Goal: Task Accomplishment & Management: Use online tool/utility

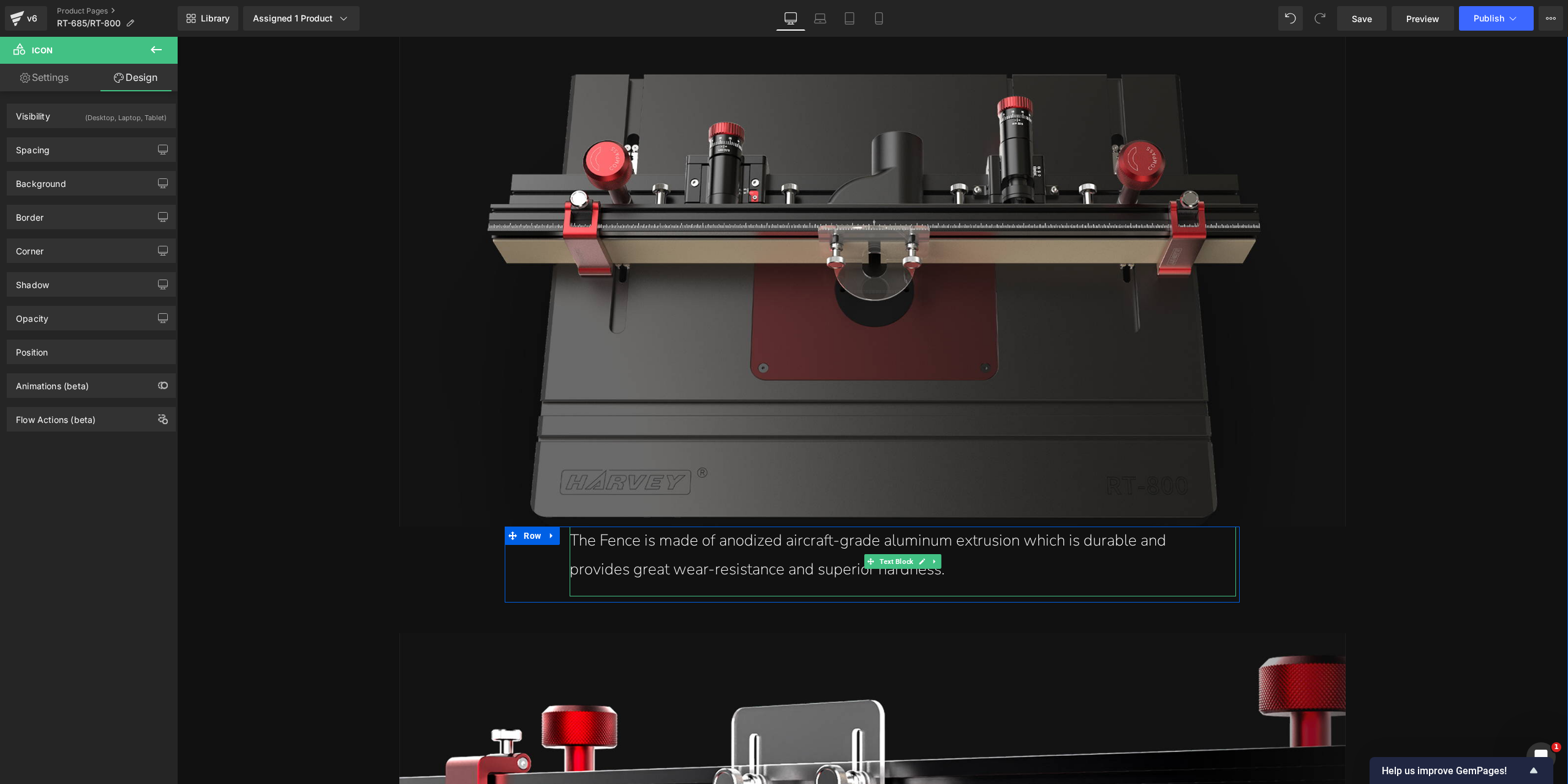
scroll to position [10783, 0]
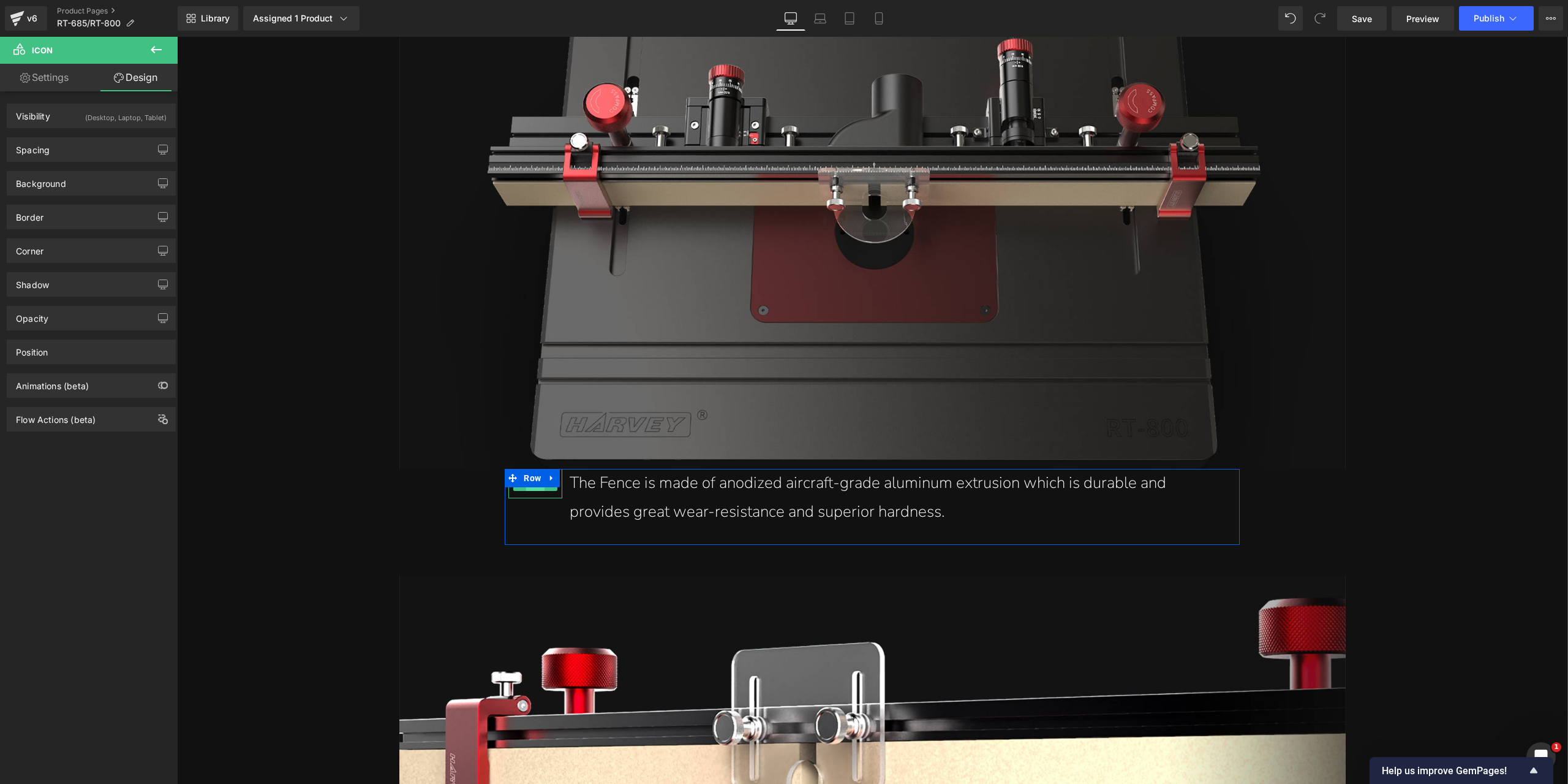
click at [532, 490] on span "Icon" at bounding box center [536, 483] width 19 height 15
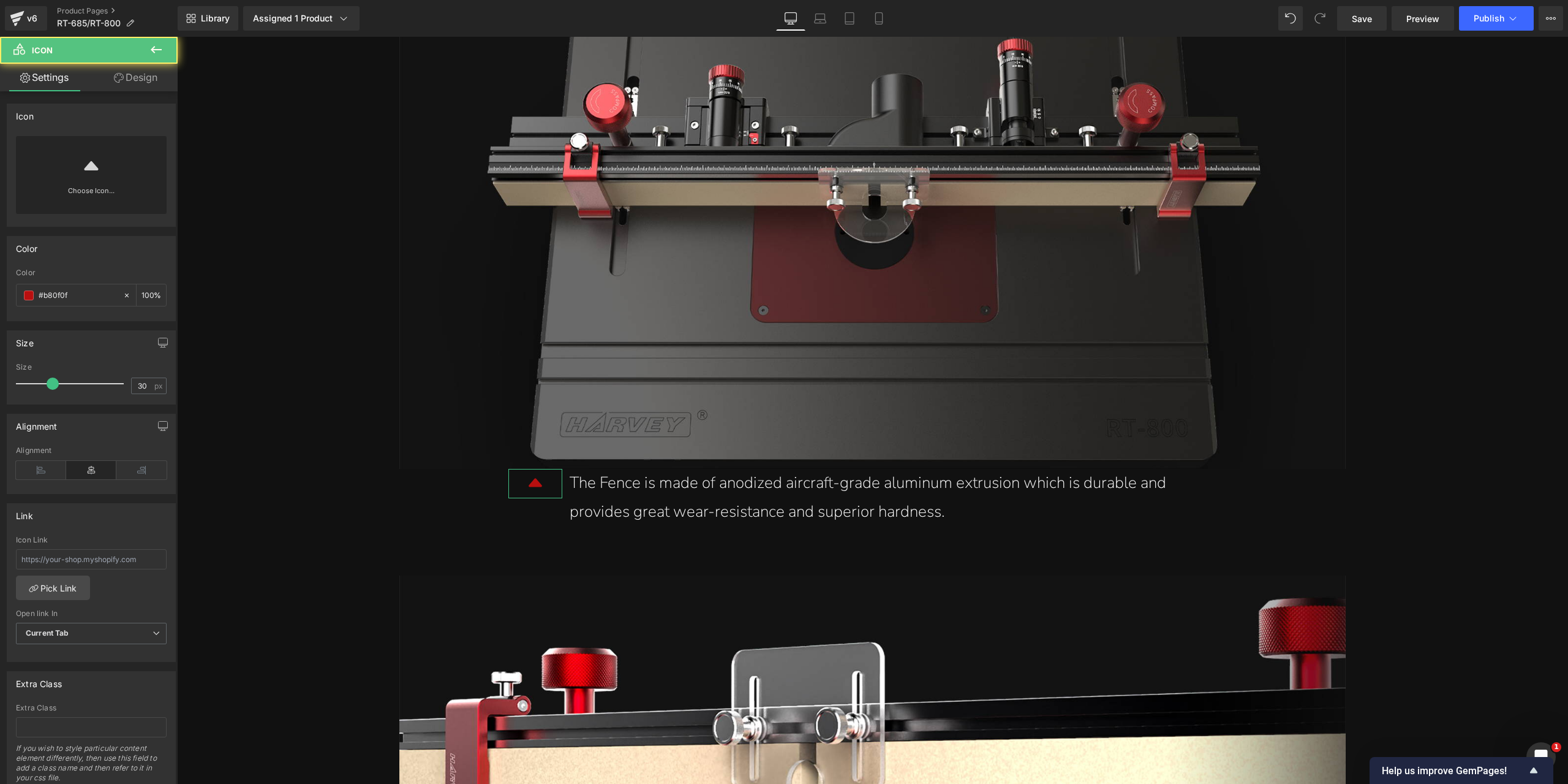
click at [140, 76] on link "Design" at bounding box center [136, 77] width 89 height 28
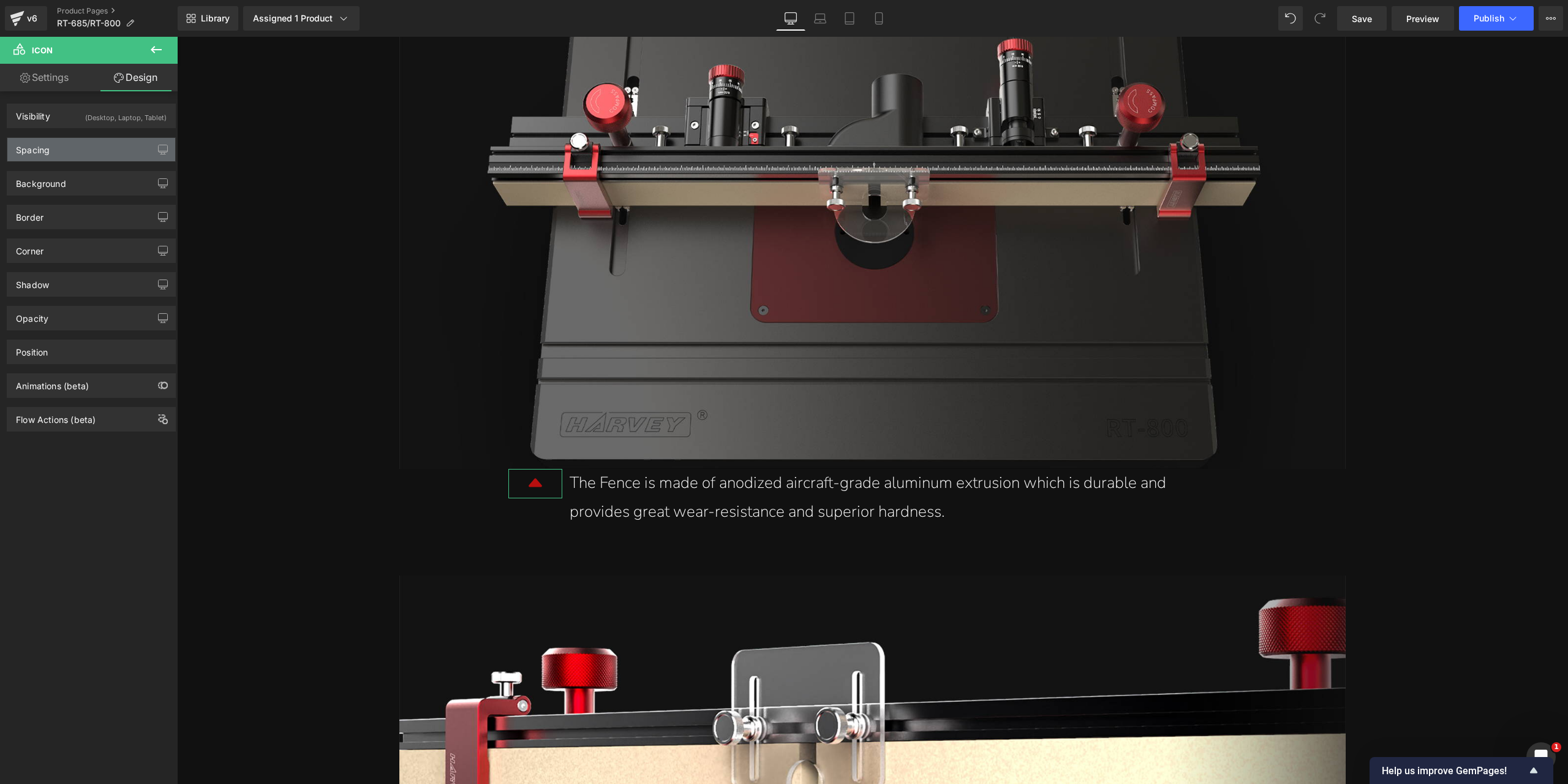
click at [77, 155] on div "Spacing" at bounding box center [90, 149] width 168 height 23
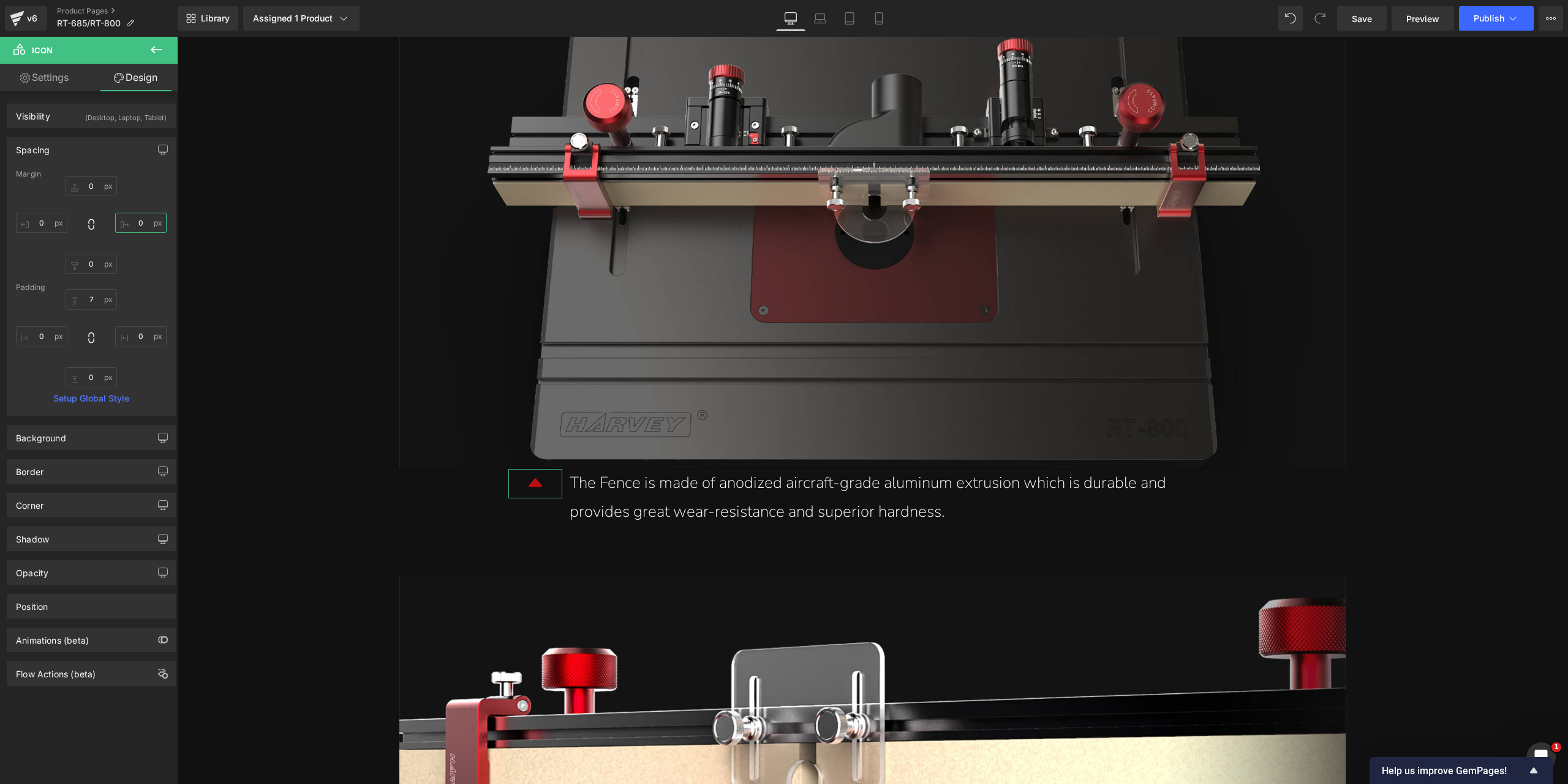
click at [137, 223] on input "0" at bounding box center [140, 222] width 51 height 20
type input "-20"
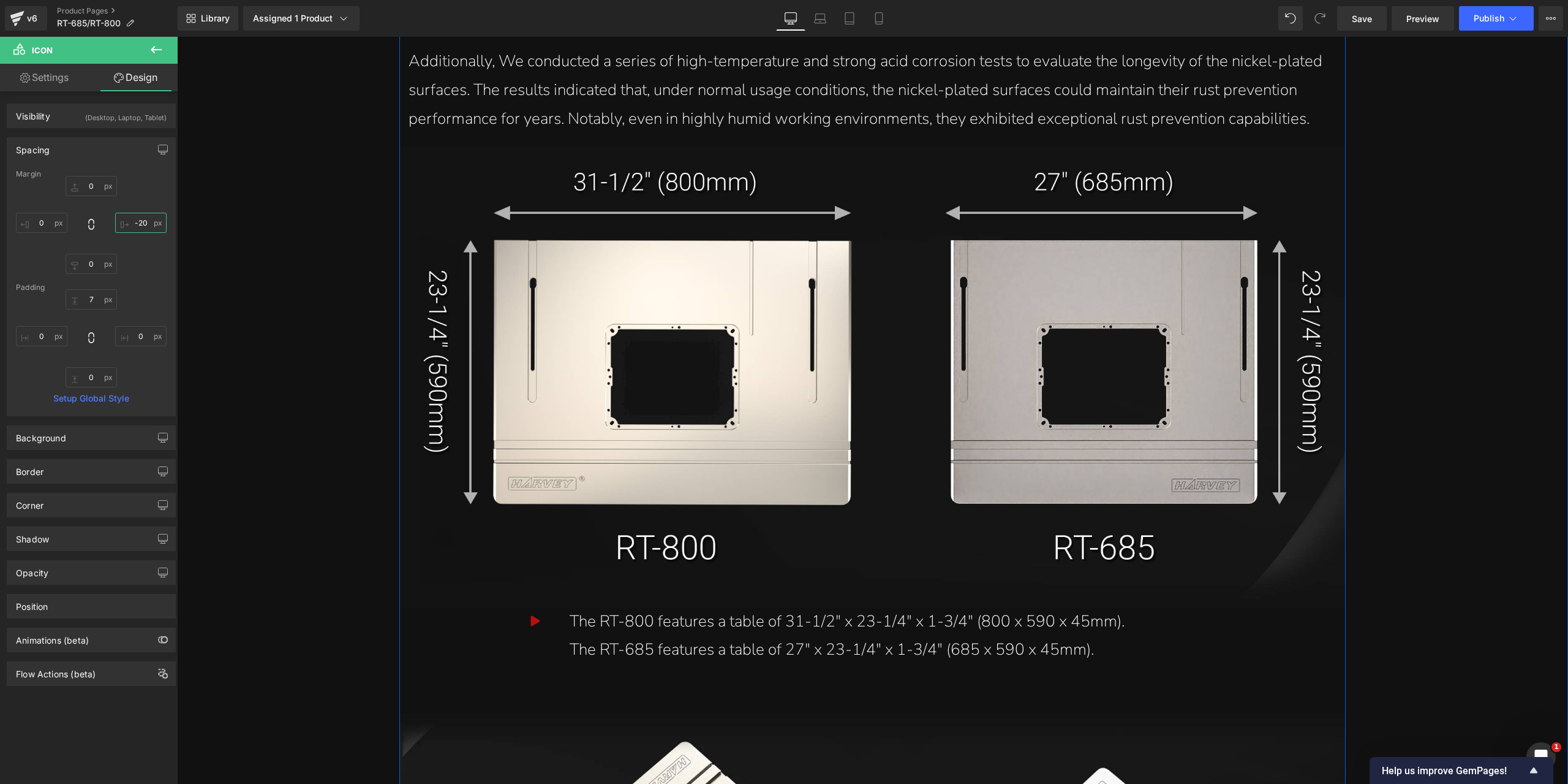
scroll to position [13050, 0]
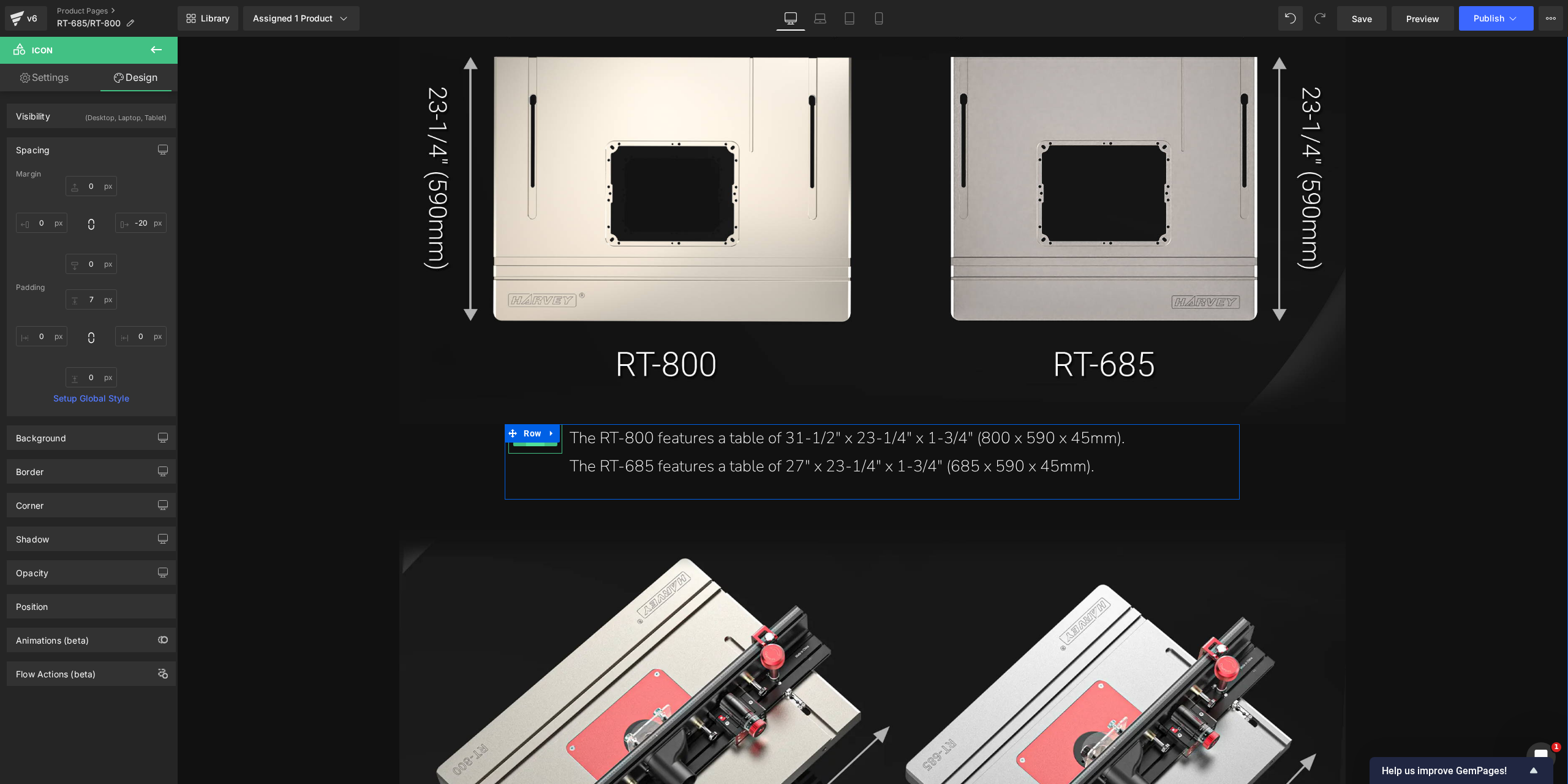
click at [533, 446] on span "Icon" at bounding box center [536, 439] width 19 height 15
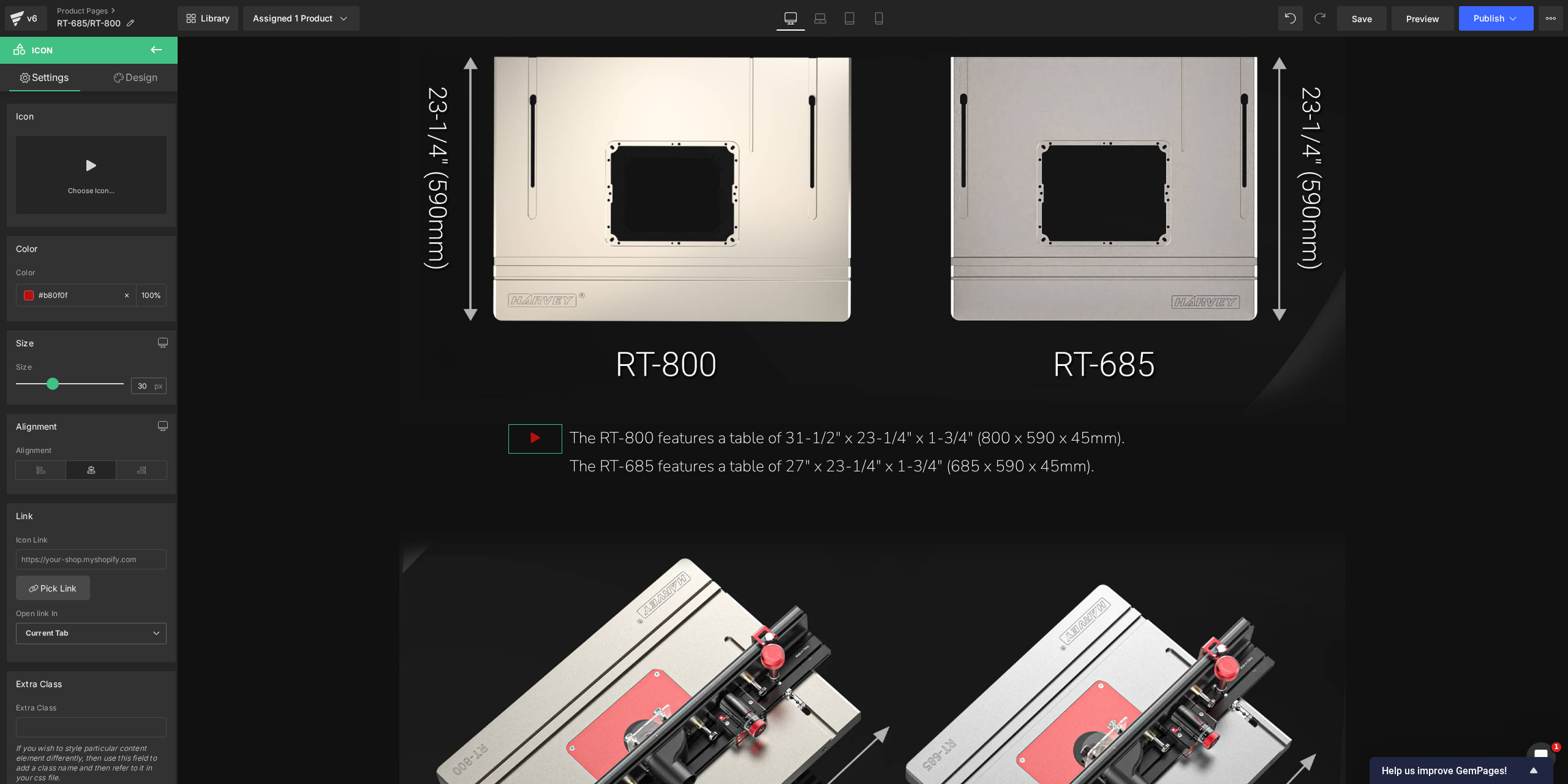
click at [114, 173] on div "Choose Icon..." at bounding box center [90, 174] width 150 height 77
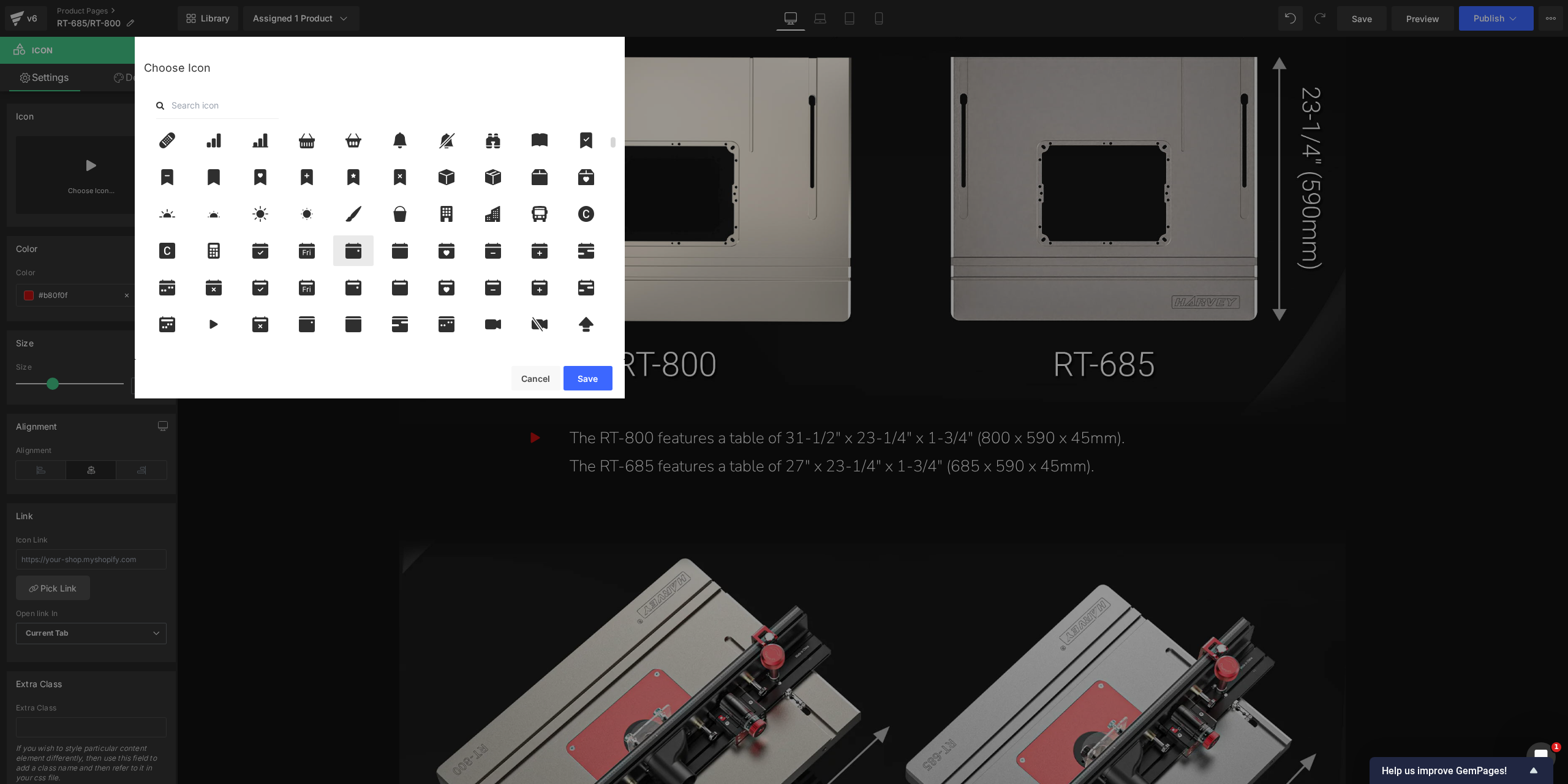
scroll to position [245, 0]
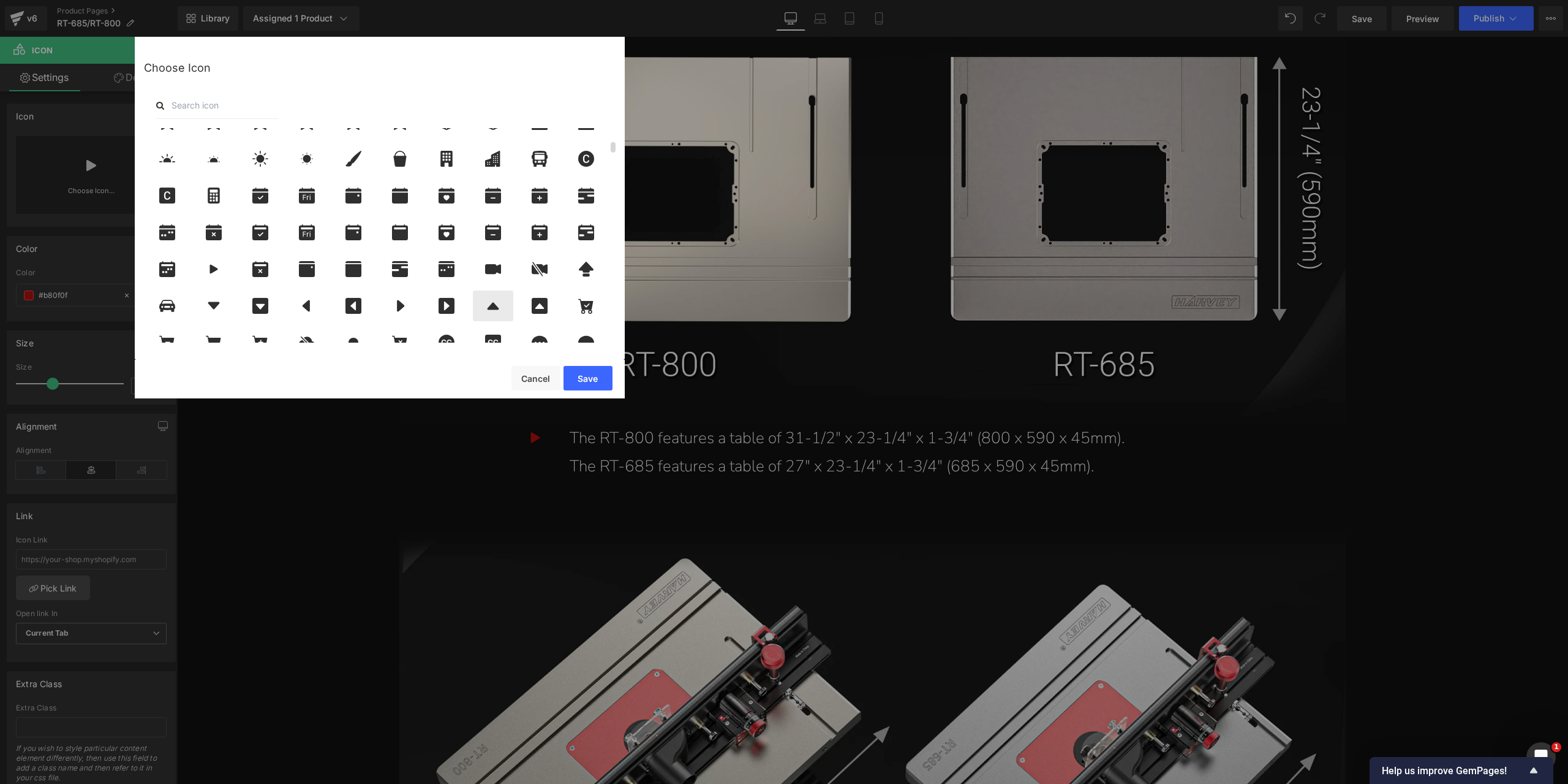
click at [486, 303] on icon at bounding box center [493, 305] width 26 height 16
click at [579, 374] on button "Save" at bounding box center [588, 378] width 49 height 24
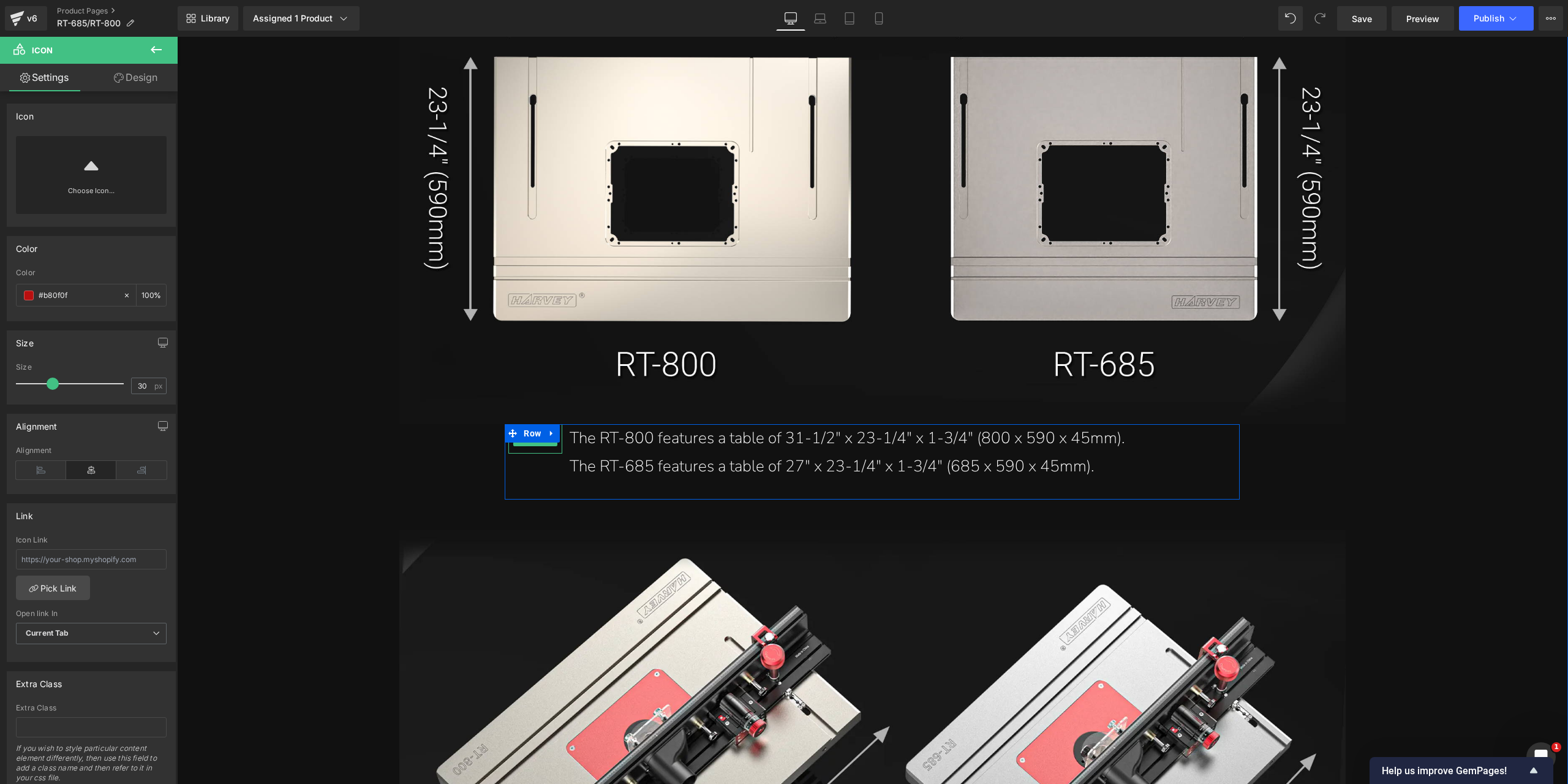
click at [532, 446] on icon at bounding box center [535, 437] width 18 height 18
click at [128, 76] on link "Design" at bounding box center [136, 77] width 89 height 28
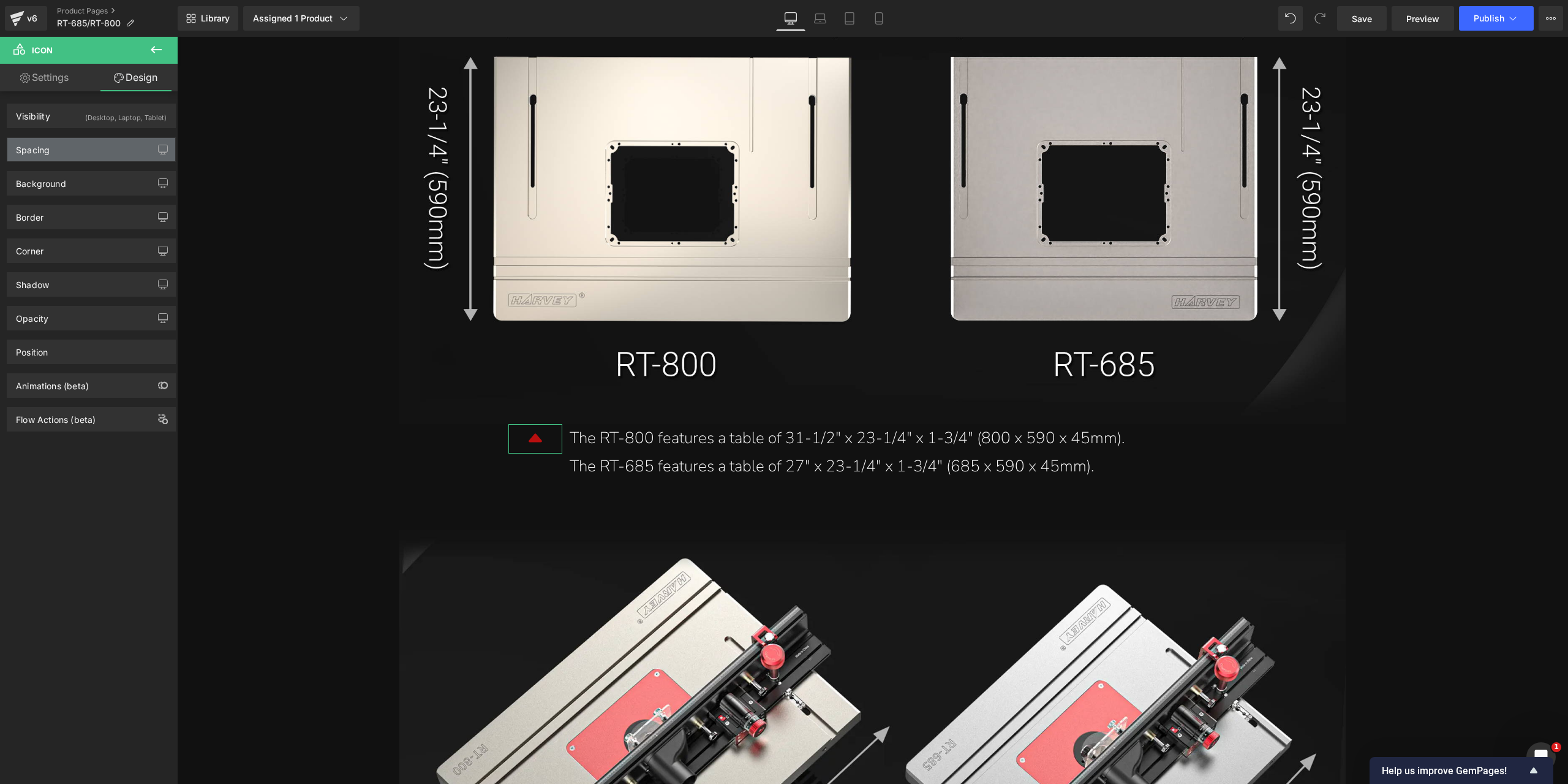
click at [95, 153] on div "Spacing" at bounding box center [90, 149] width 168 height 23
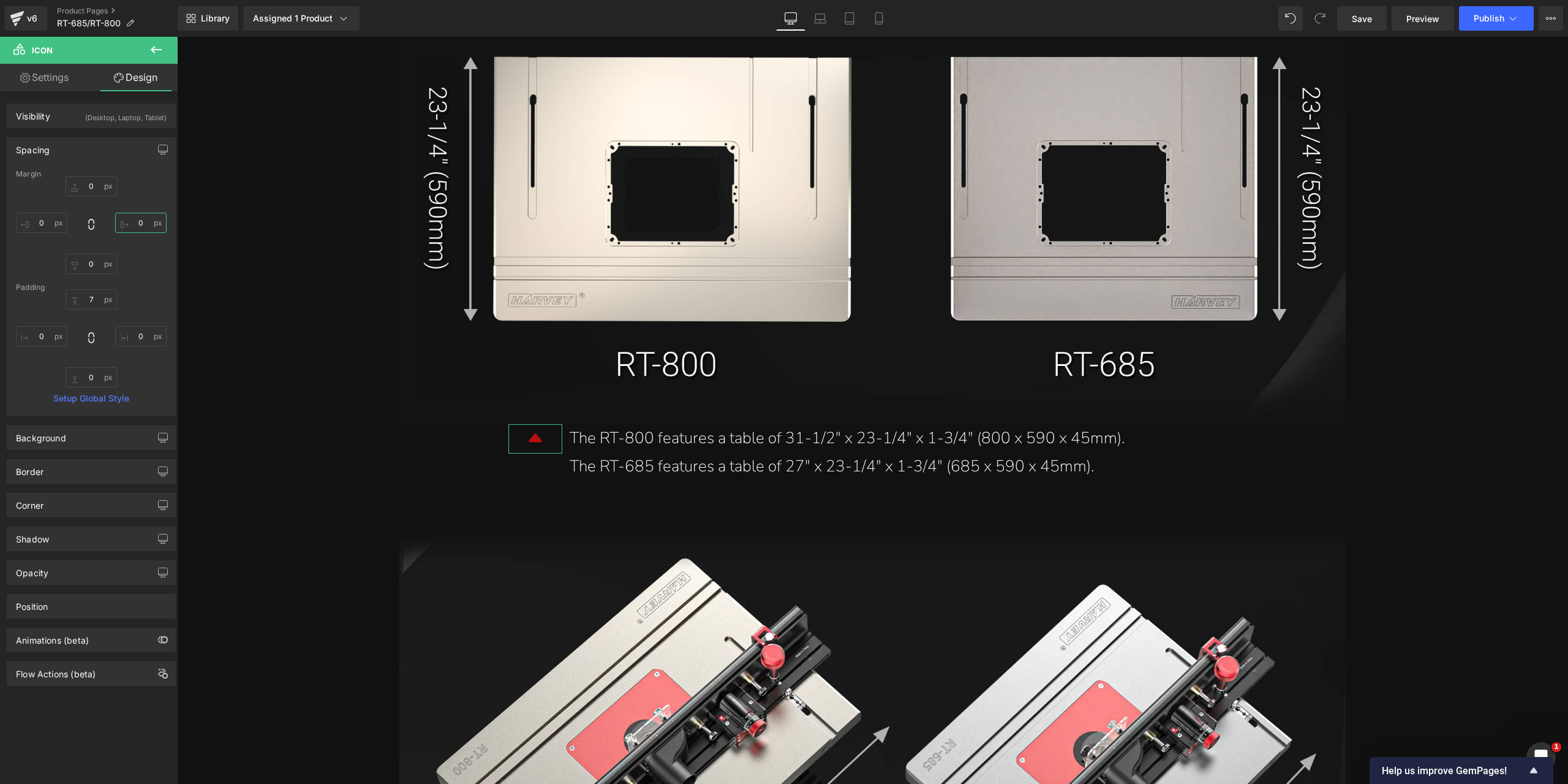
click at [143, 227] on input "0" at bounding box center [140, 222] width 51 height 20
click at [137, 226] on input "-10" at bounding box center [140, 222] width 51 height 20
type input "-20"
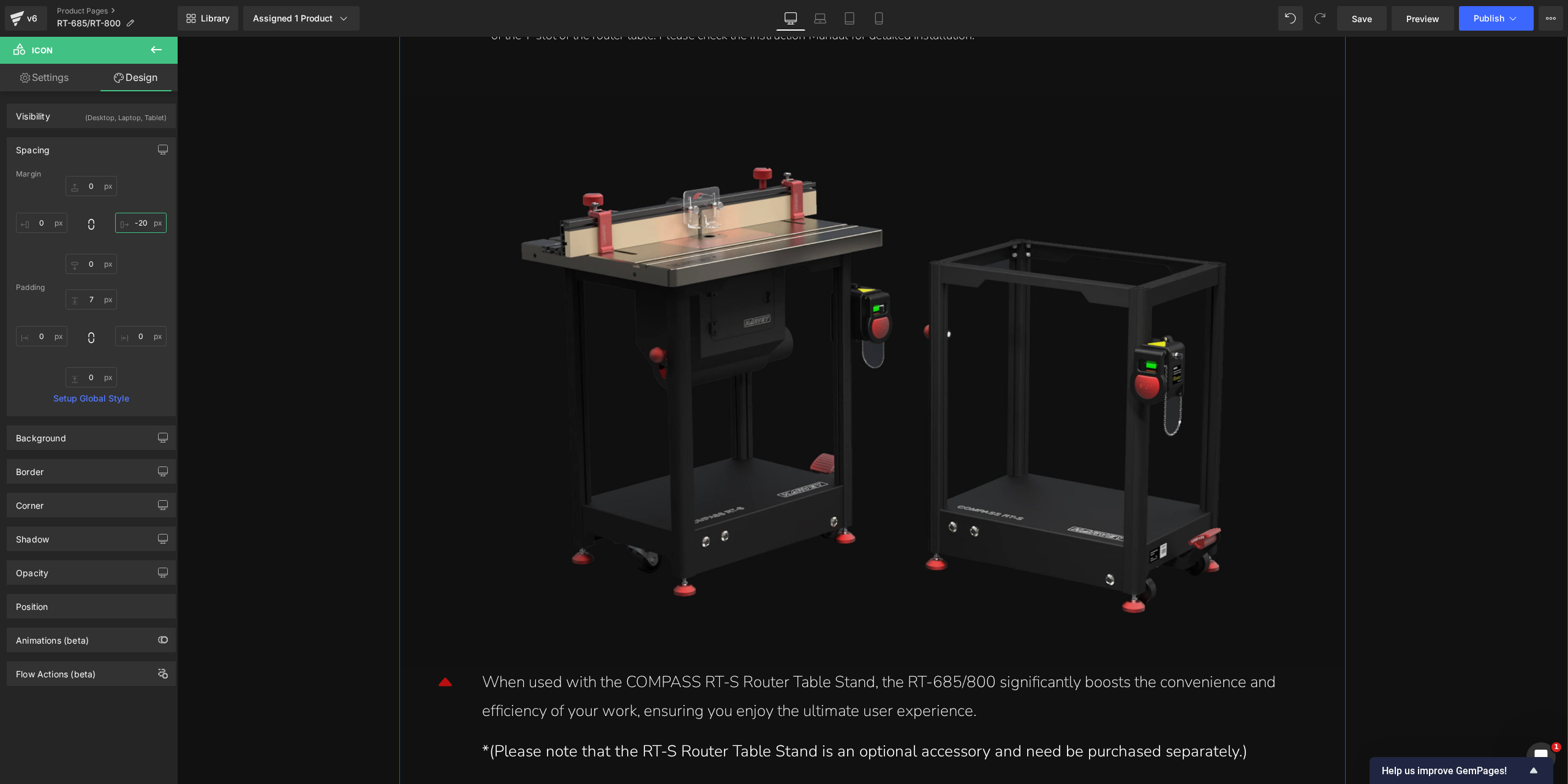
scroll to position [14643, 0]
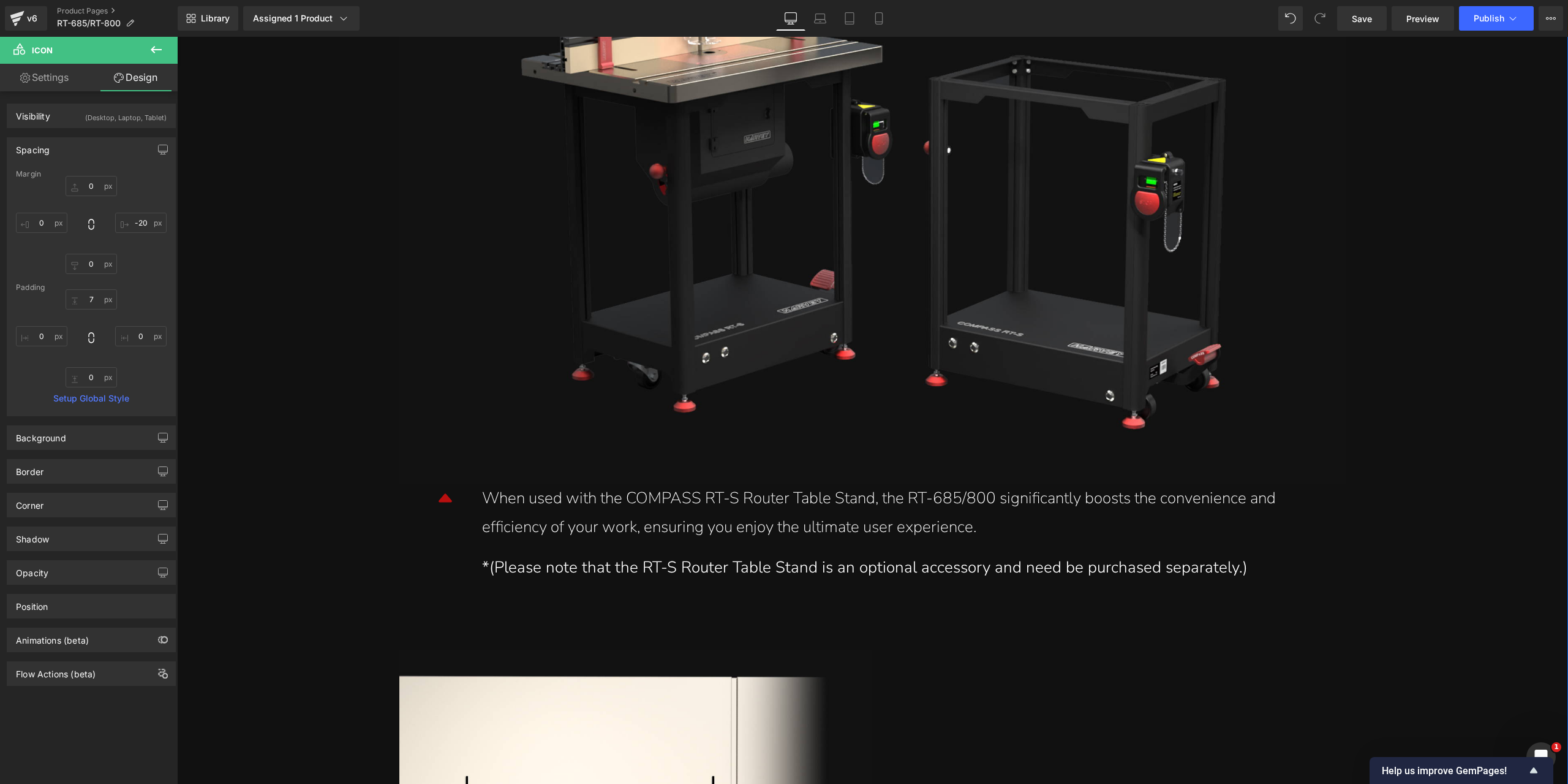
click at [547, 499] on div "When used with the COMPASS RT-S Router Table Stand, the RT-685/800 significantl…" at bounding box center [907, 513] width 851 height 57
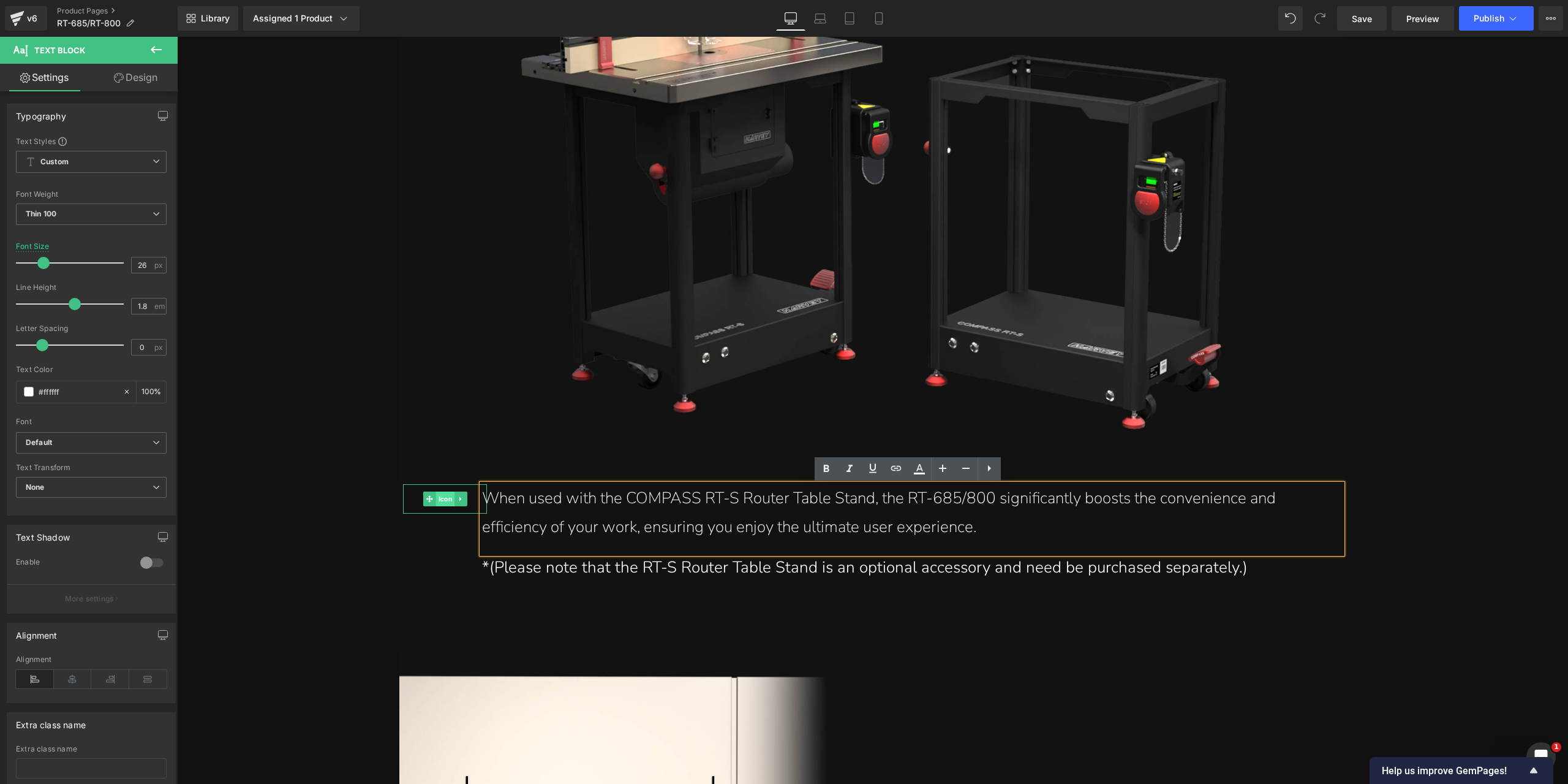
click at [442, 506] on span "Icon" at bounding box center [445, 499] width 19 height 15
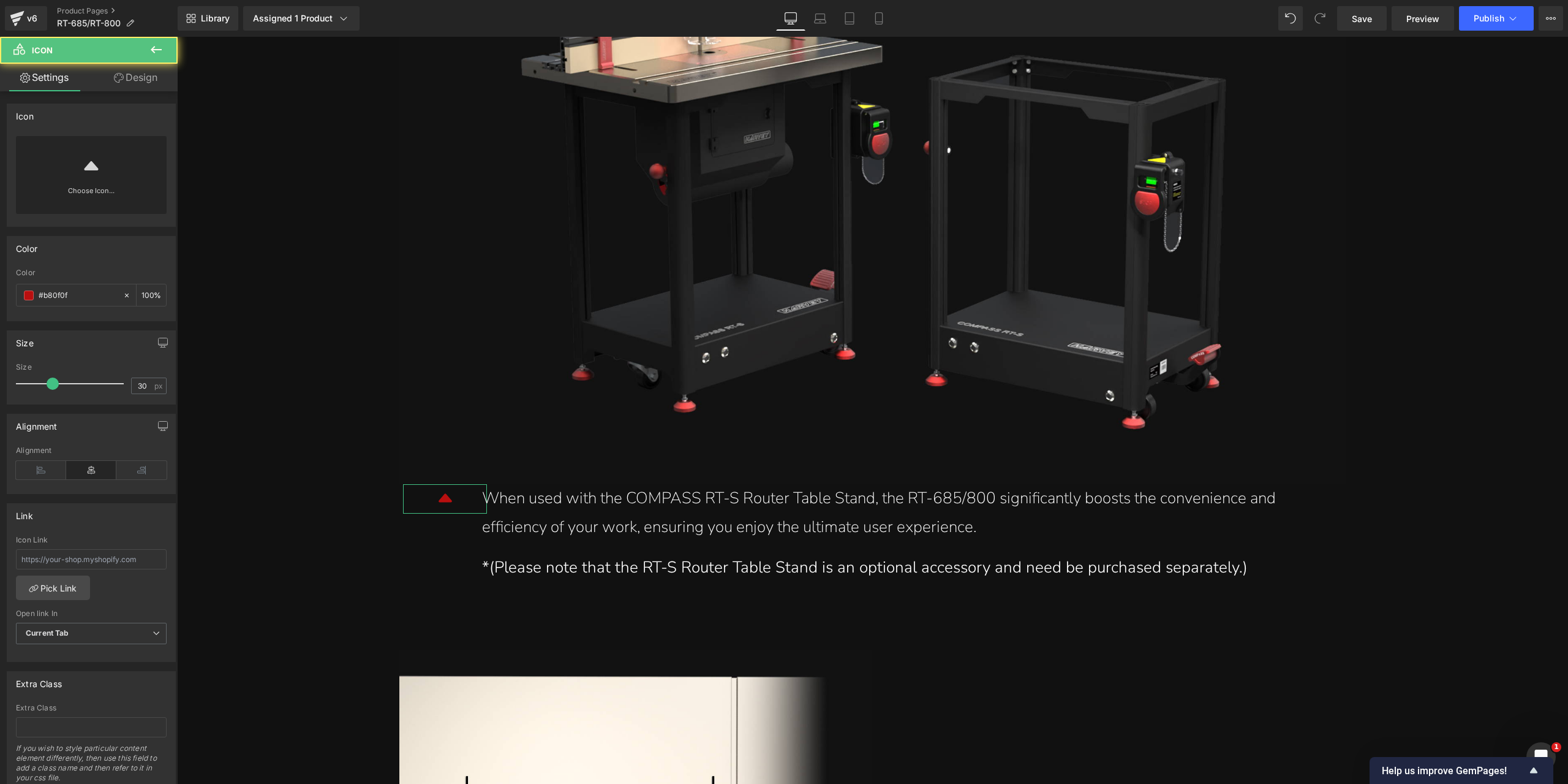
click at [144, 89] on link "Design" at bounding box center [136, 77] width 89 height 28
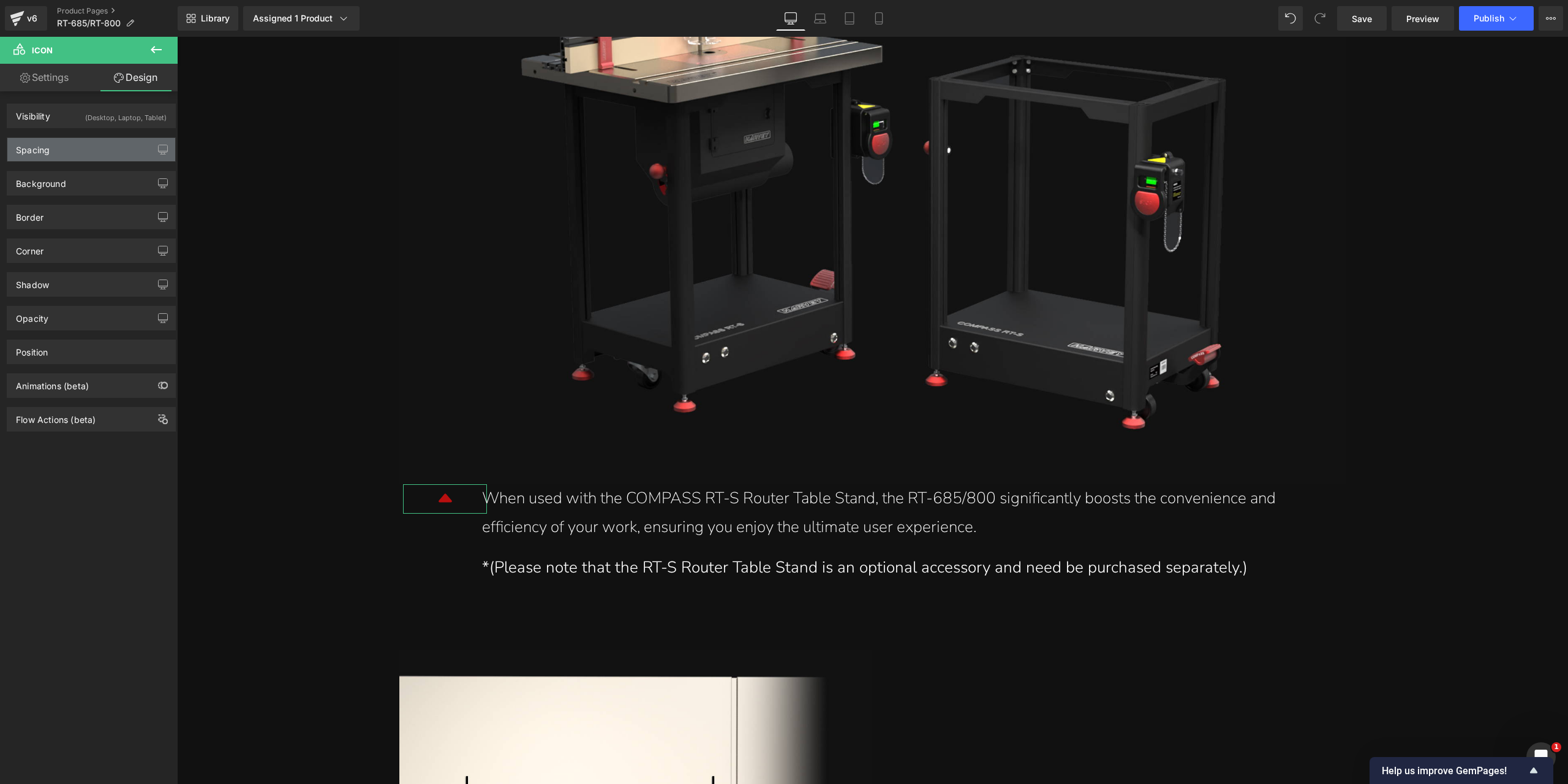
click at [108, 137] on div "Spacing" at bounding box center [90, 149] width 168 height 23
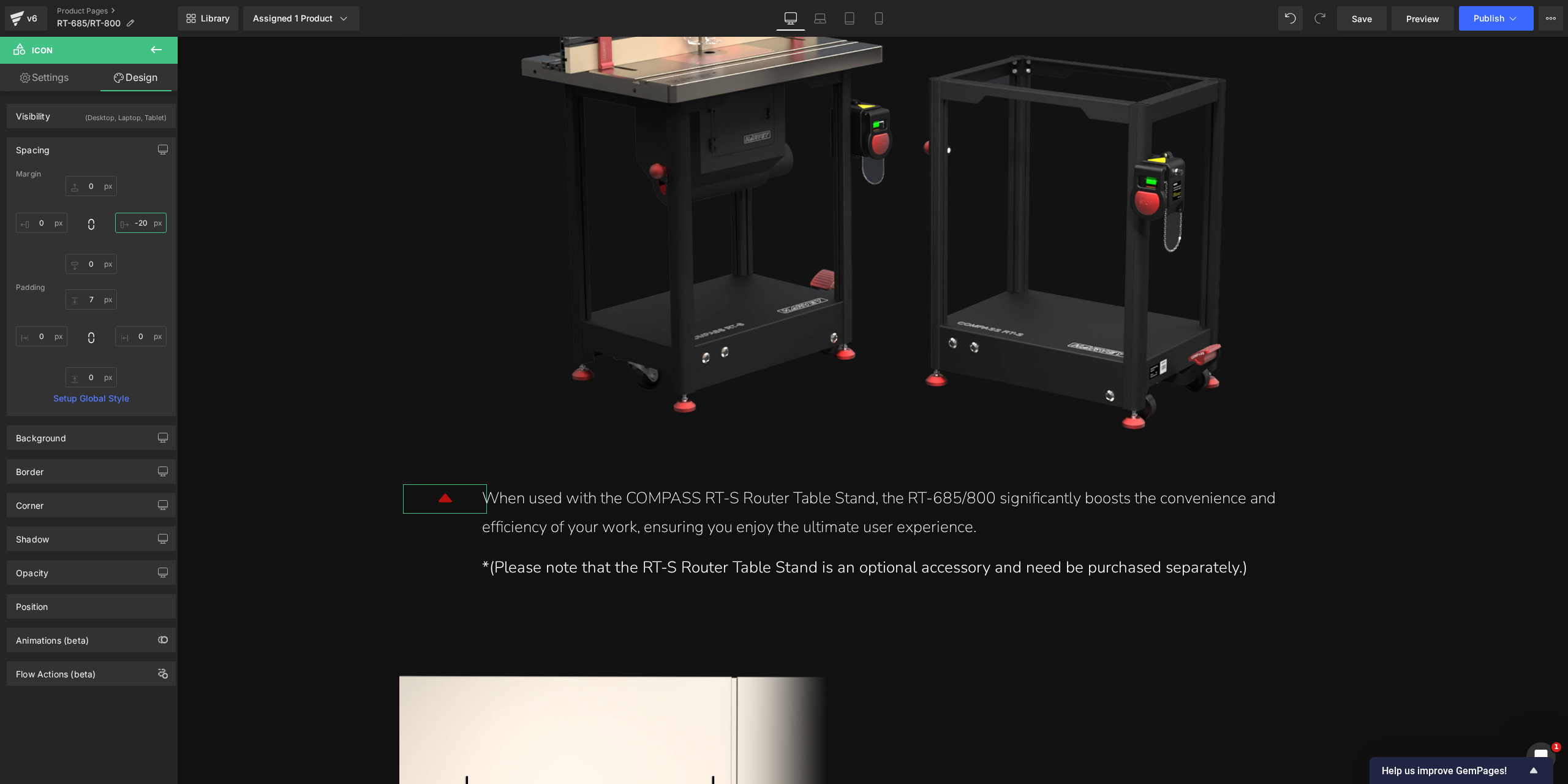
click at [142, 221] on input "-20" at bounding box center [140, 222] width 51 height 20
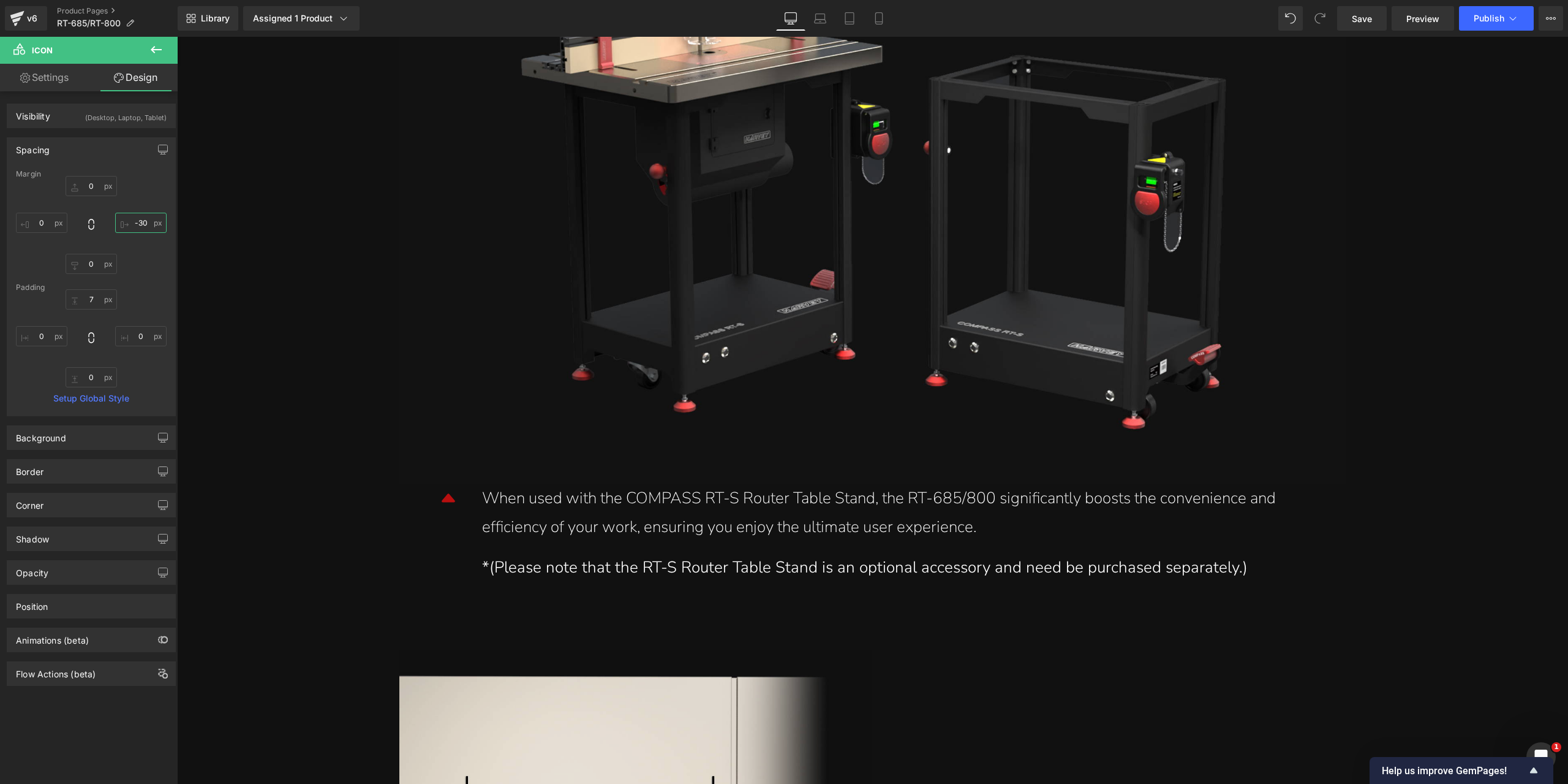
type input "-30"
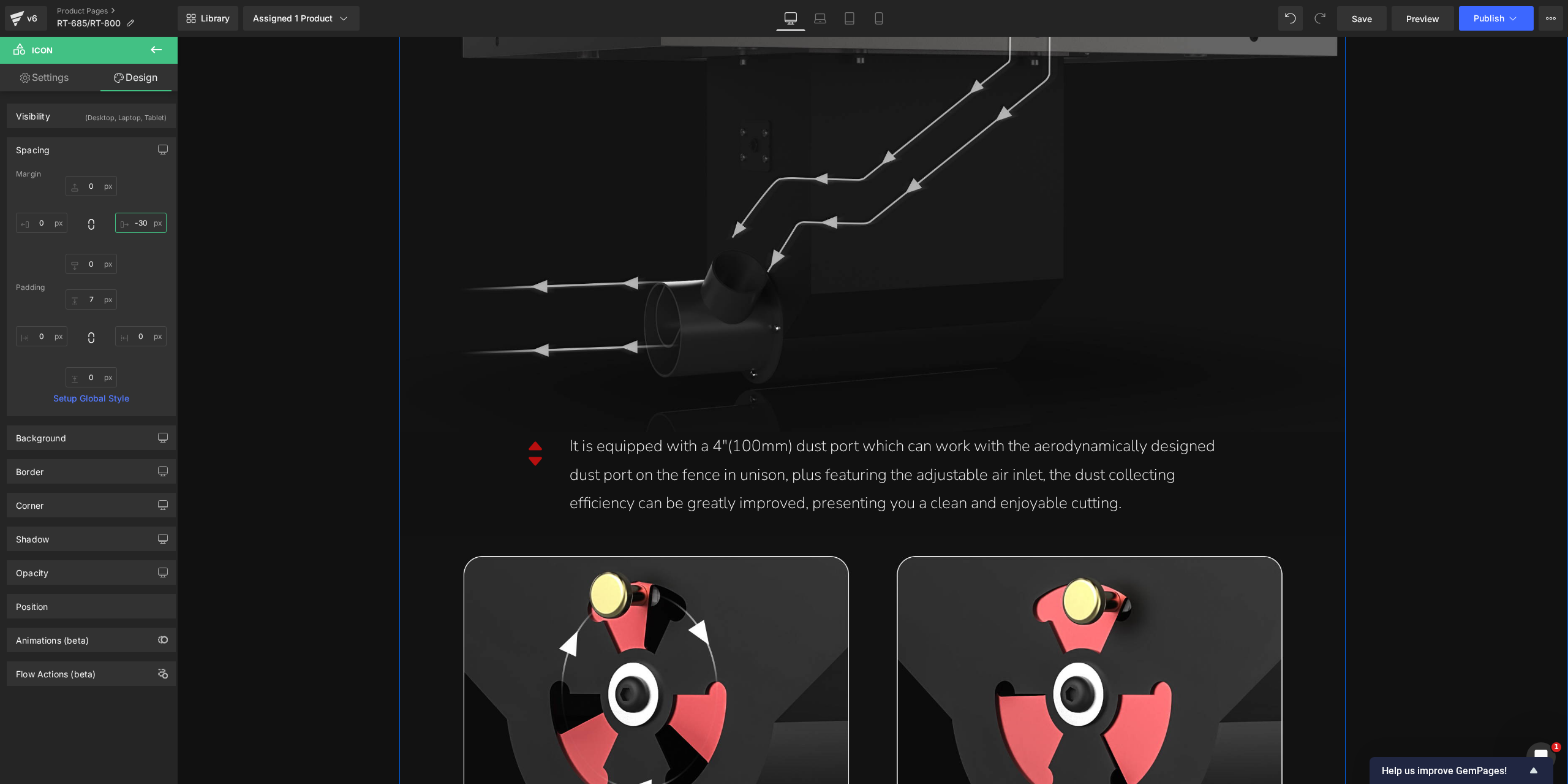
scroll to position [16849, 0]
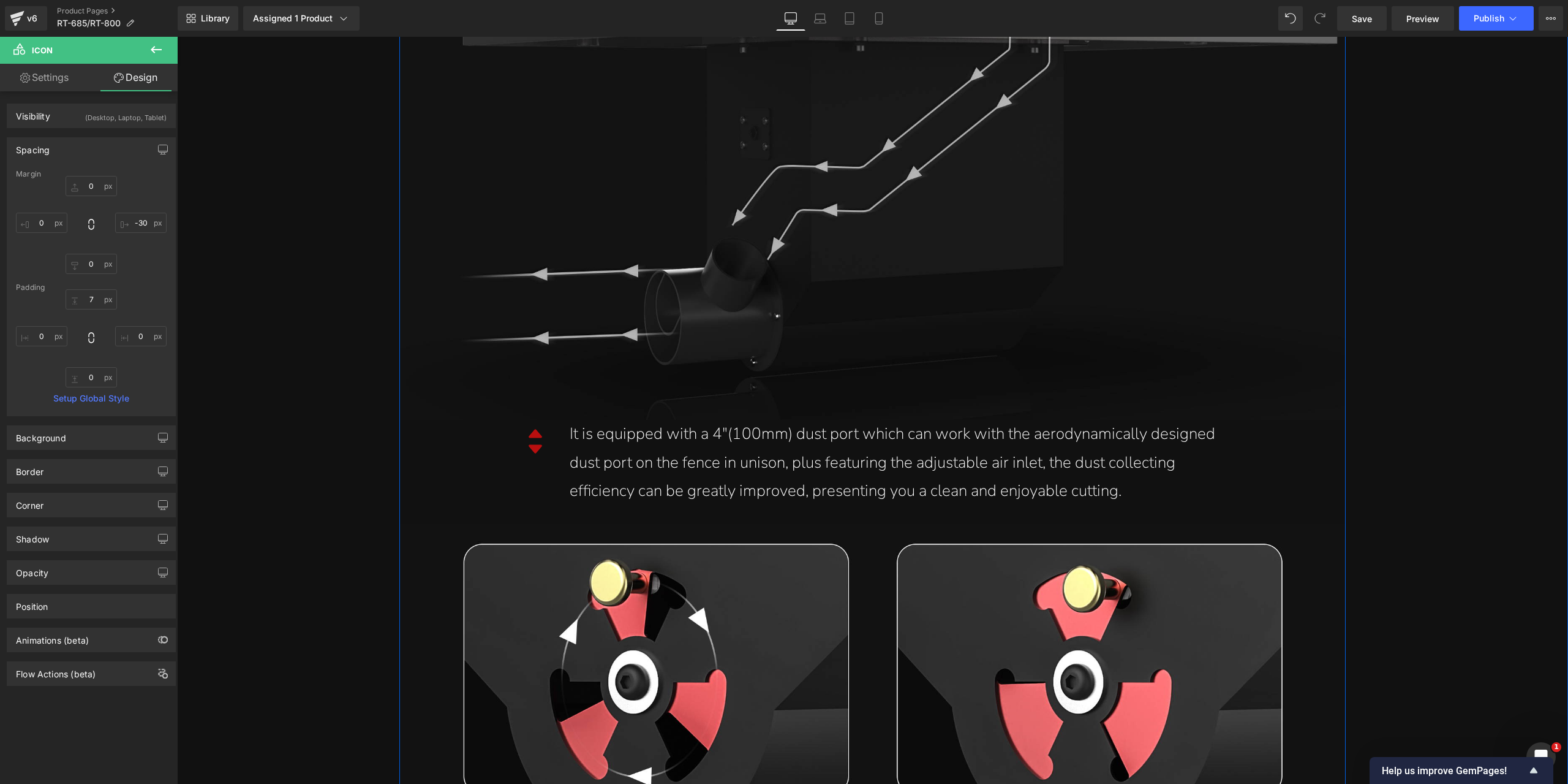
click at [597, 438] on div "It is equipped with a 4"(100mm) dust port which can work with the aerodynamical…" at bounding box center [898, 462] width 657 height 86
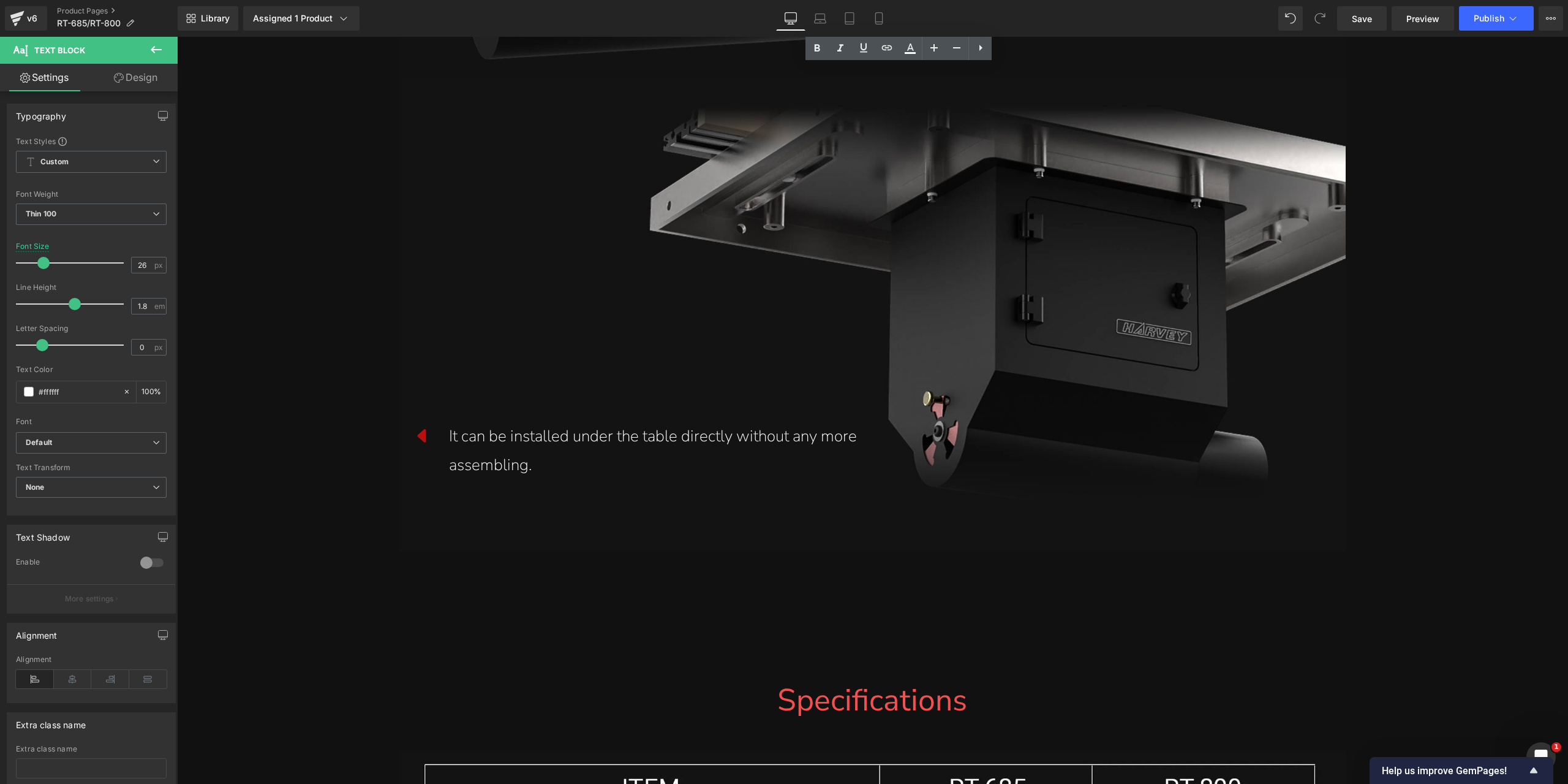
scroll to position [18196, 0]
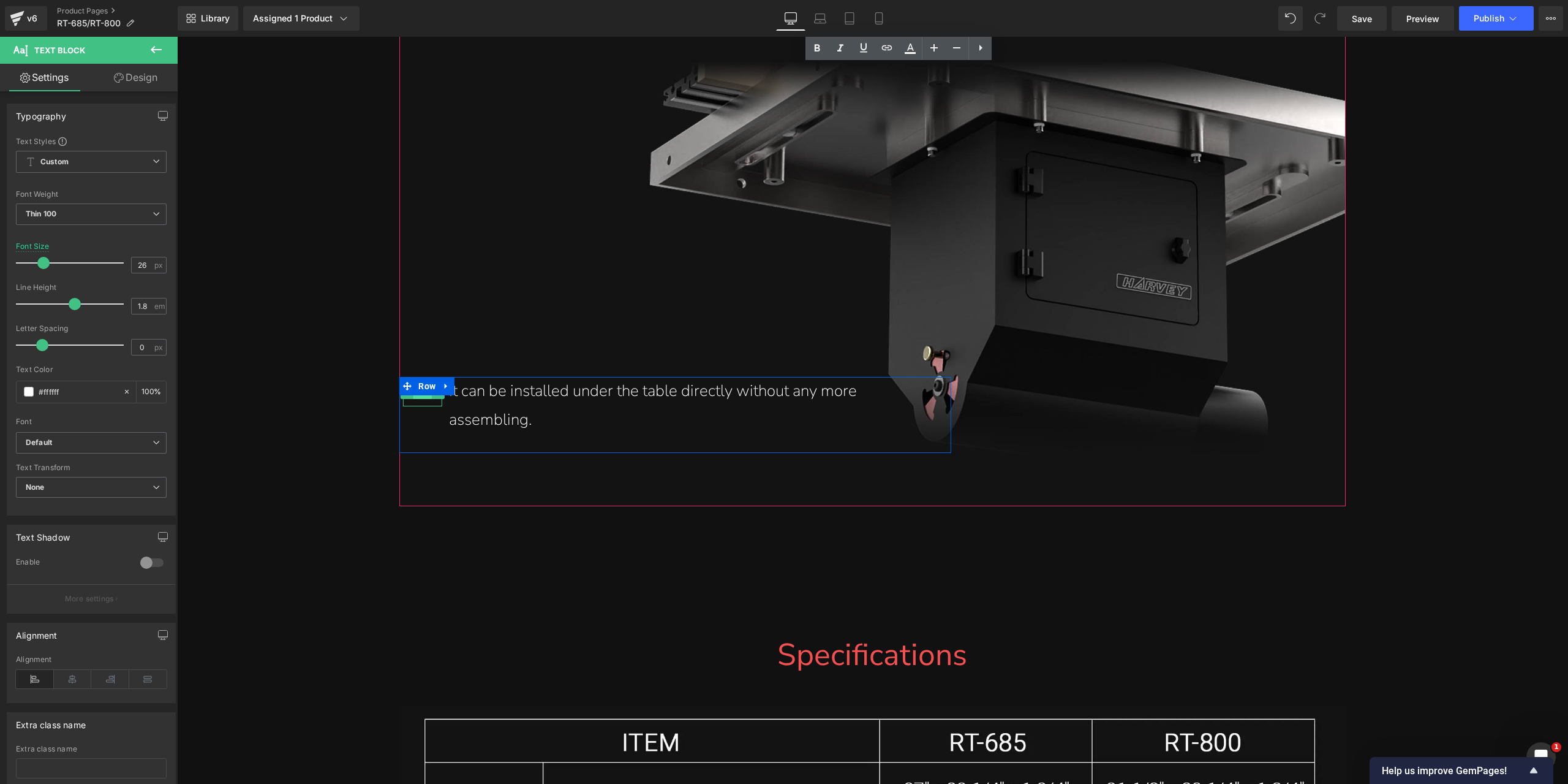
click at [418, 397] on span "Icon" at bounding box center [423, 391] width 19 height 15
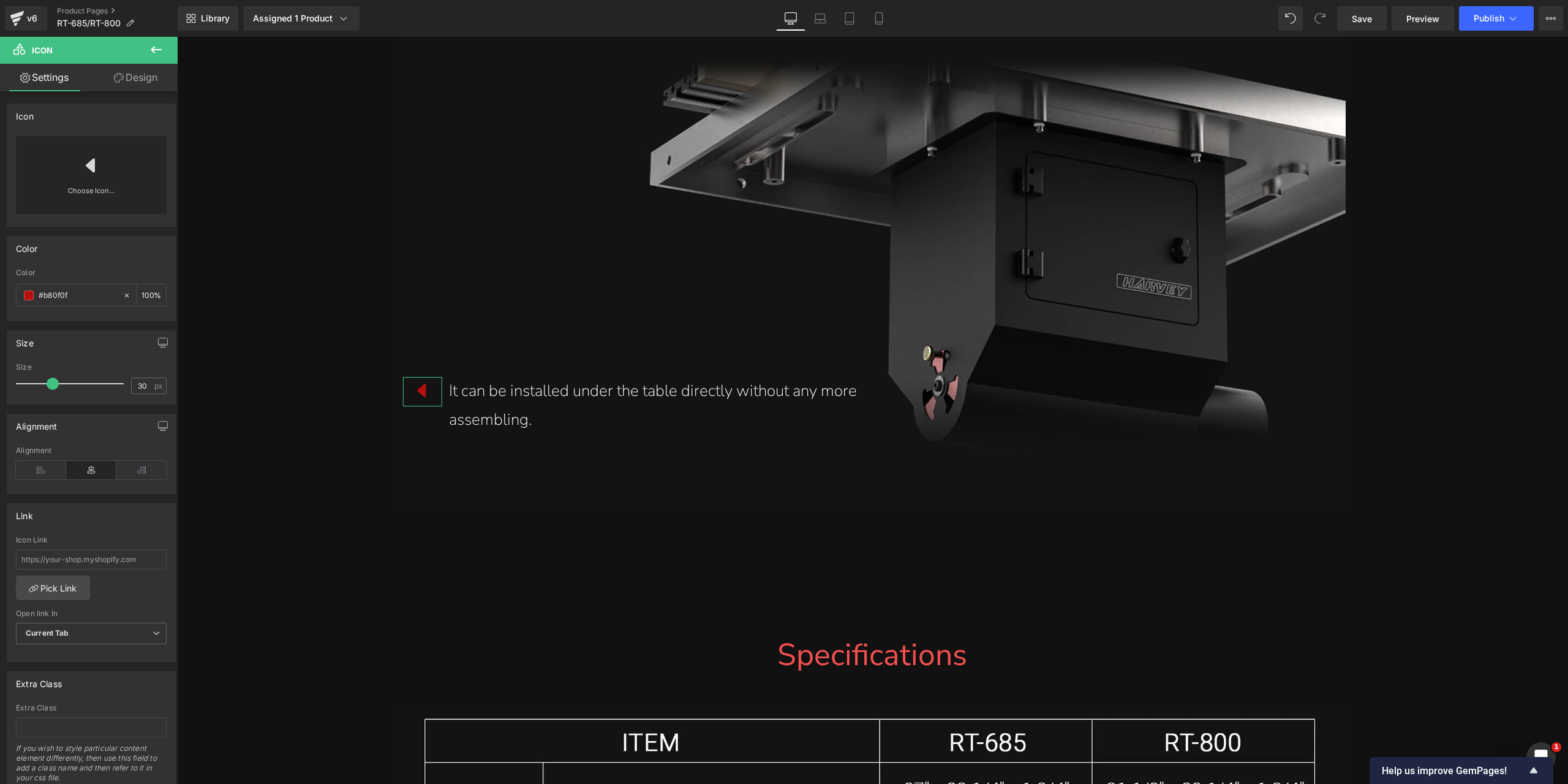
click at [139, 80] on link "Design" at bounding box center [136, 77] width 89 height 28
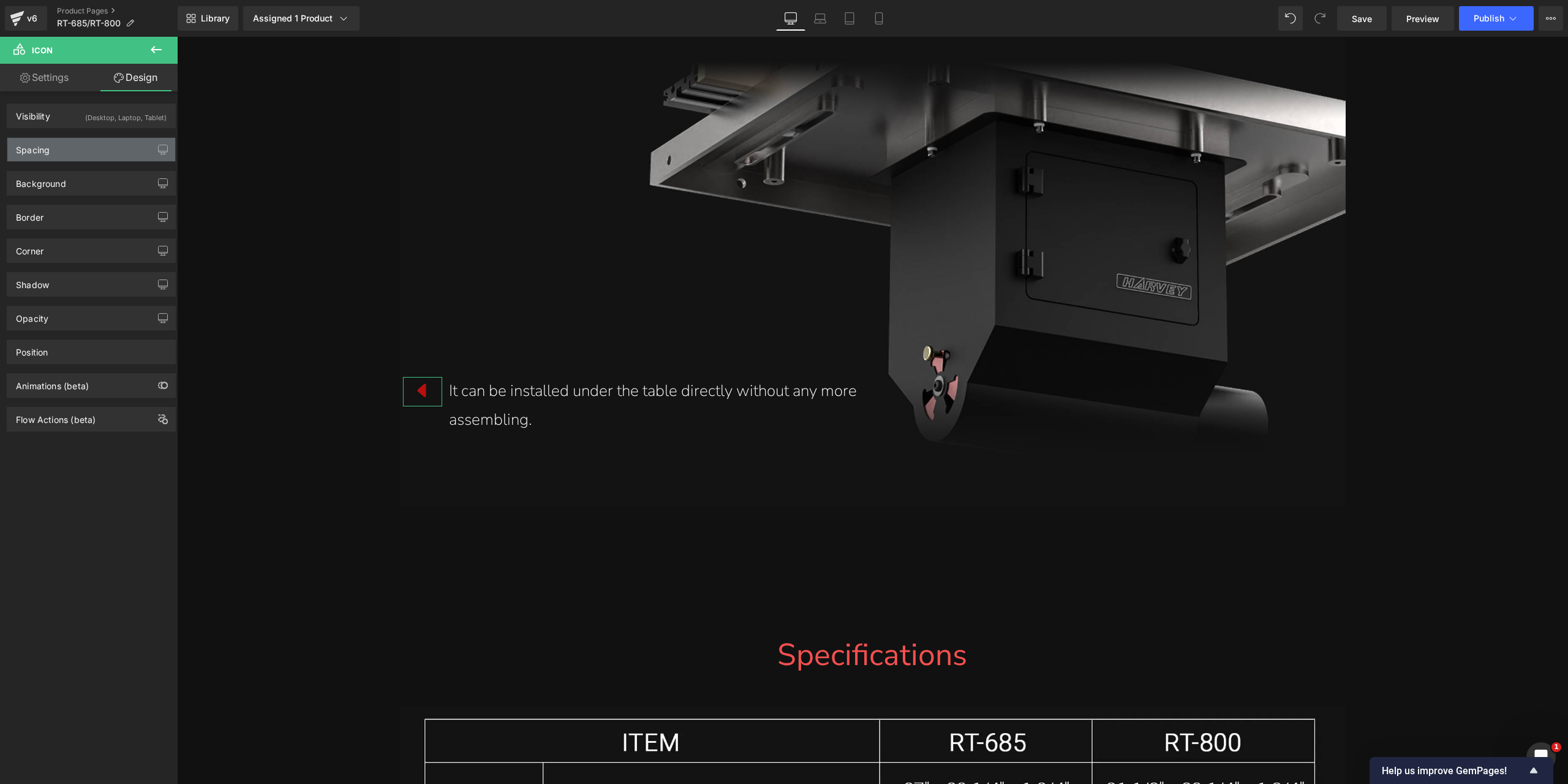
click at [72, 146] on div "Spacing" at bounding box center [90, 149] width 168 height 23
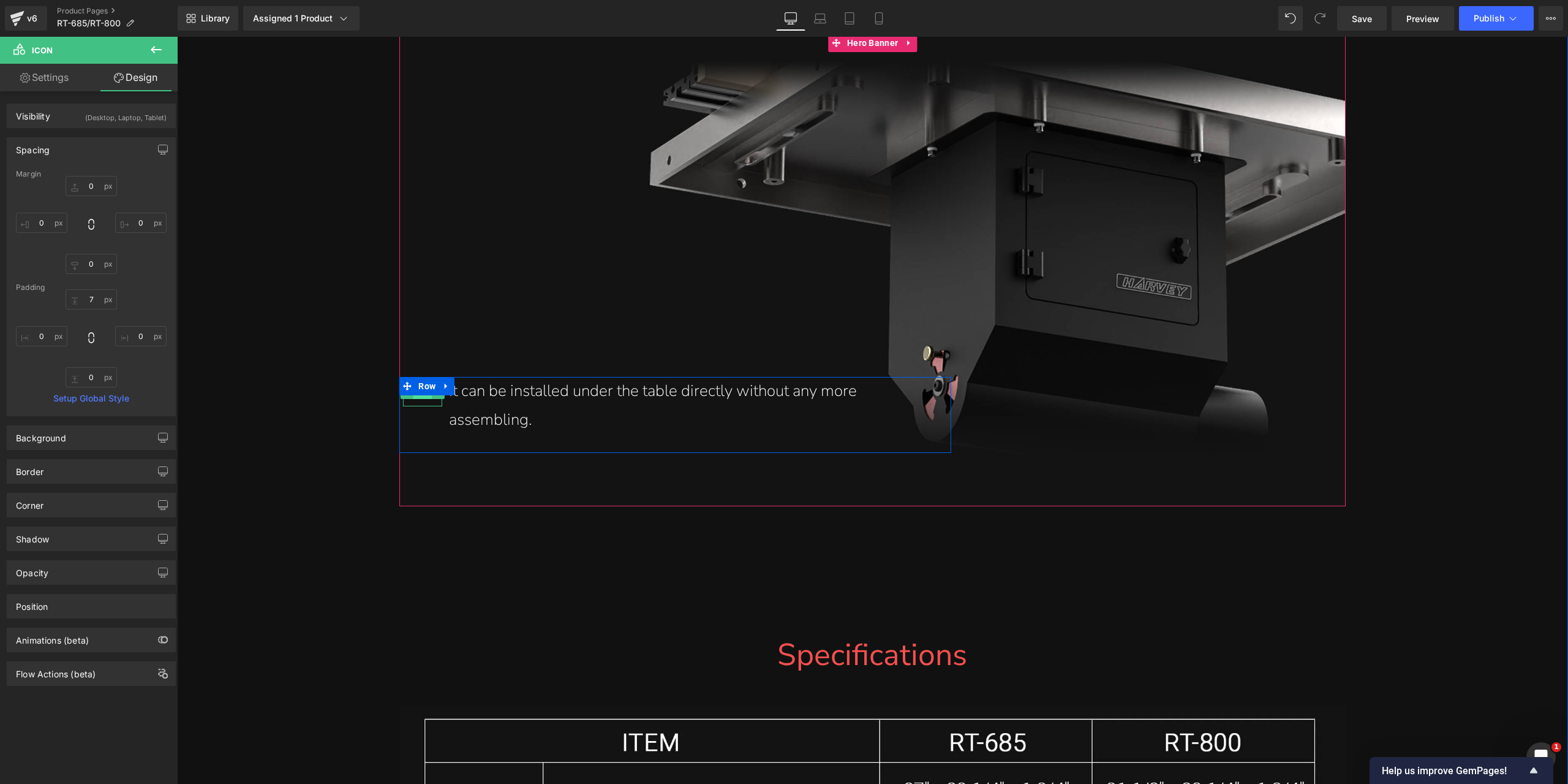
click at [419, 399] on span "Icon" at bounding box center [423, 392] width 19 height 15
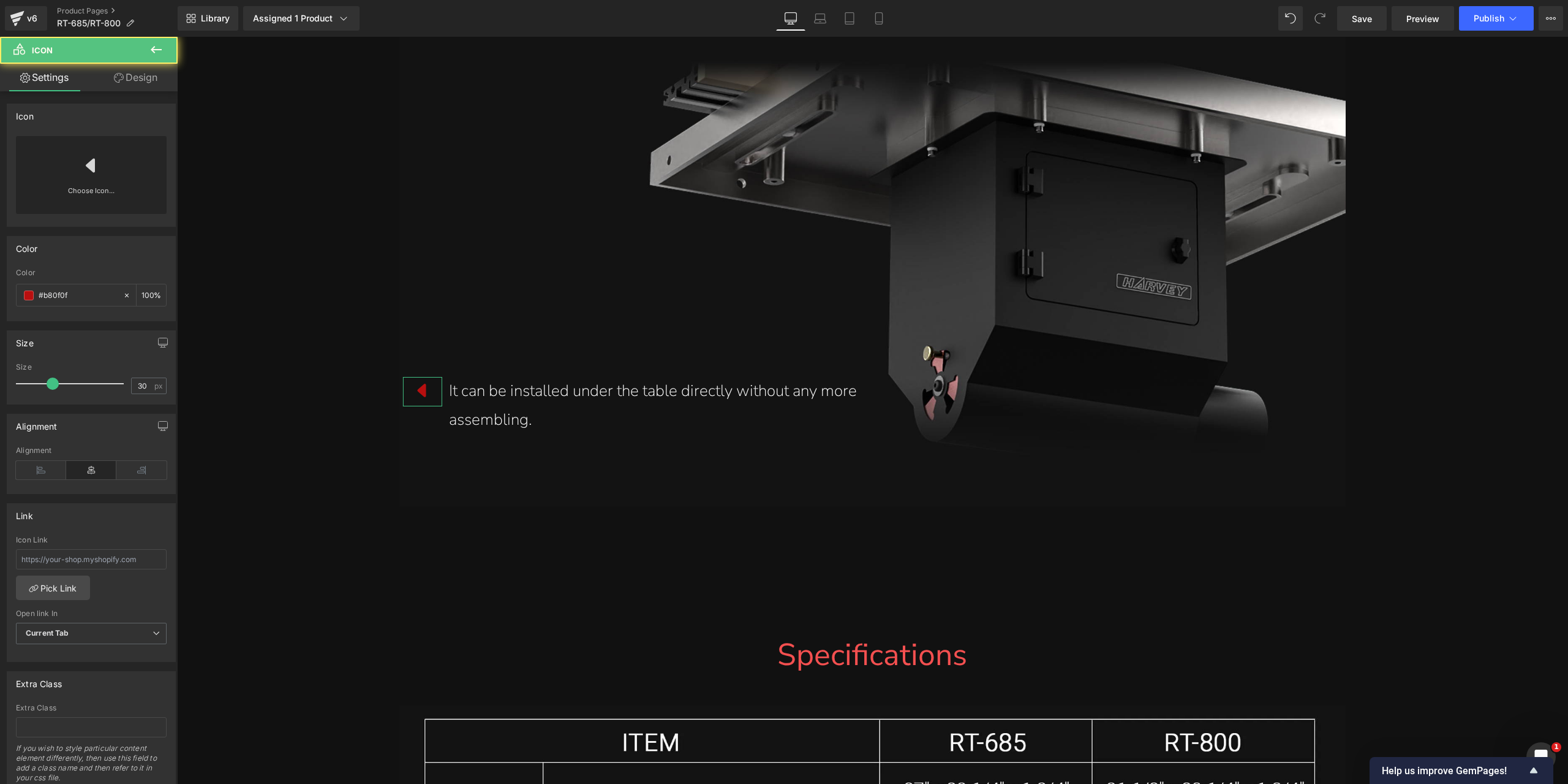
click at [70, 179] on div "Choose Icon..." at bounding box center [90, 174] width 150 height 77
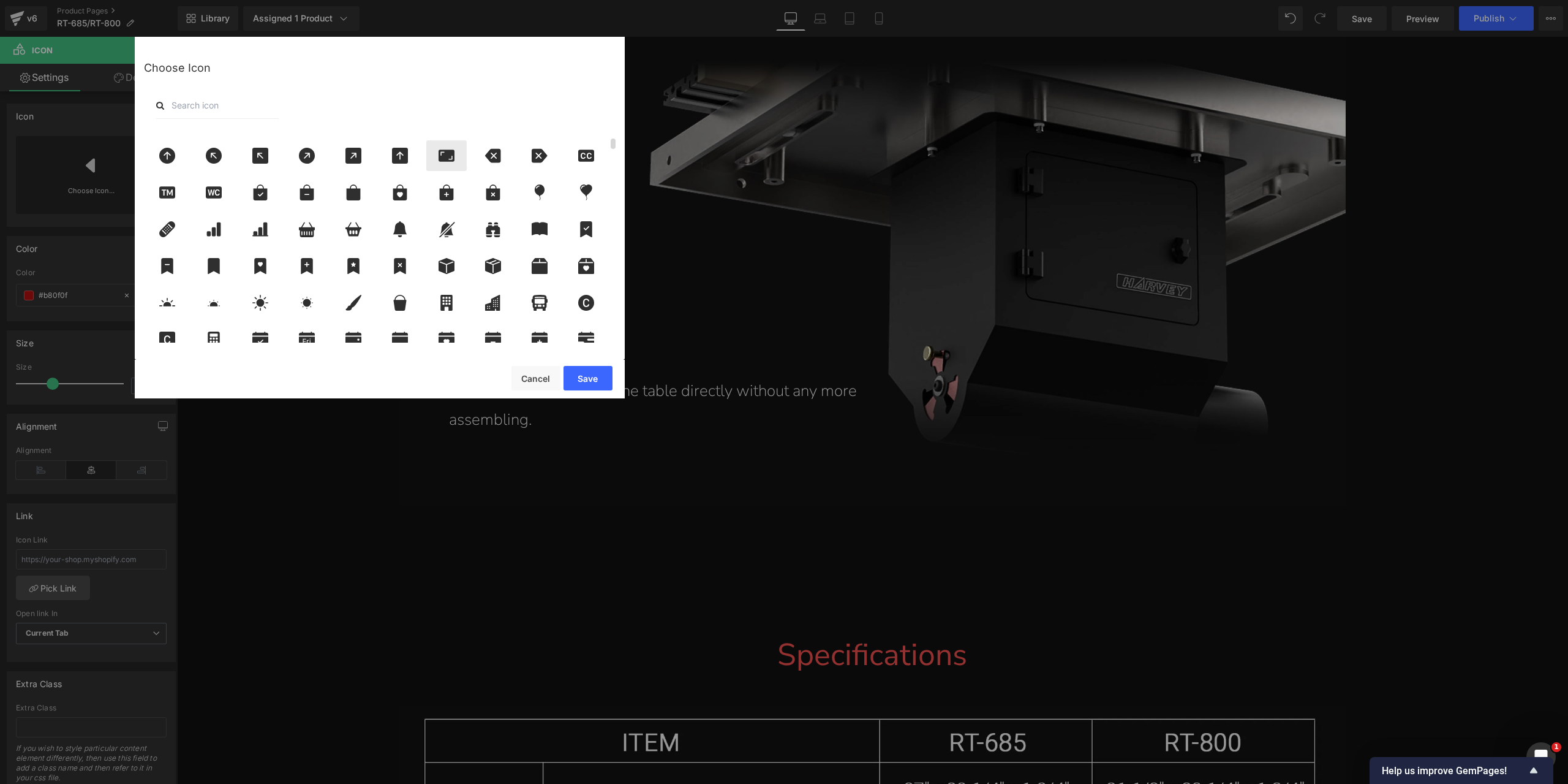
scroll to position [245, 0]
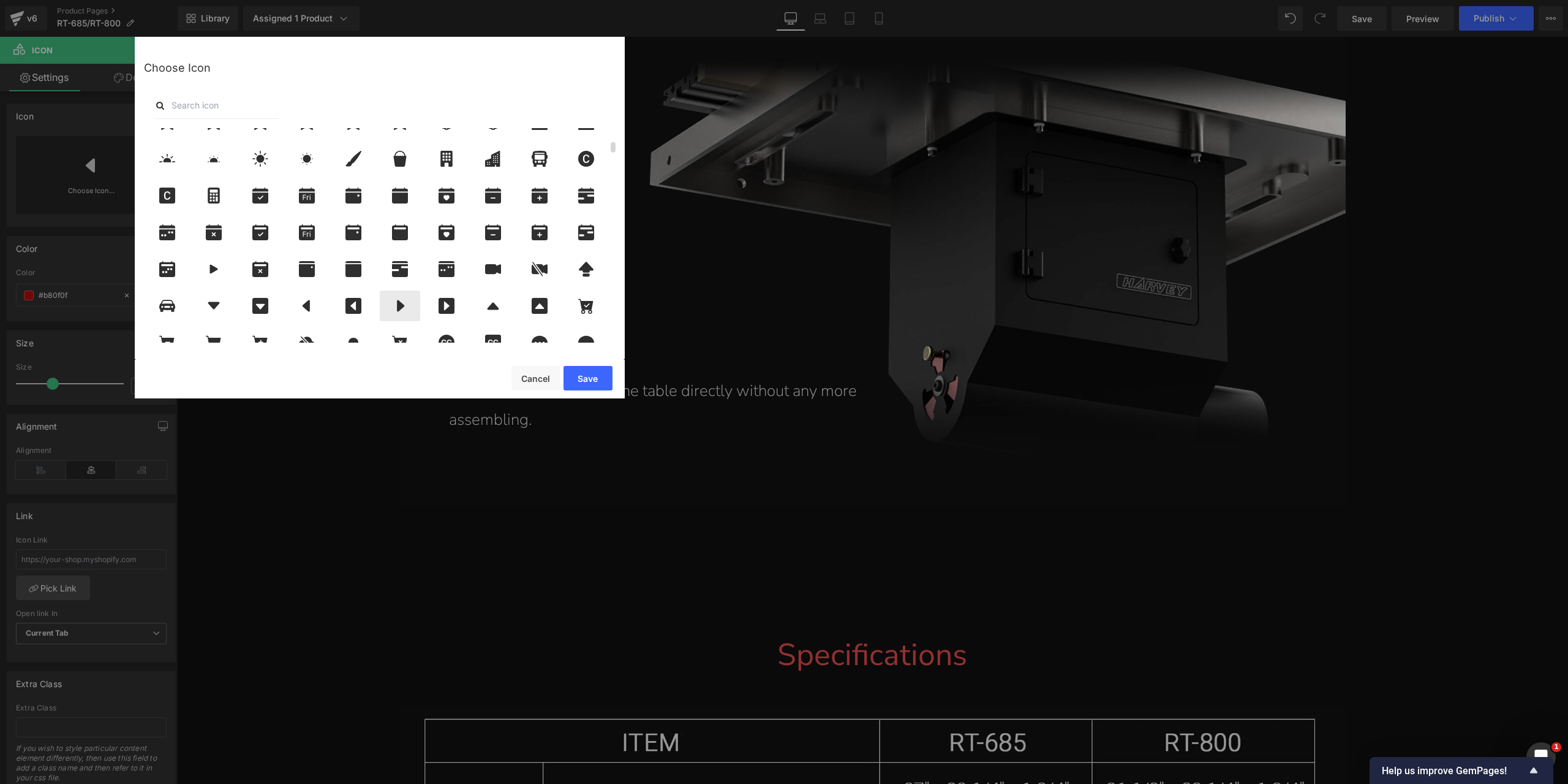
click at [397, 296] on div at bounding box center [400, 305] width 40 height 30
click at [601, 385] on button "Save" at bounding box center [588, 378] width 49 height 24
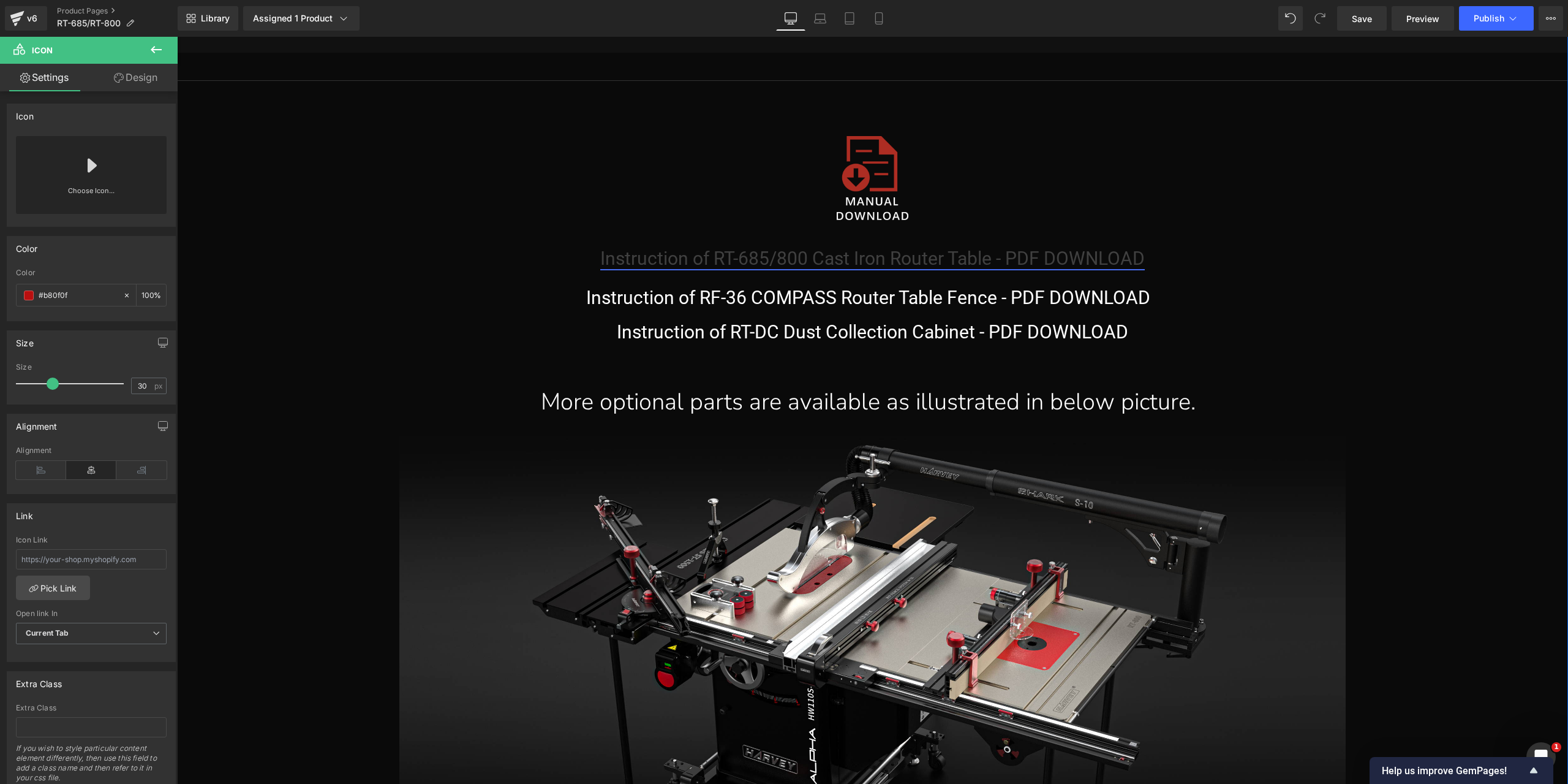
scroll to position [19973, 0]
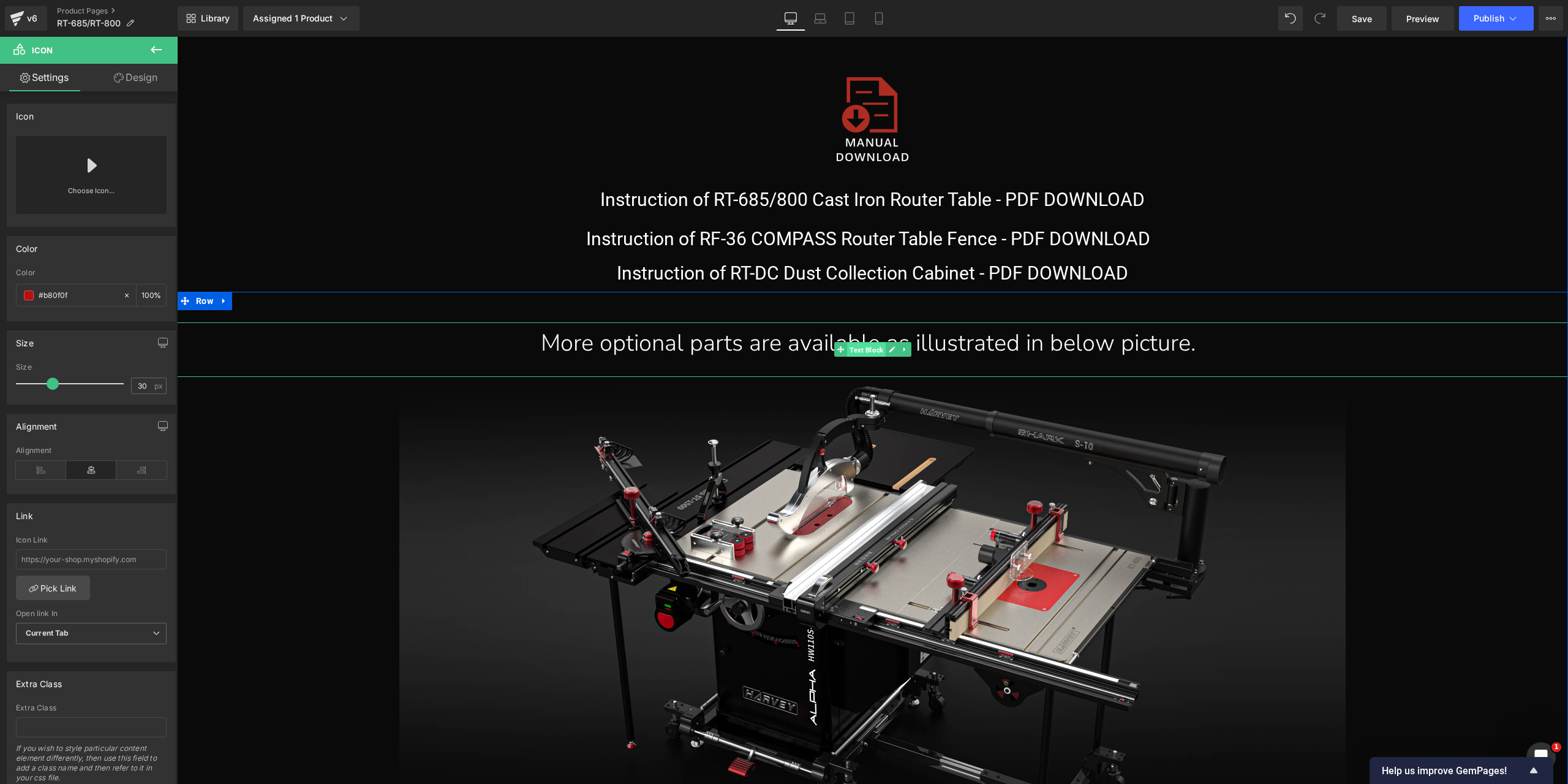
click at [862, 355] on span "Text Block" at bounding box center [866, 350] width 38 height 15
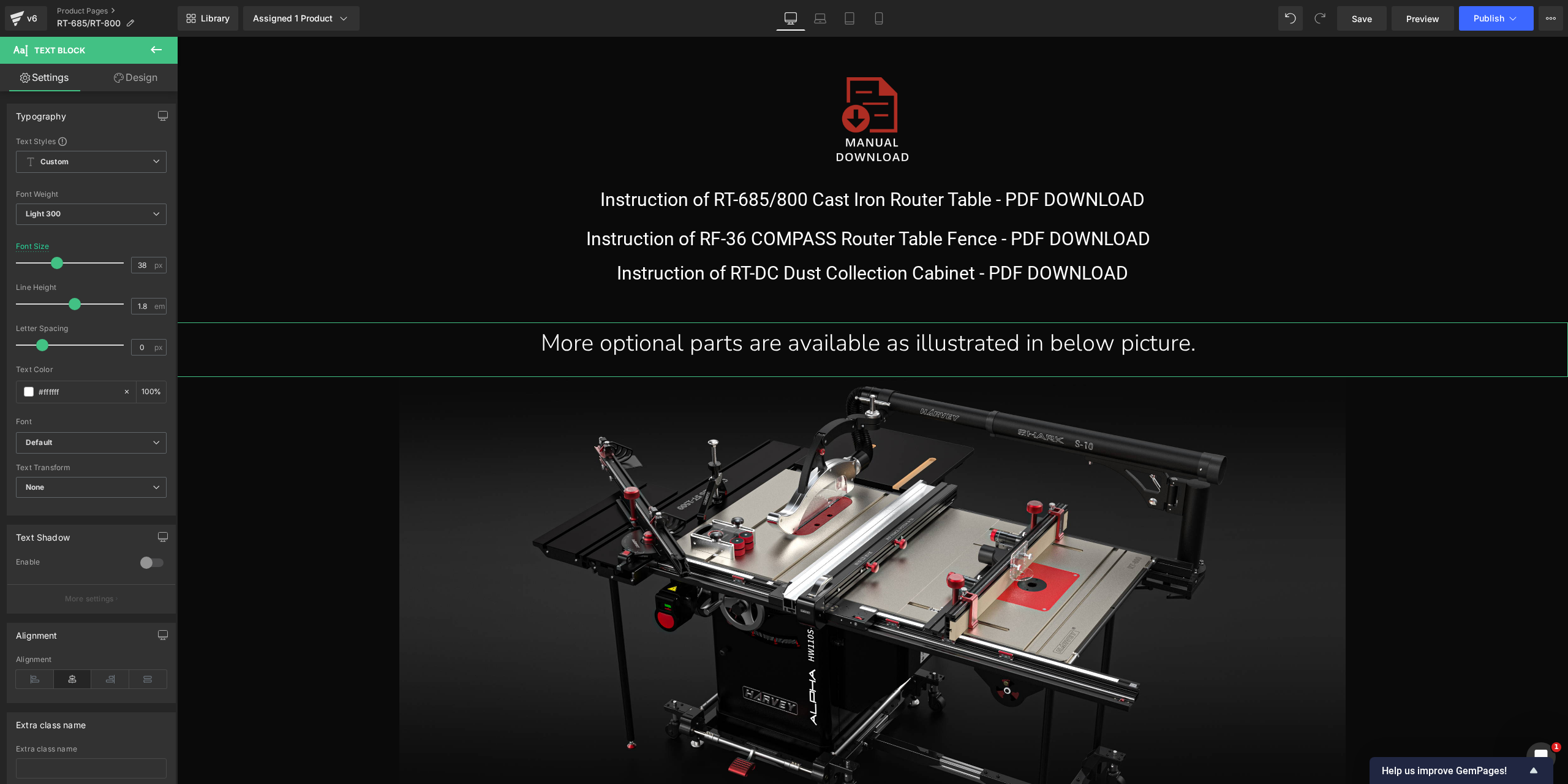
click at [152, 84] on link "Design" at bounding box center [136, 77] width 89 height 28
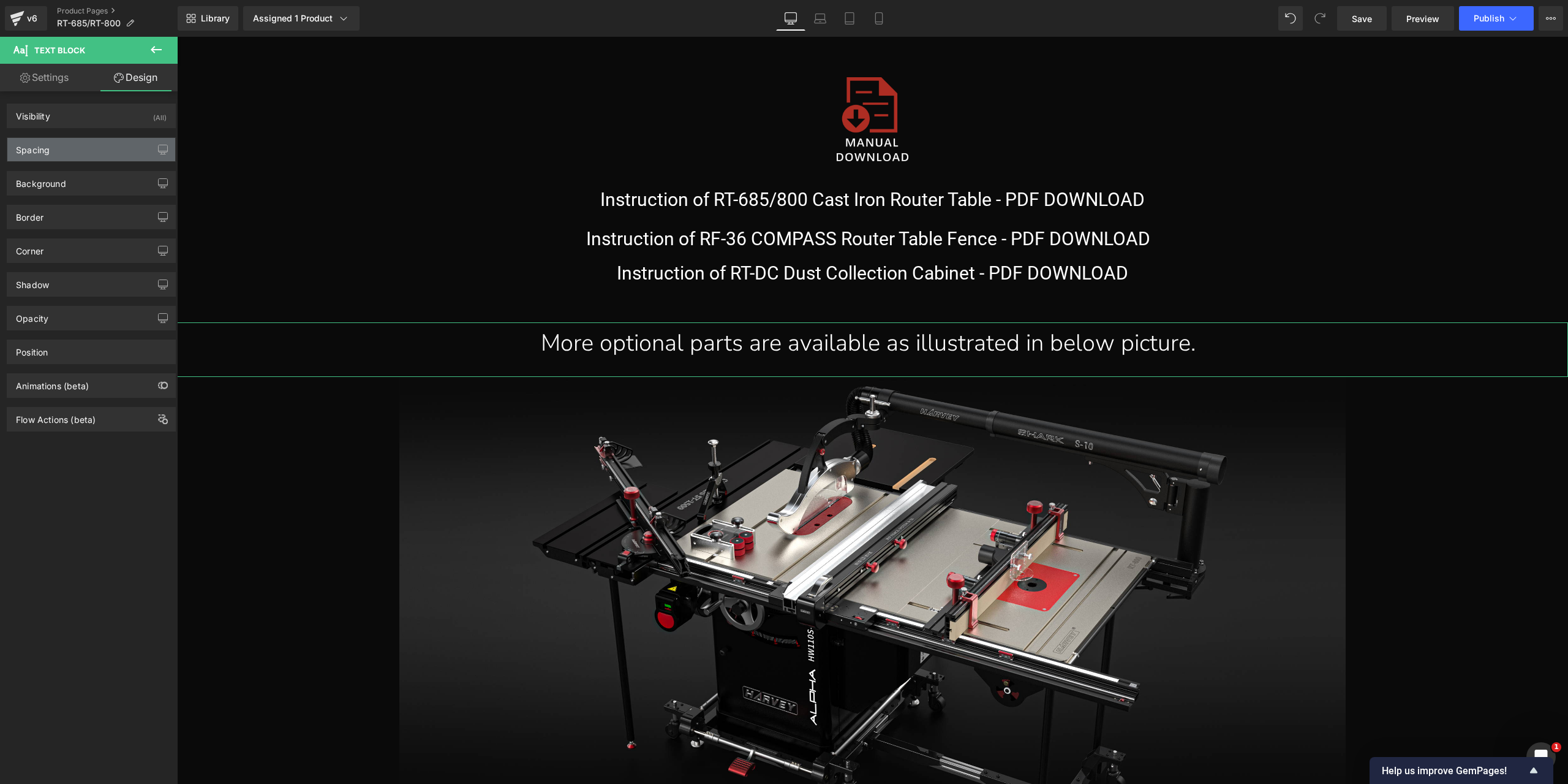
click at [95, 146] on div "Spacing" at bounding box center [90, 149] width 168 height 23
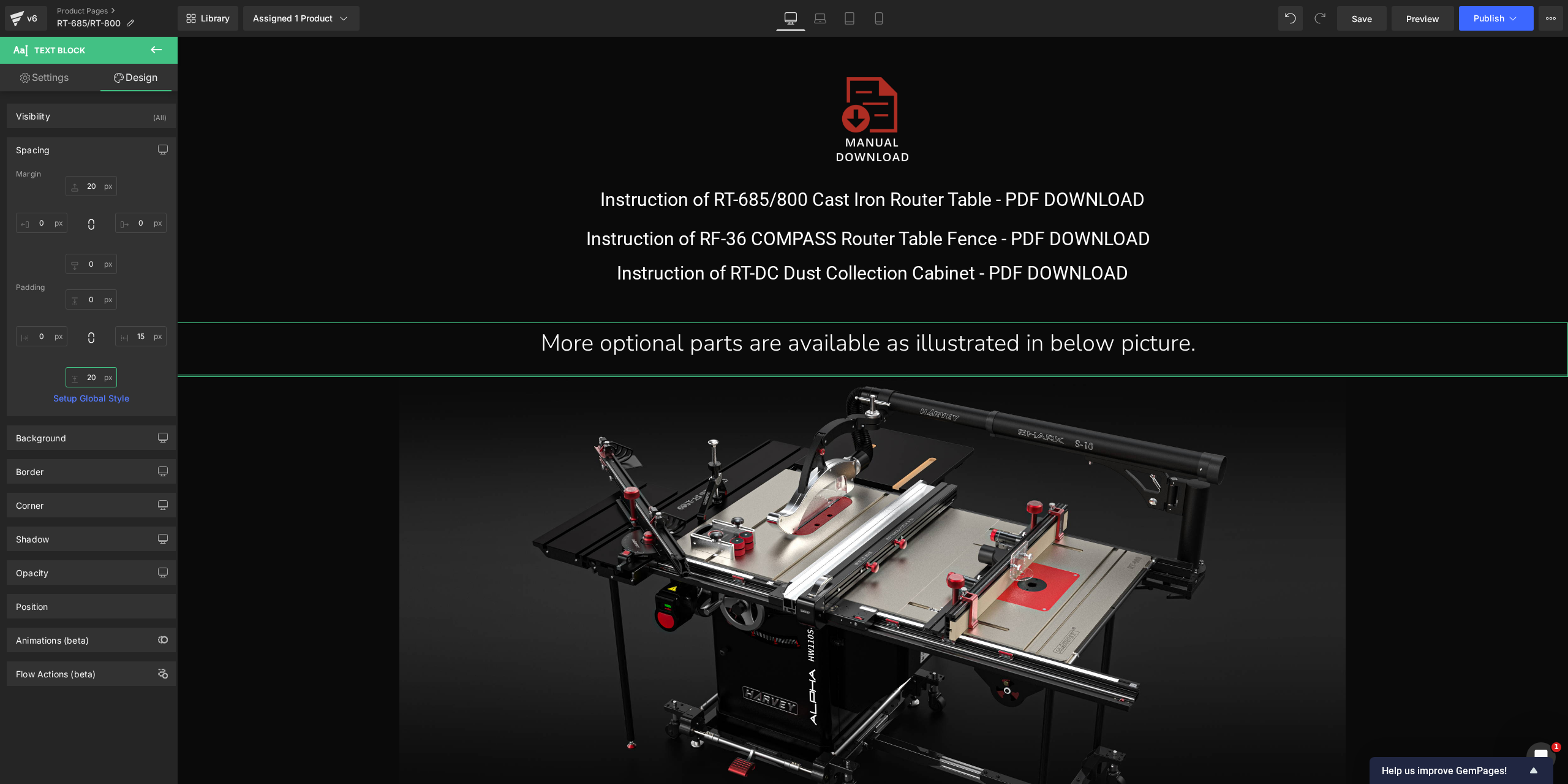
click at [93, 379] on input "20" at bounding box center [90, 377] width 51 height 20
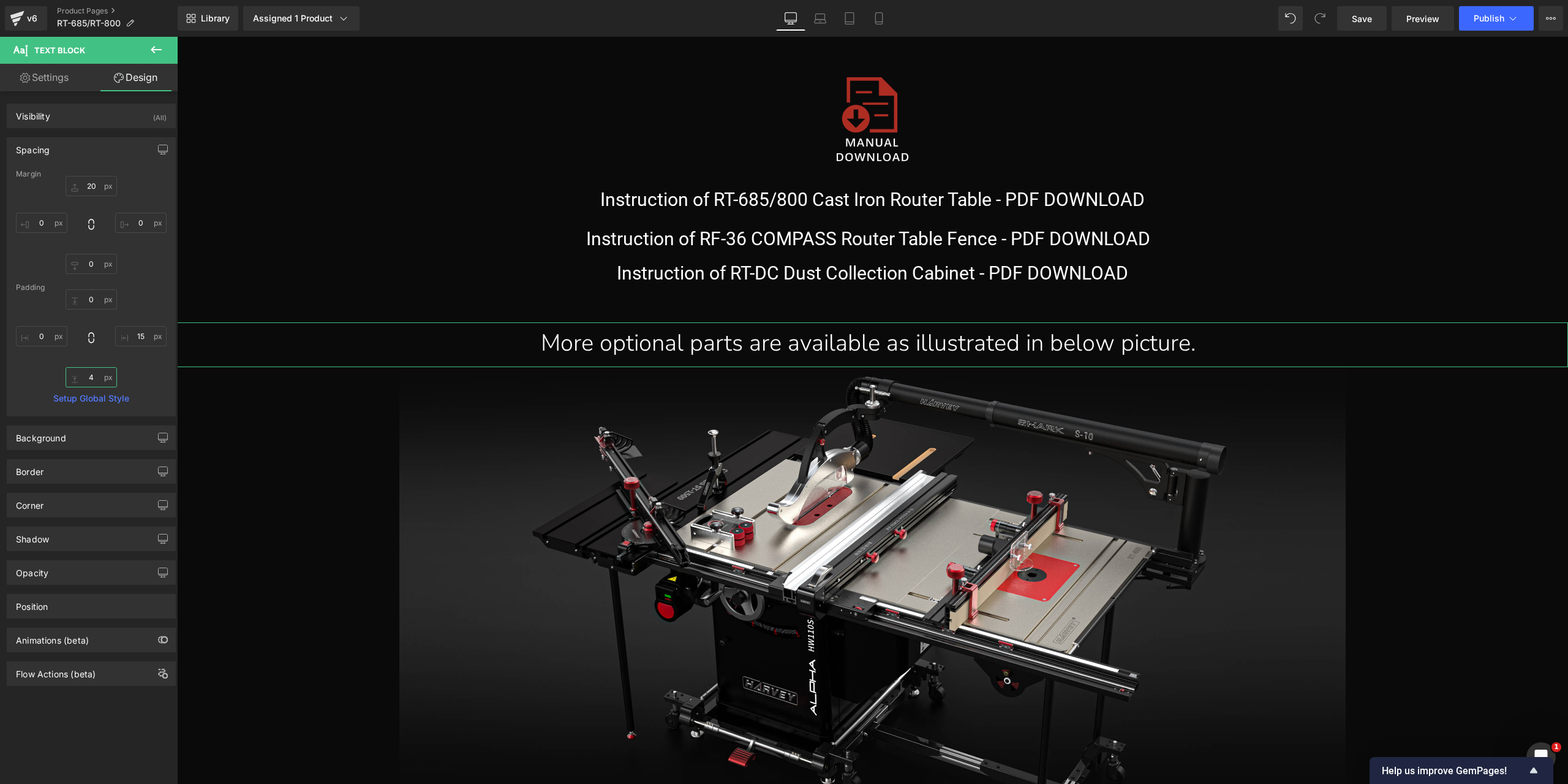
type input "40"
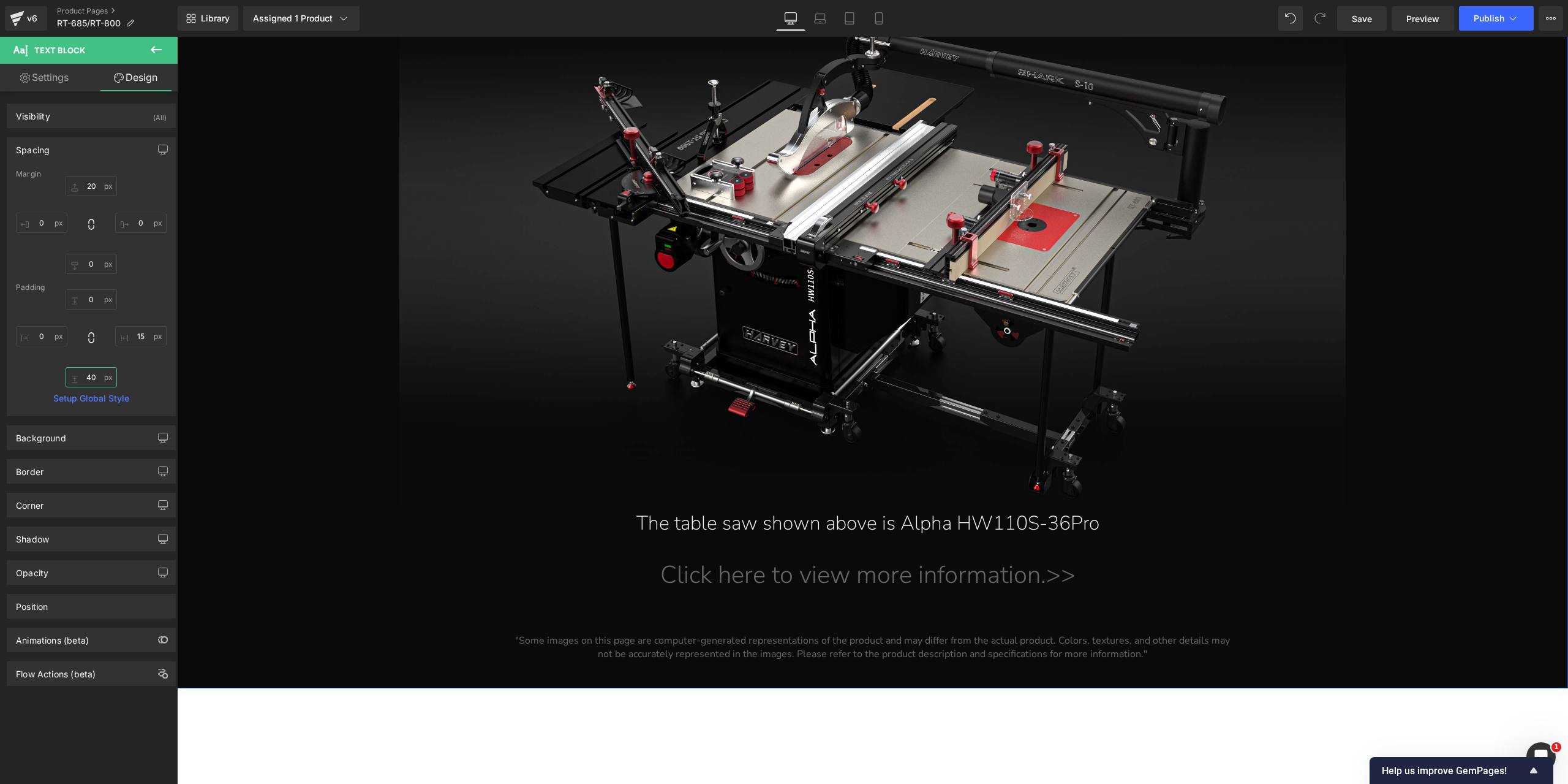
scroll to position [20463, 0]
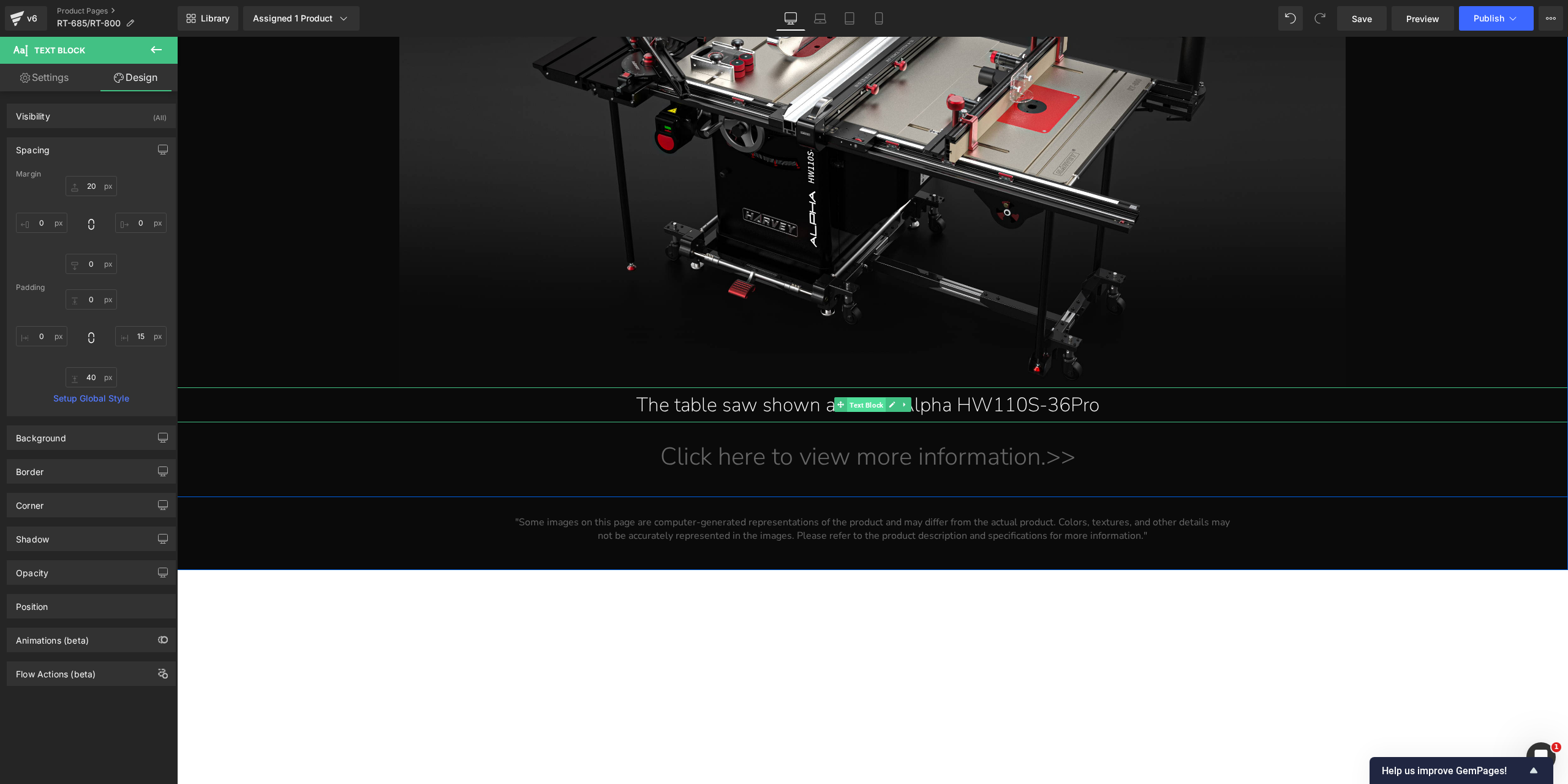
click at [862, 407] on span "Text Block" at bounding box center [866, 405] width 38 height 15
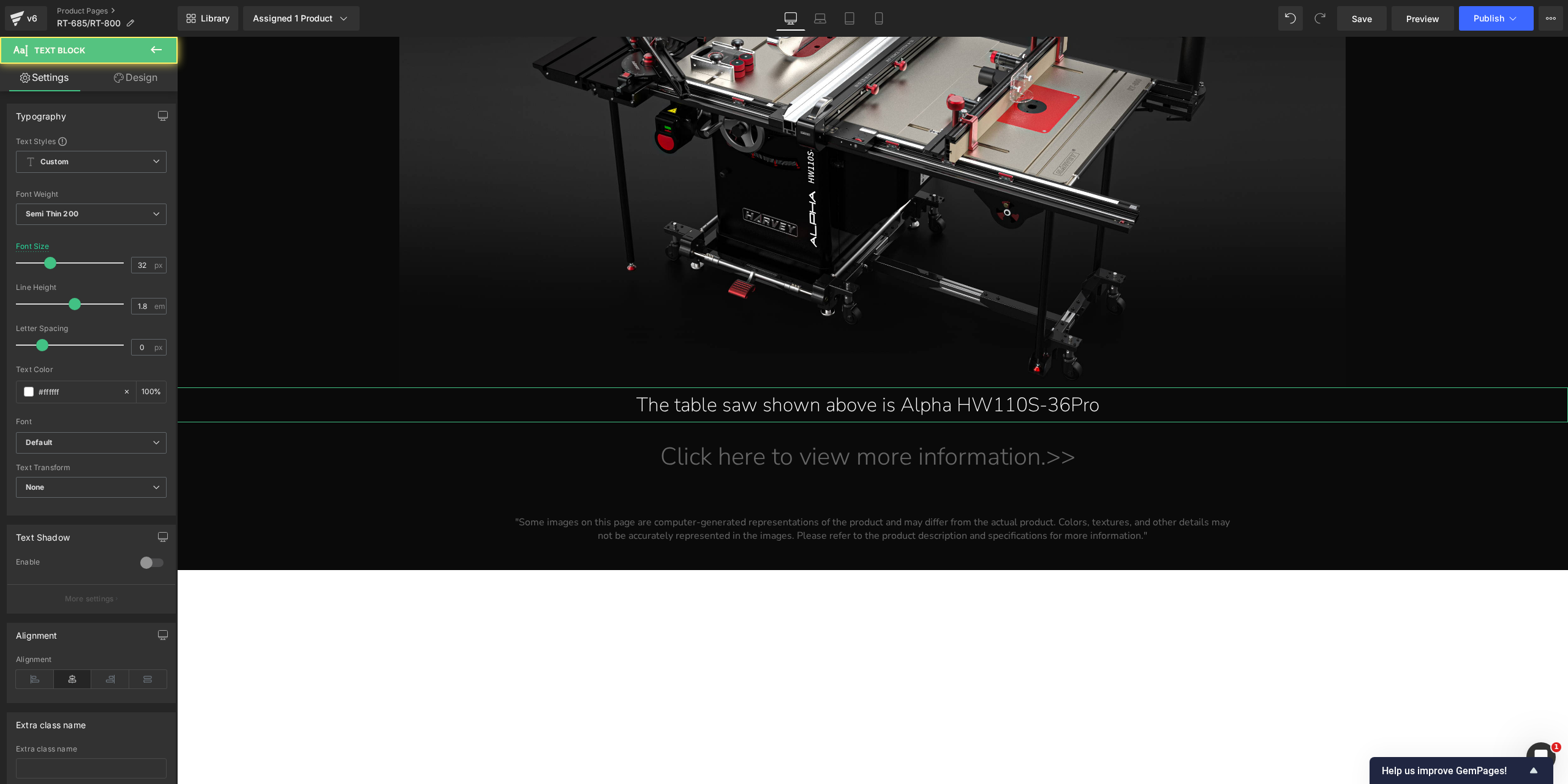
click at [153, 80] on link "Design" at bounding box center [136, 77] width 89 height 28
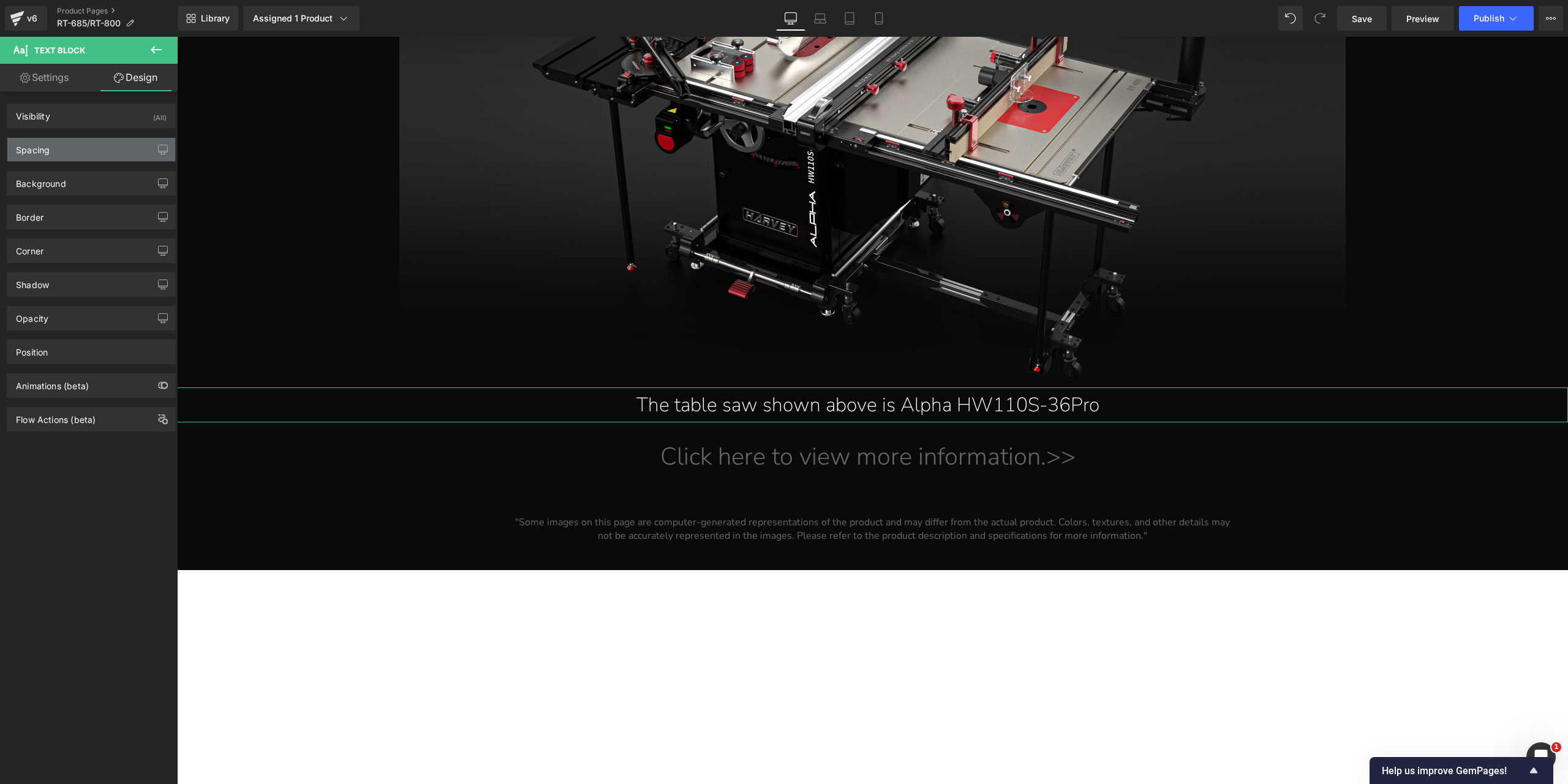
click at [72, 144] on div "Spacing" at bounding box center [90, 149] width 168 height 23
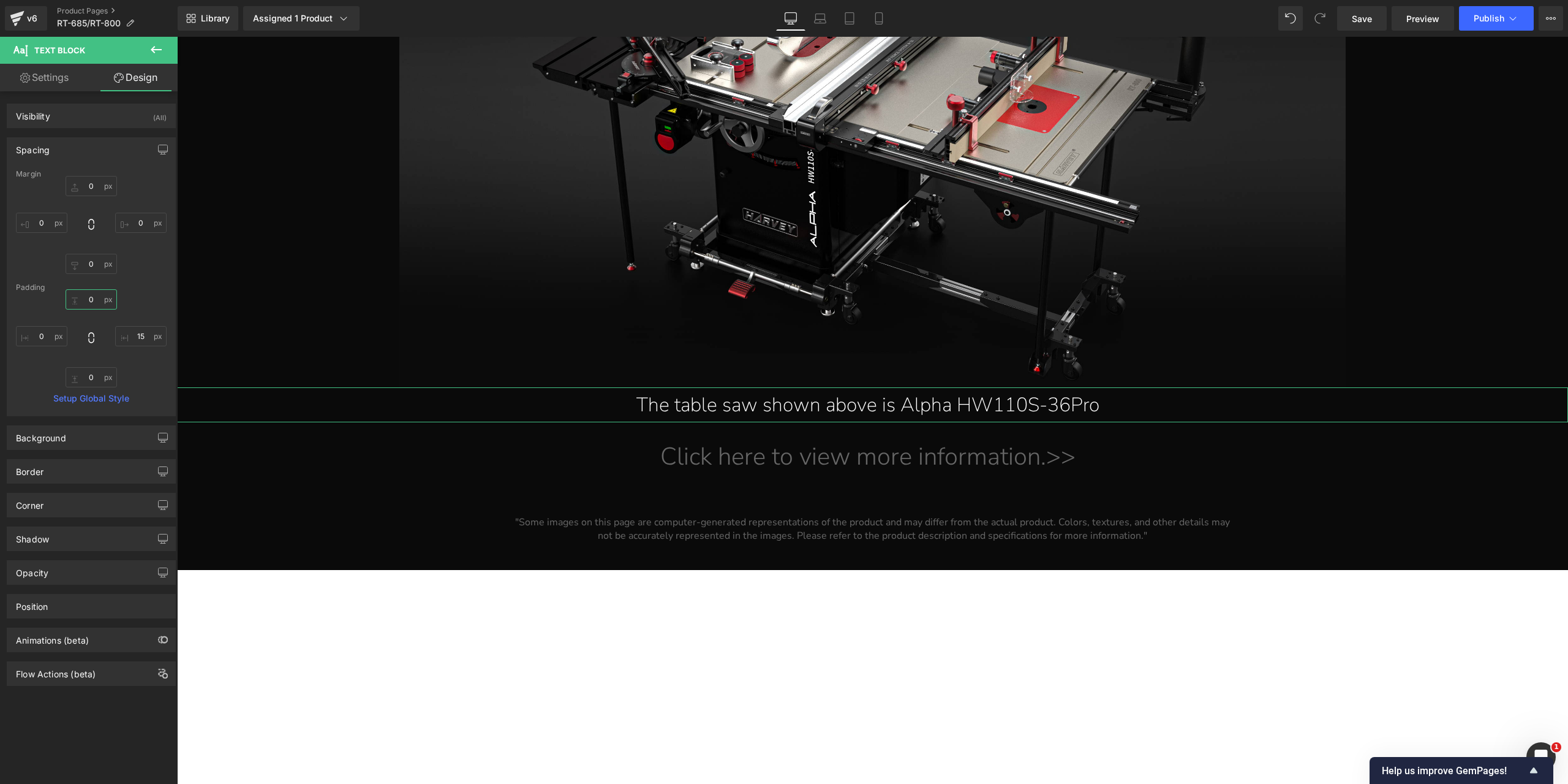
click at [93, 304] on input "0" at bounding box center [90, 298] width 51 height 20
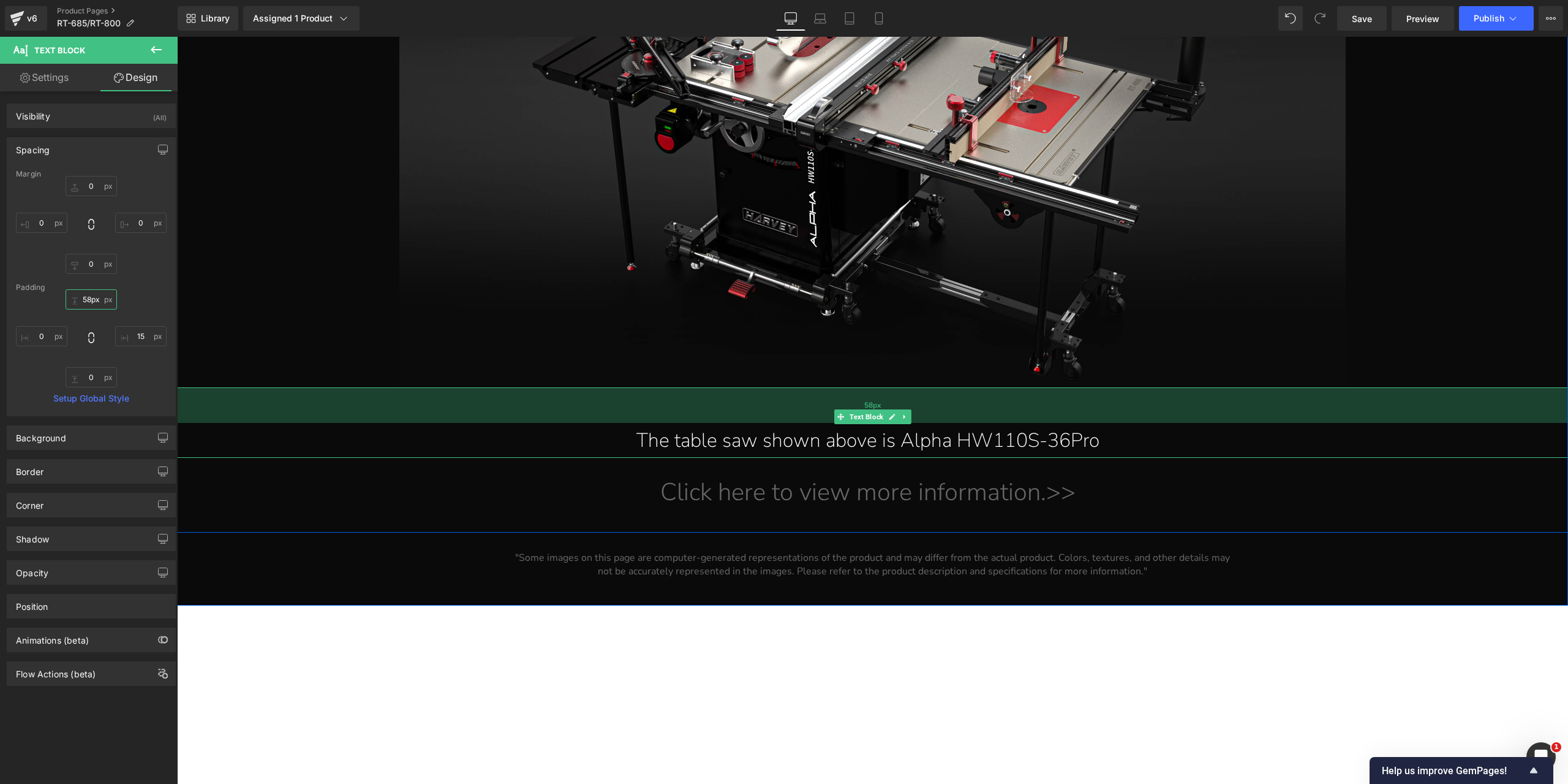
type input "60px"
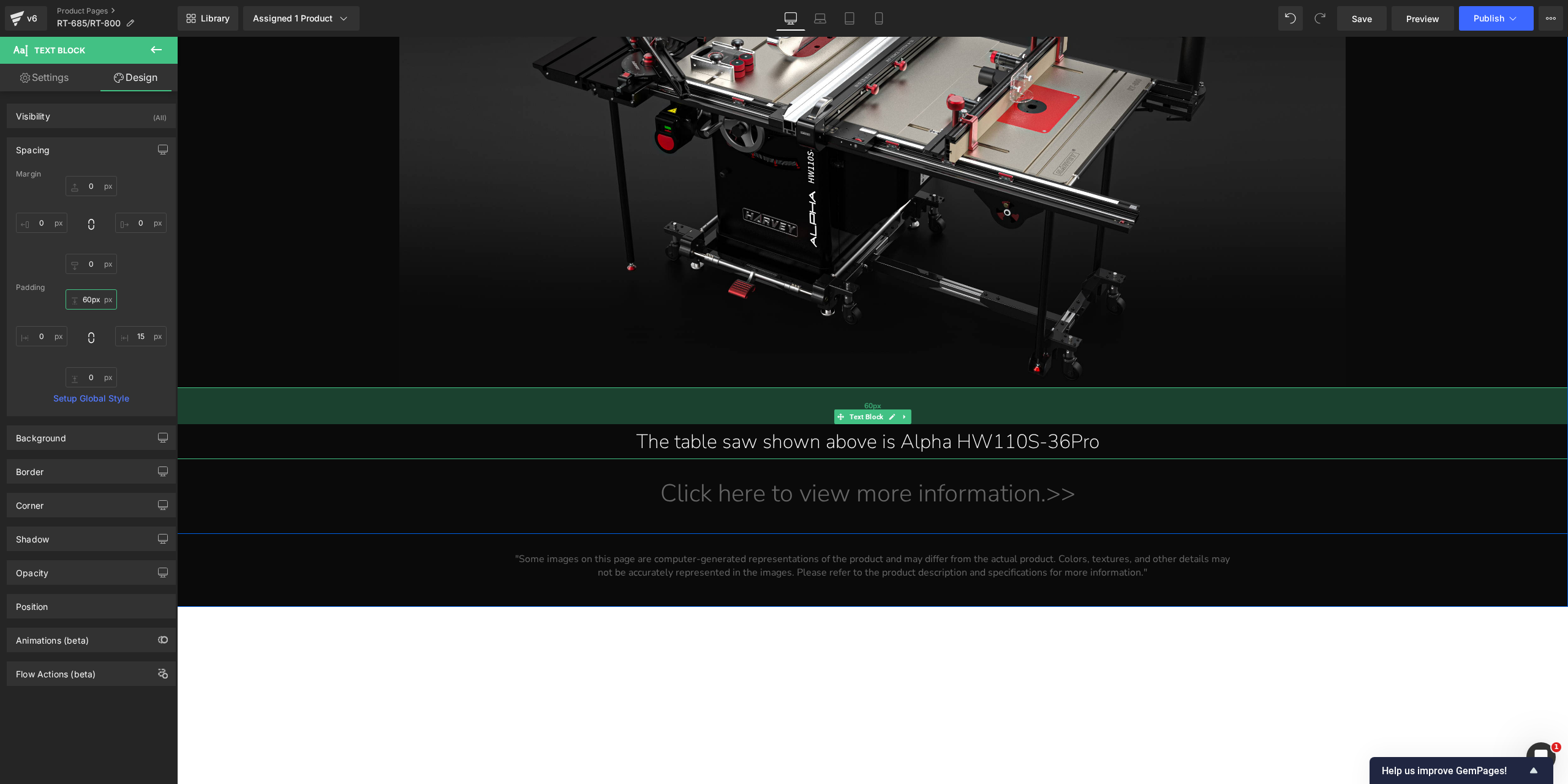
drag, startPoint x: 876, startPoint y: 398, endPoint x: 878, endPoint y: 410, distance: 12.2
click at [878, 410] on div "60px" at bounding box center [871, 405] width 1391 height 37
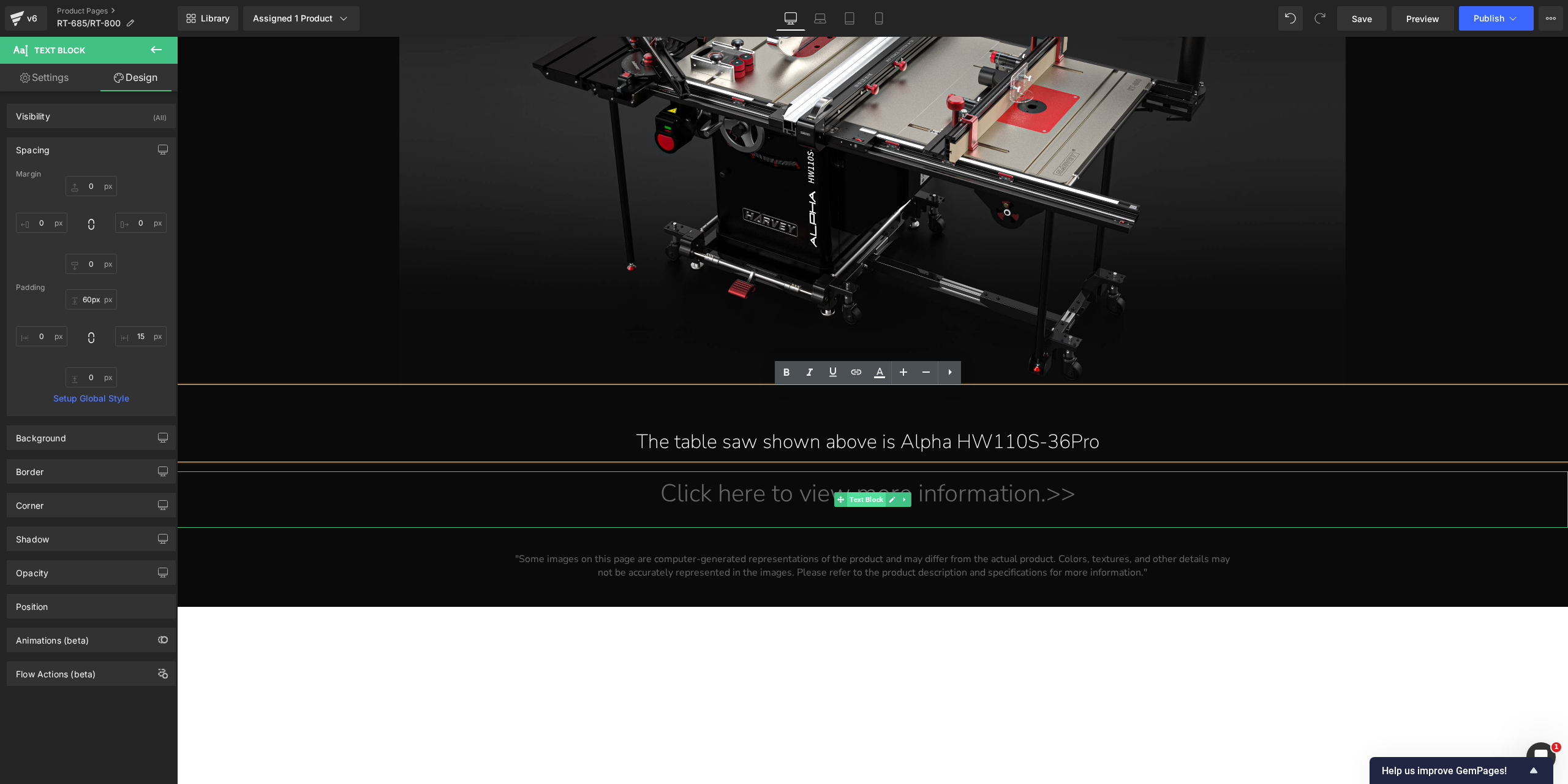
click at [850, 501] on span "Text Block" at bounding box center [866, 499] width 38 height 15
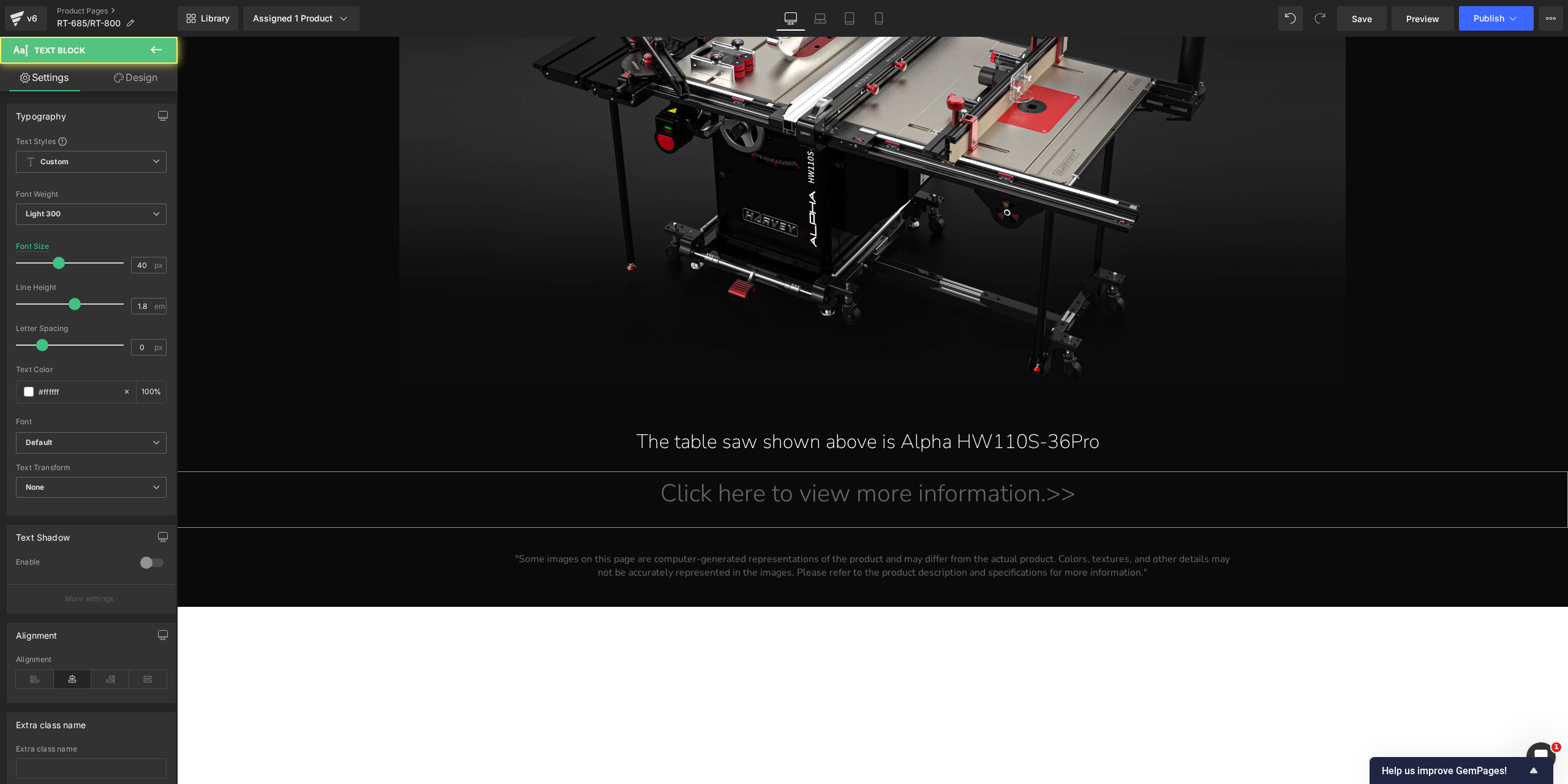
click at [147, 83] on link "Design" at bounding box center [136, 77] width 89 height 28
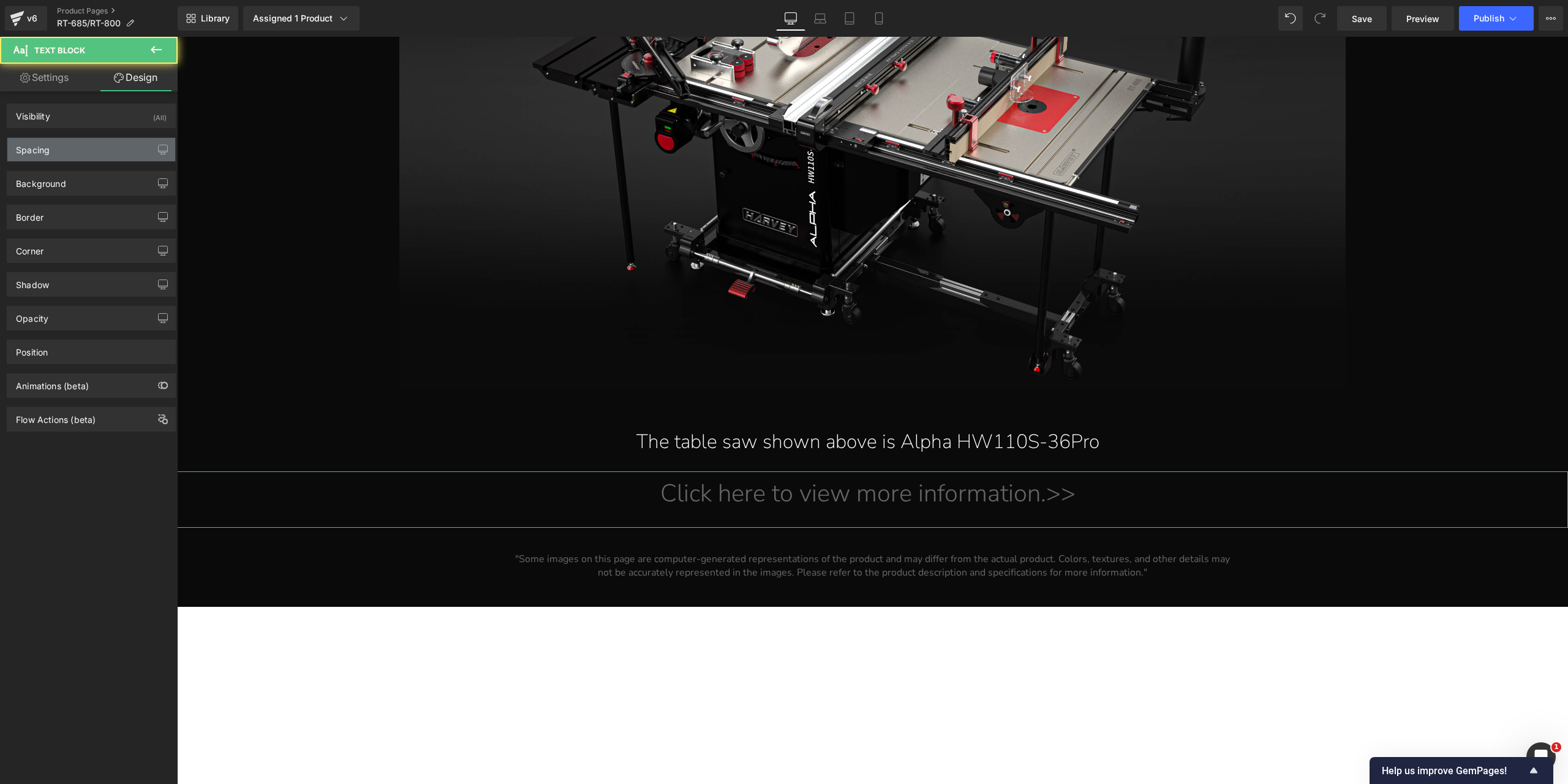
type input "20"
type input "0"
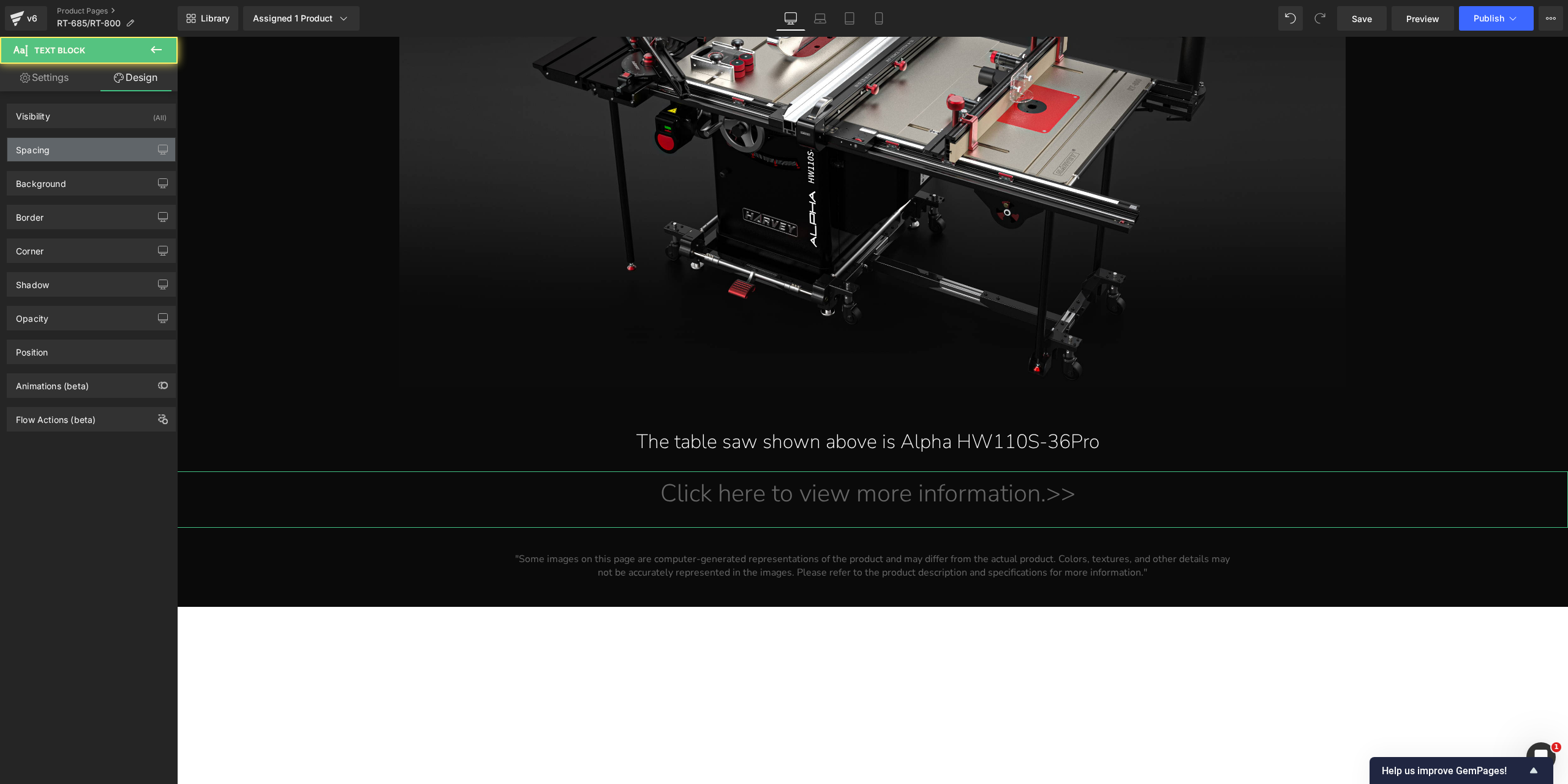
type input "15"
type input "20"
type input "0"
click at [86, 151] on div "Spacing" at bounding box center [90, 149] width 168 height 23
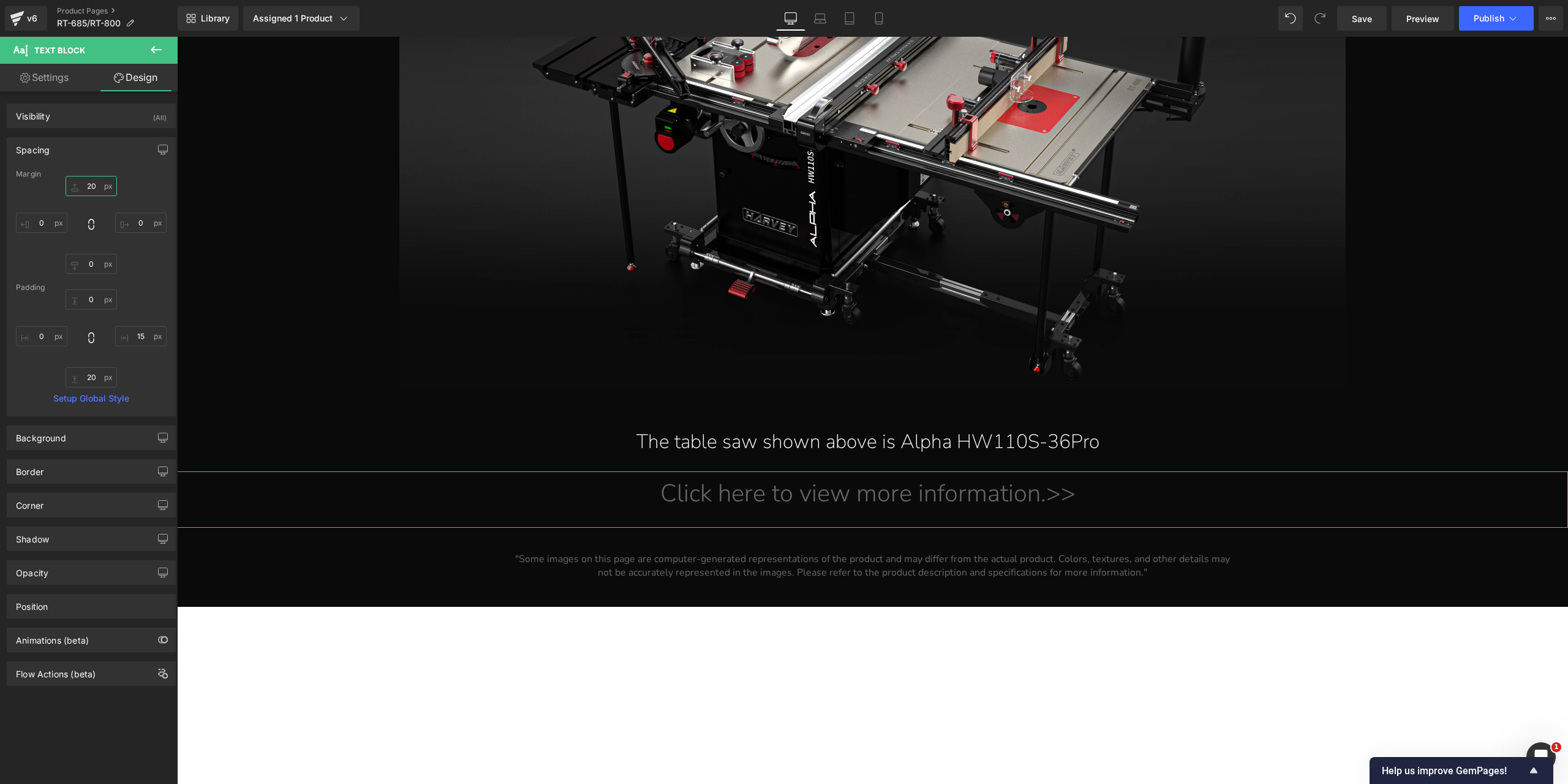
click at [98, 184] on input "20" at bounding box center [90, 185] width 51 height 20
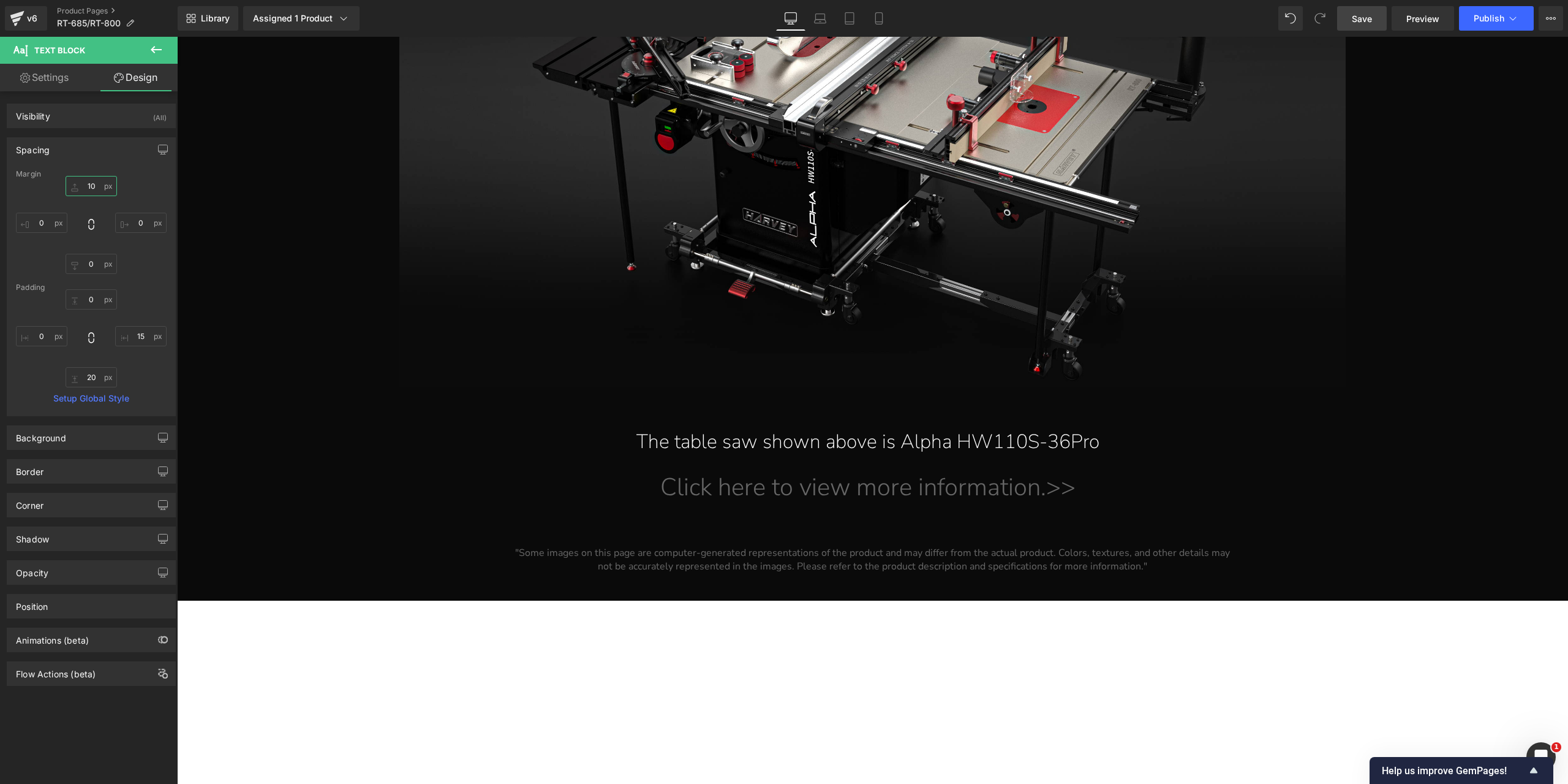
type input "10"
drag, startPoint x: 1363, startPoint y: 23, endPoint x: 838, endPoint y: 461, distance: 683.7
click at [1363, 23] on span "Save" at bounding box center [1361, 18] width 20 height 13
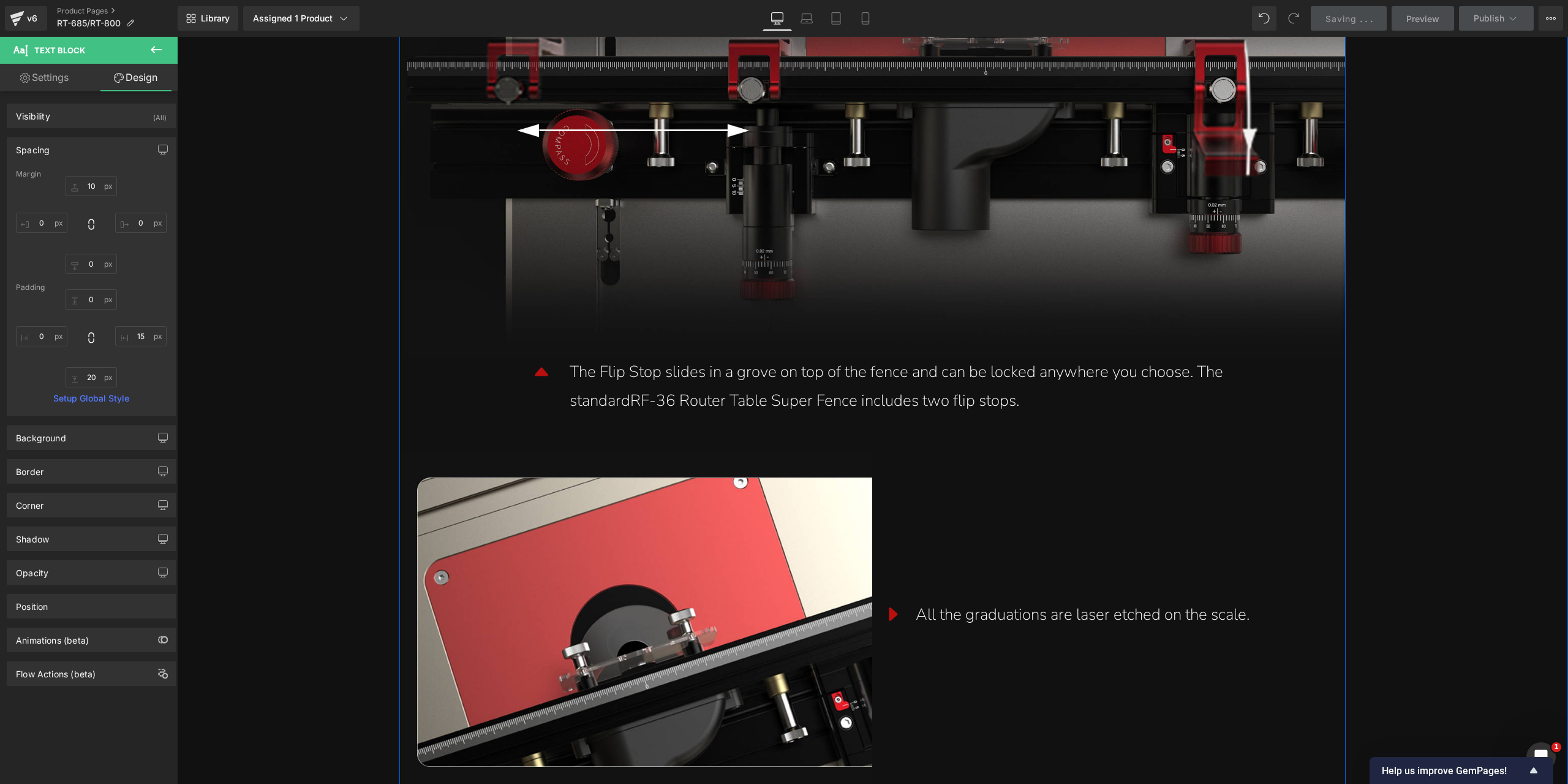
scroll to position [8822, 0]
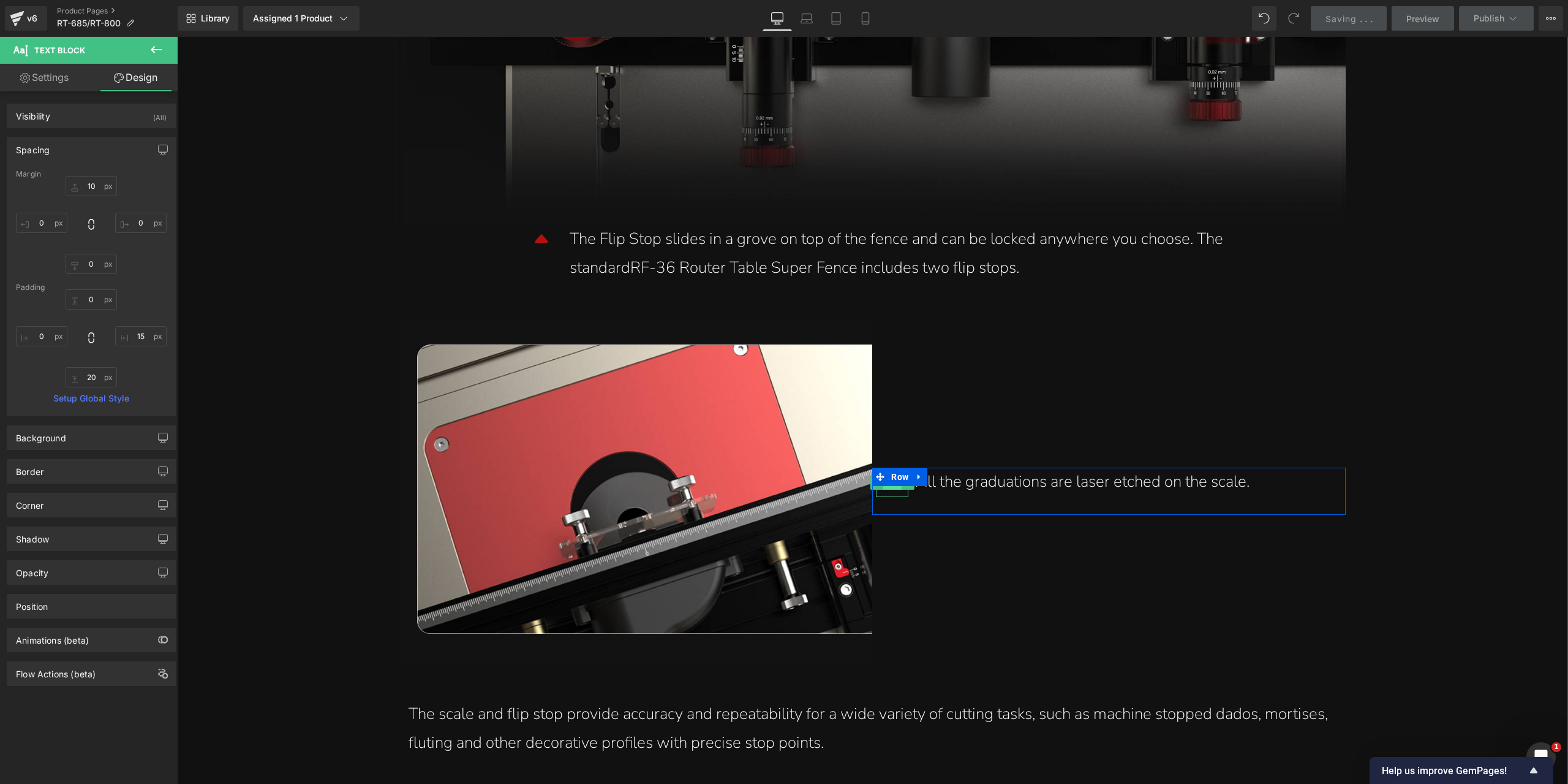
click at [889, 488] on span "Icon" at bounding box center [892, 482] width 19 height 15
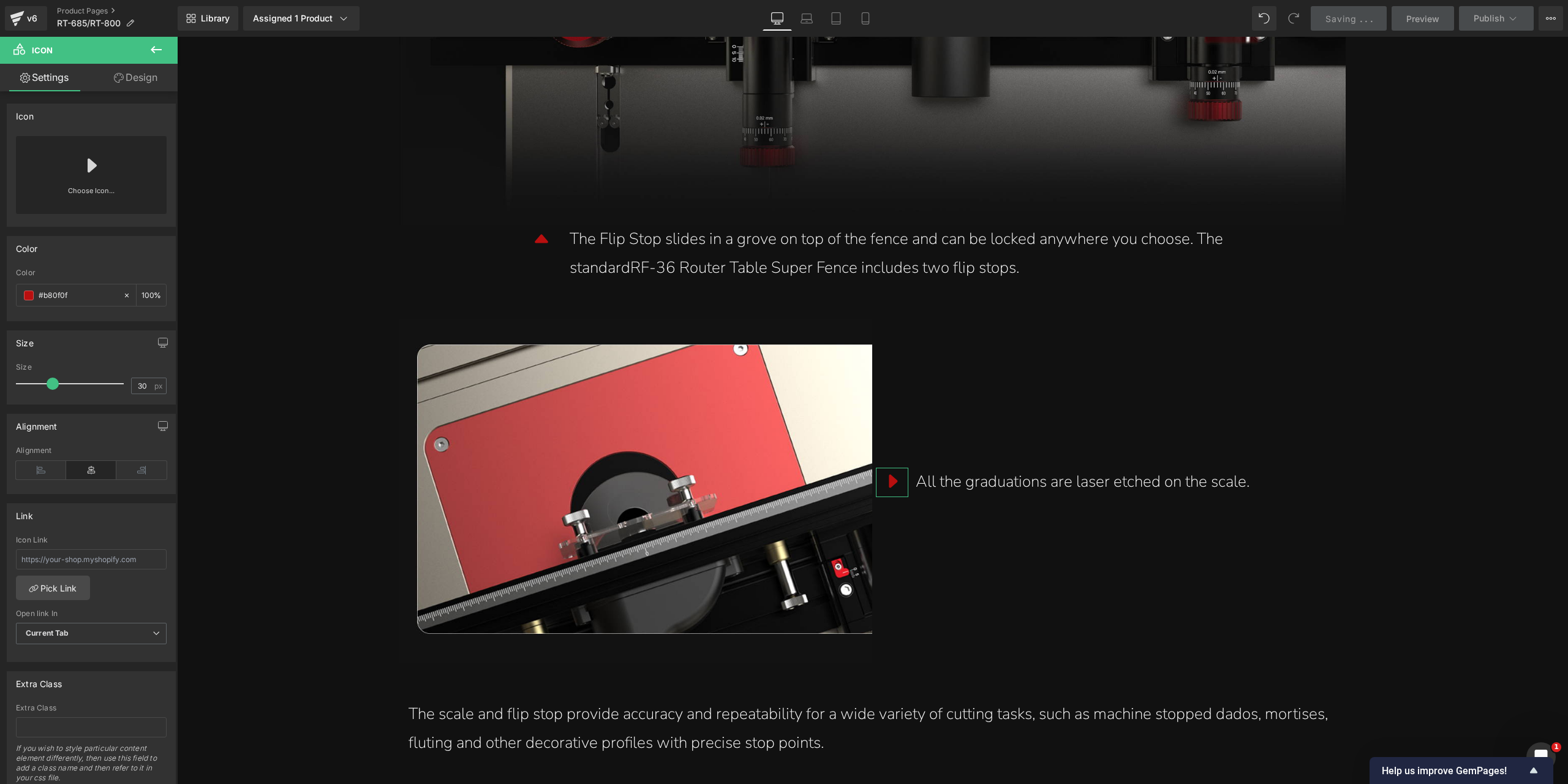
click at [109, 166] on div "Choose Icon..." at bounding box center [90, 174] width 150 height 77
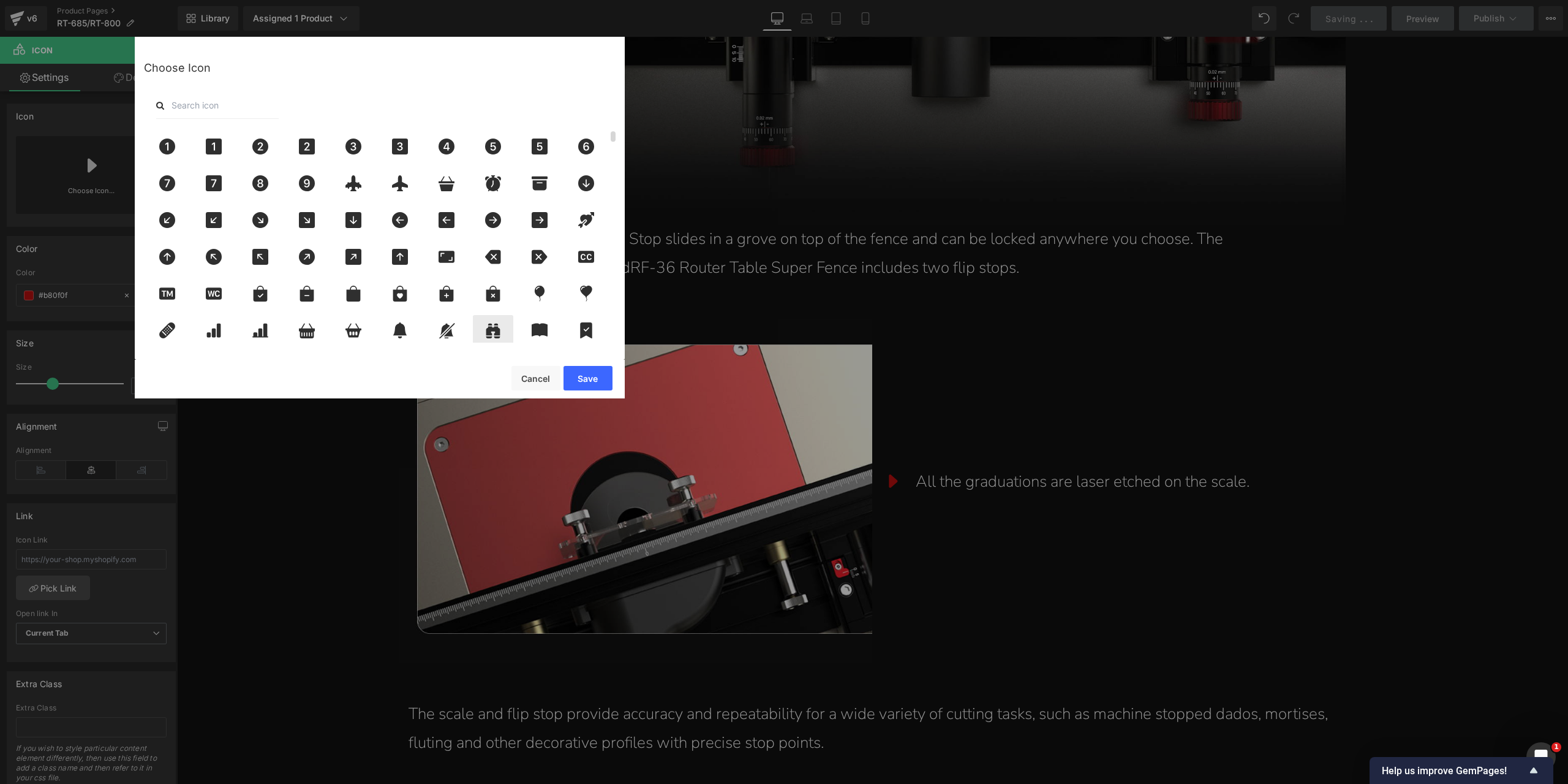
scroll to position [245, 0]
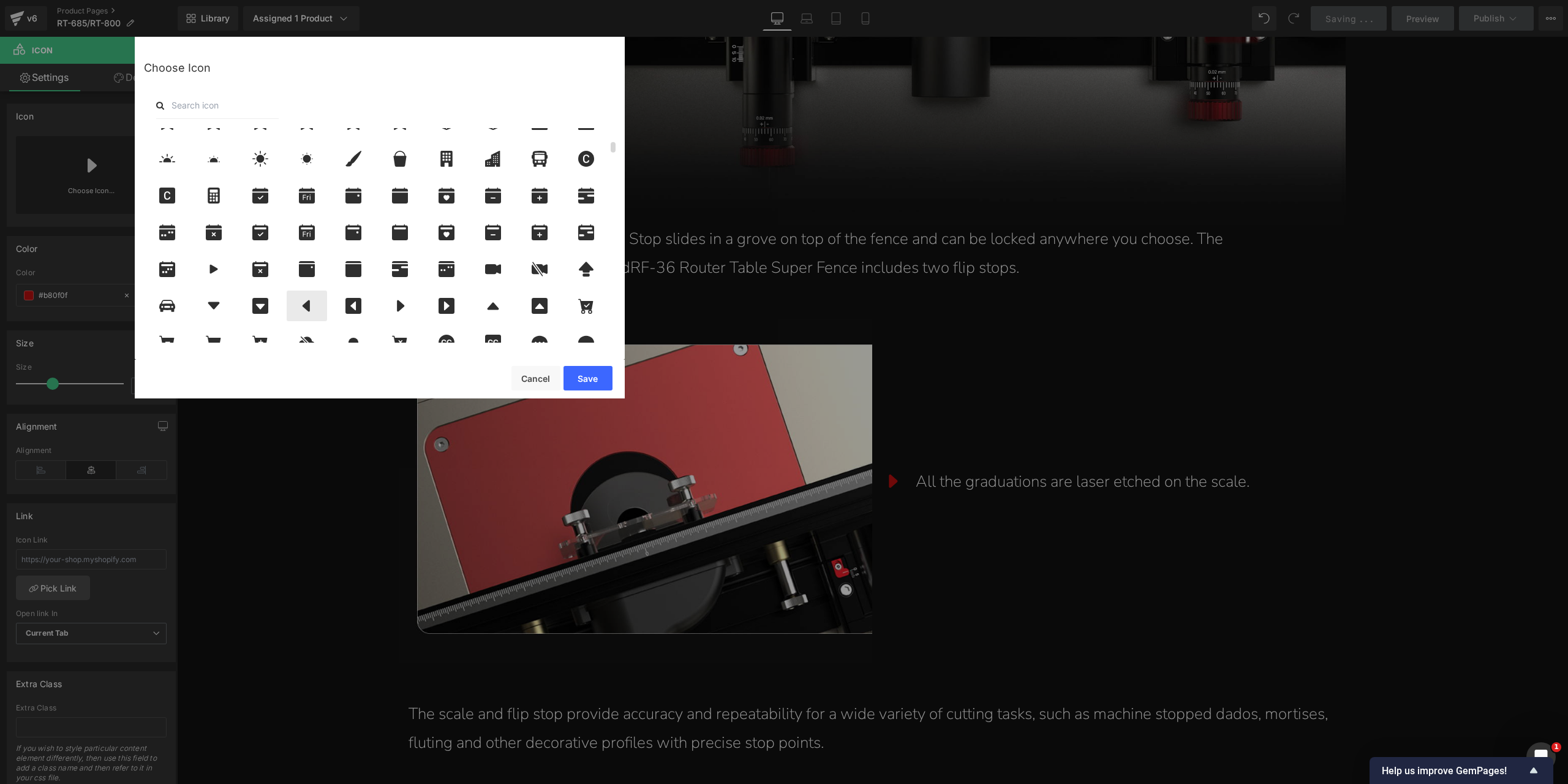
click at [309, 310] on icon at bounding box center [306, 305] width 7 height 11
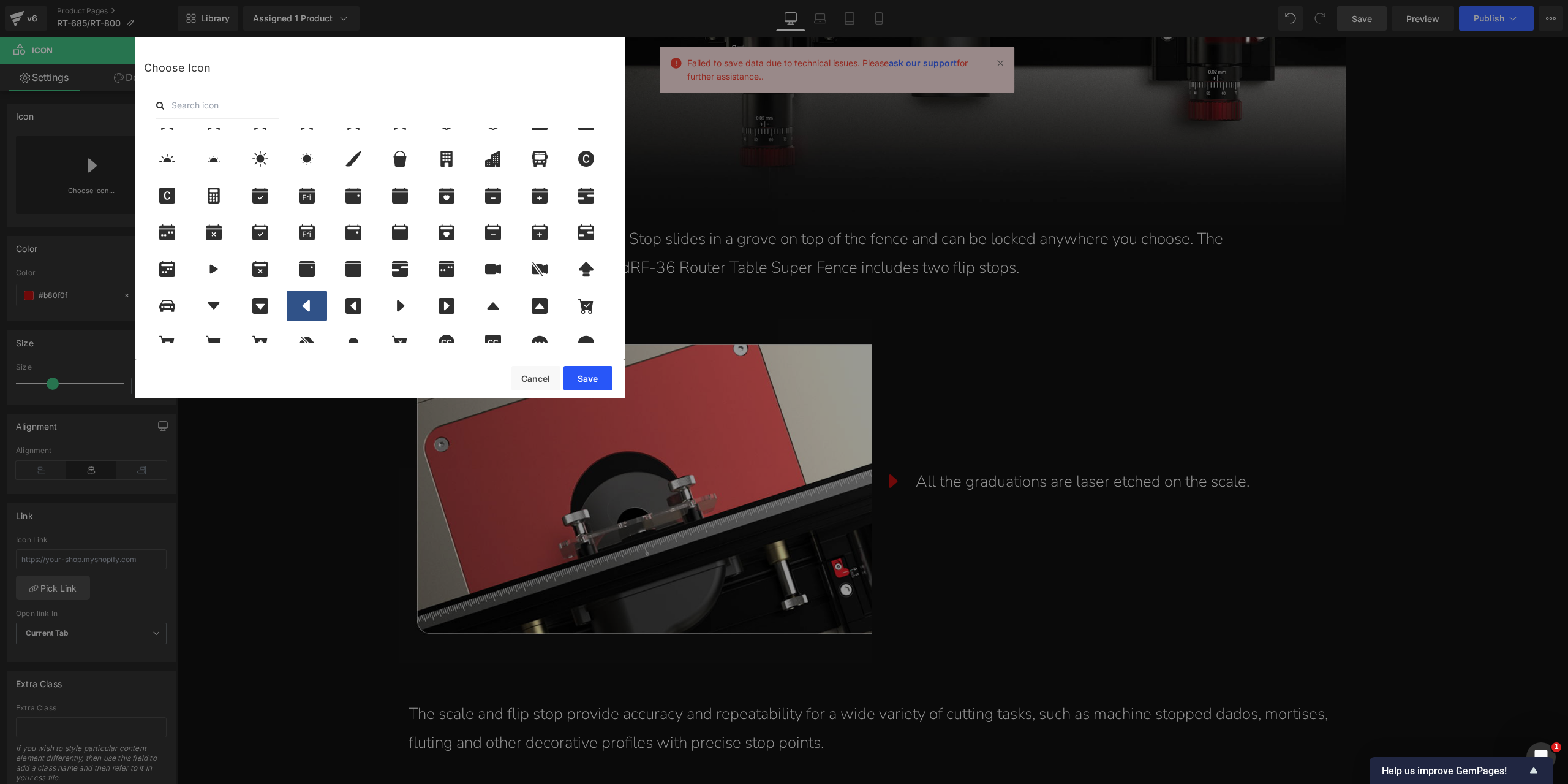
click at [570, 372] on button "Save" at bounding box center [588, 378] width 49 height 24
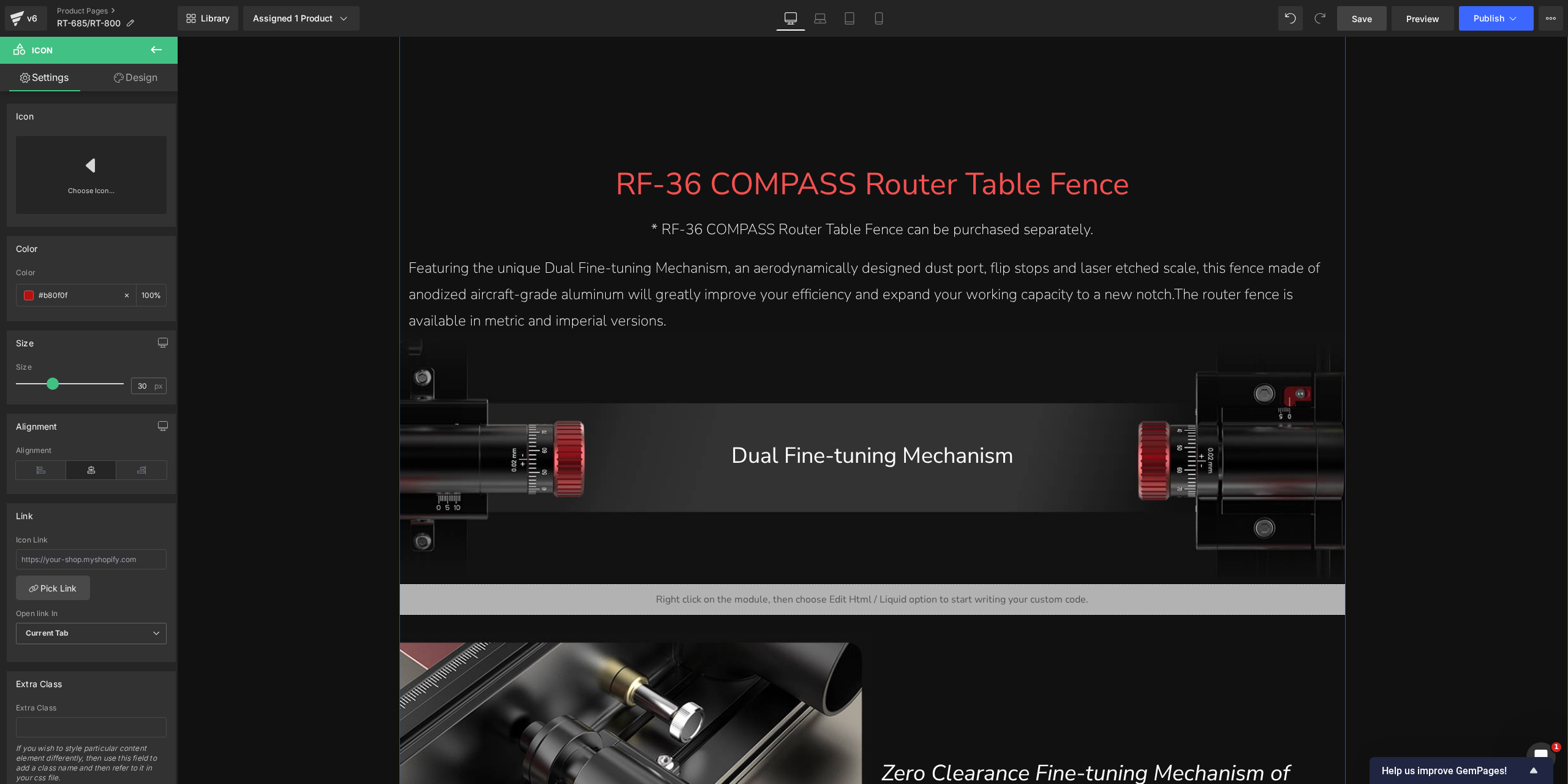
scroll to position [1960, 0]
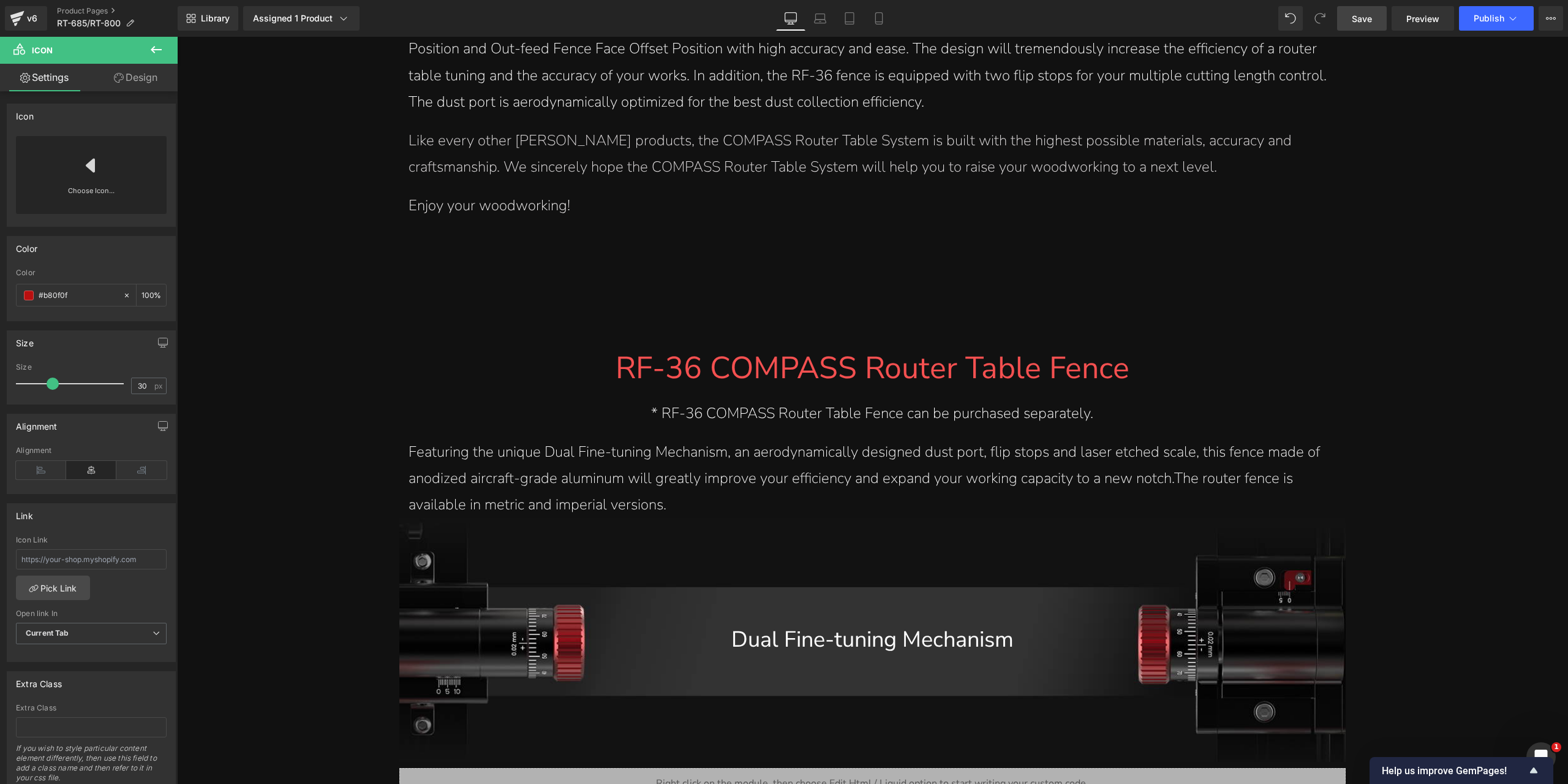
drag, startPoint x: 1369, startPoint y: 23, endPoint x: 223, endPoint y: 674, distance: 1318.0
click at [1369, 23] on span "Save" at bounding box center [1361, 18] width 20 height 13
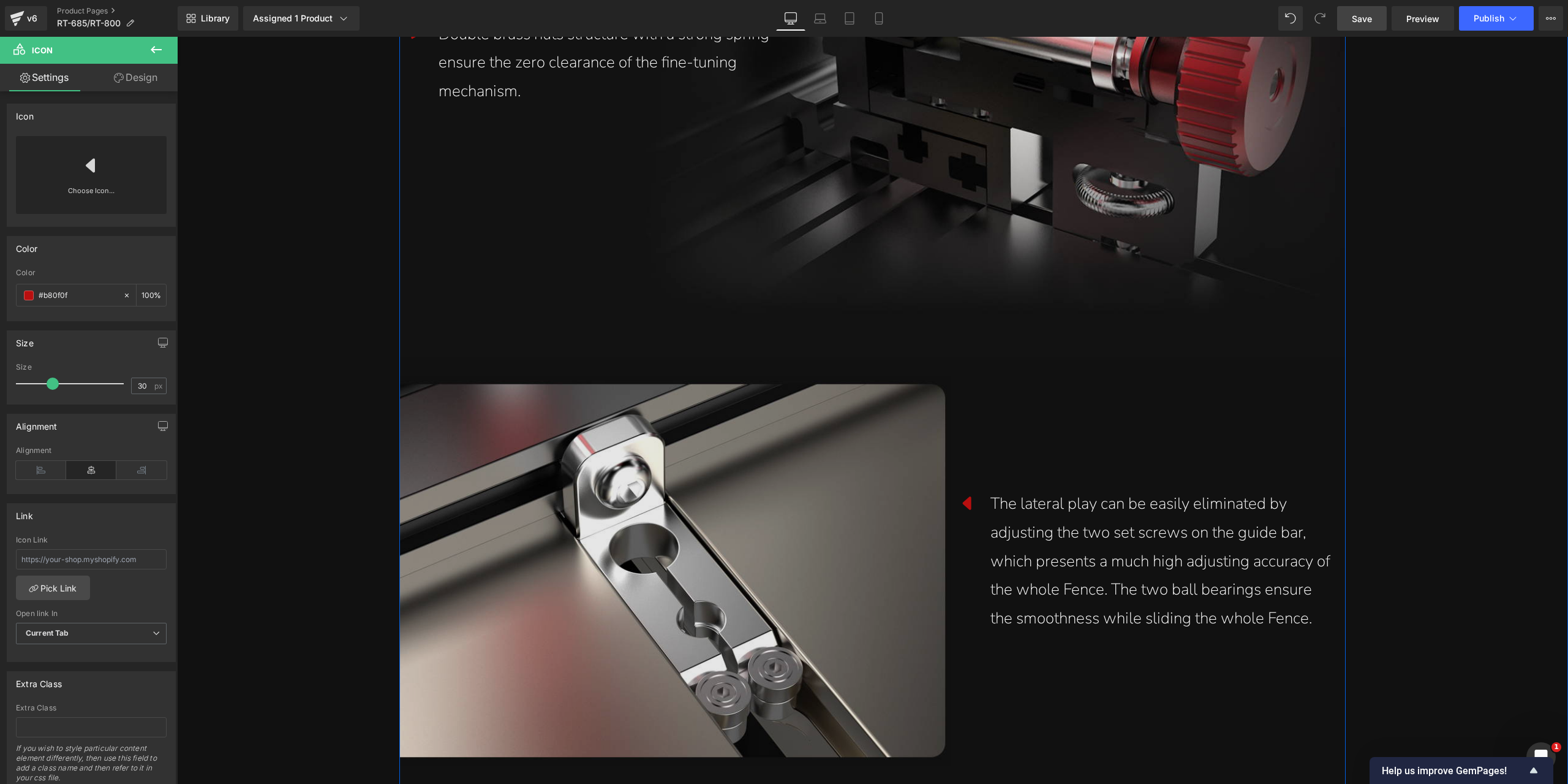
scroll to position [3492, 0]
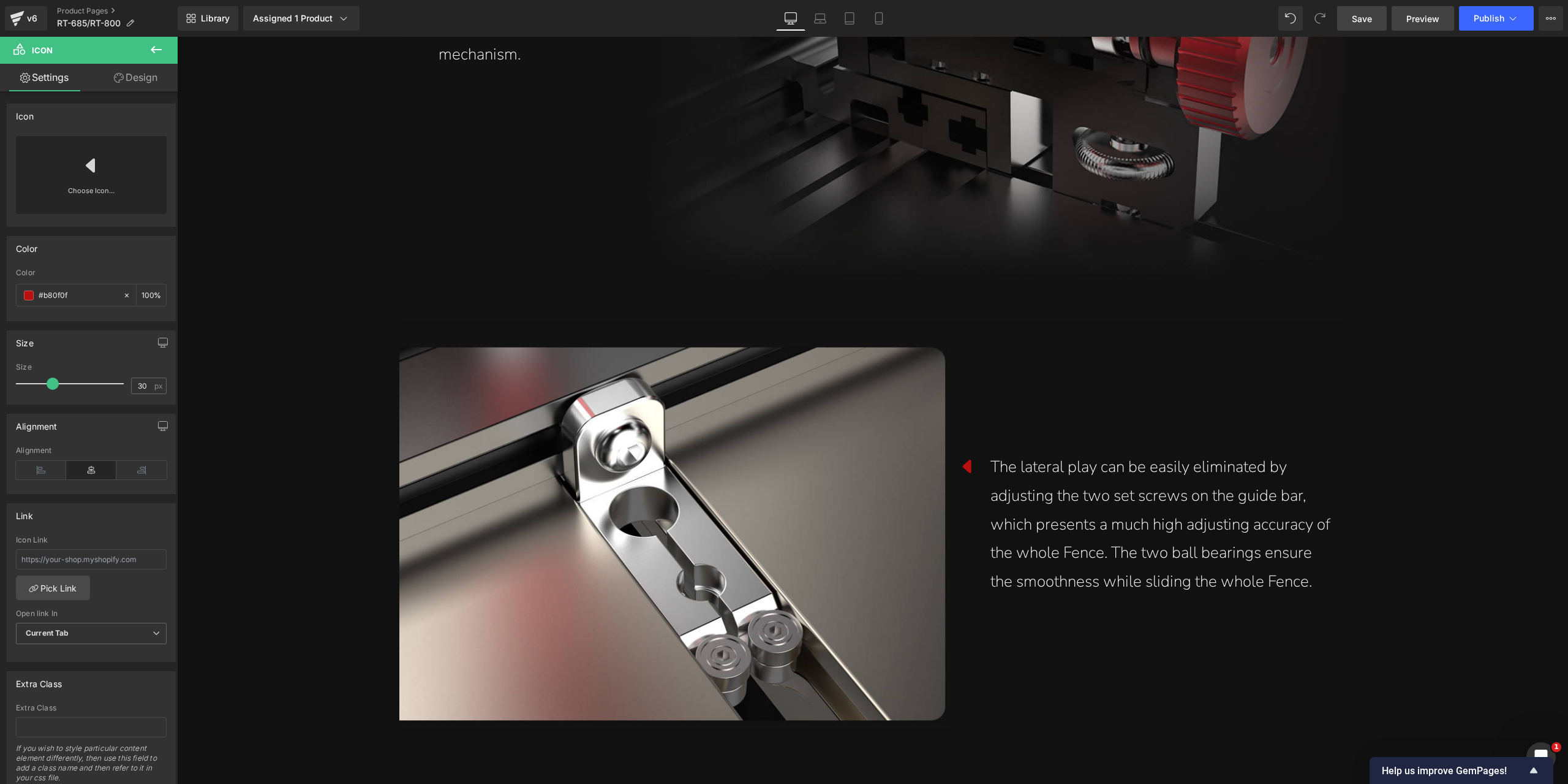
click at [1428, 16] on span "Preview" at bounding box center [1423, 18] width 33 height 13
click at [1485, 17] on span "Publish" at bounding box center [1488, 17] width 30 height 10
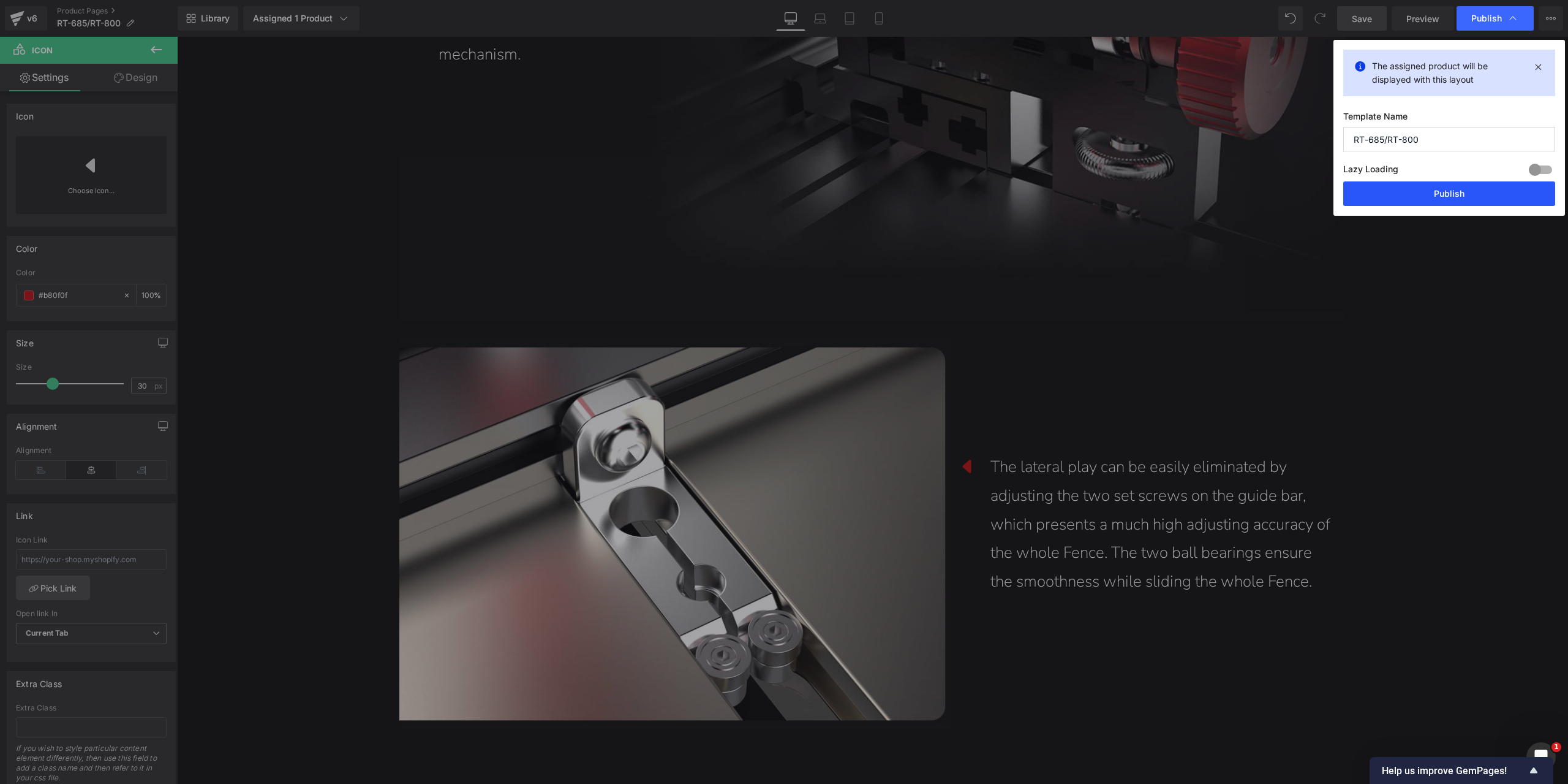
click at [1491, 190] on button "Publish" at bounding box center [1449, 193] width 212 height 24
